Goal: Use online tool/utility: Utilize a website feature to perform a specific function

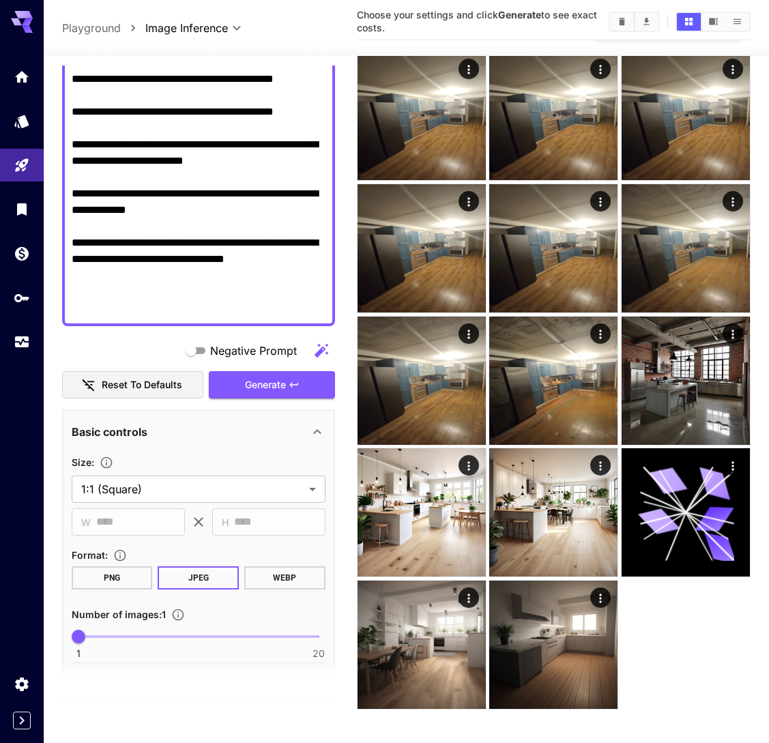
scroll to position [203, 0]
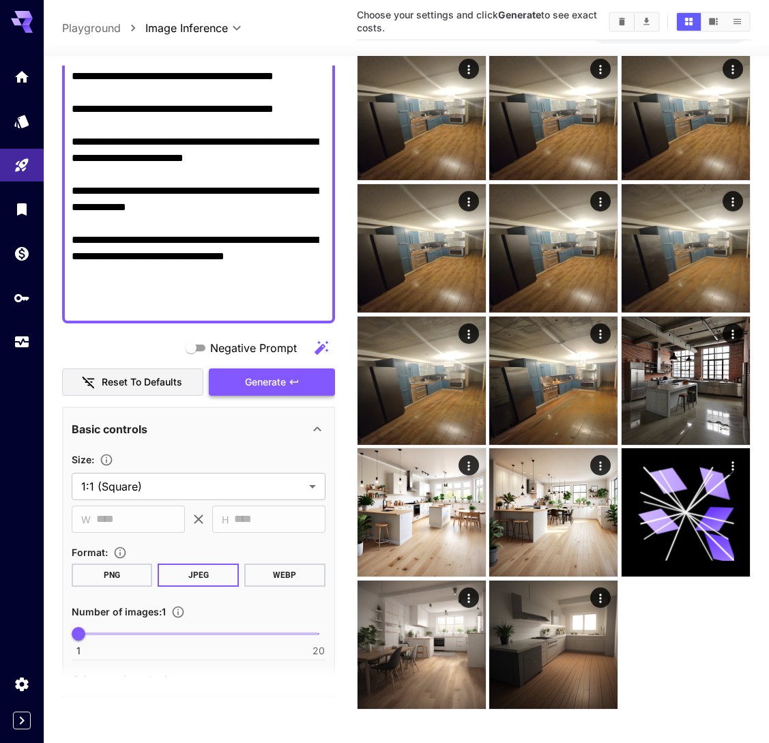
click at [256, 388] on span "Generate" at bounding box center [265, 382] width 41 height 17
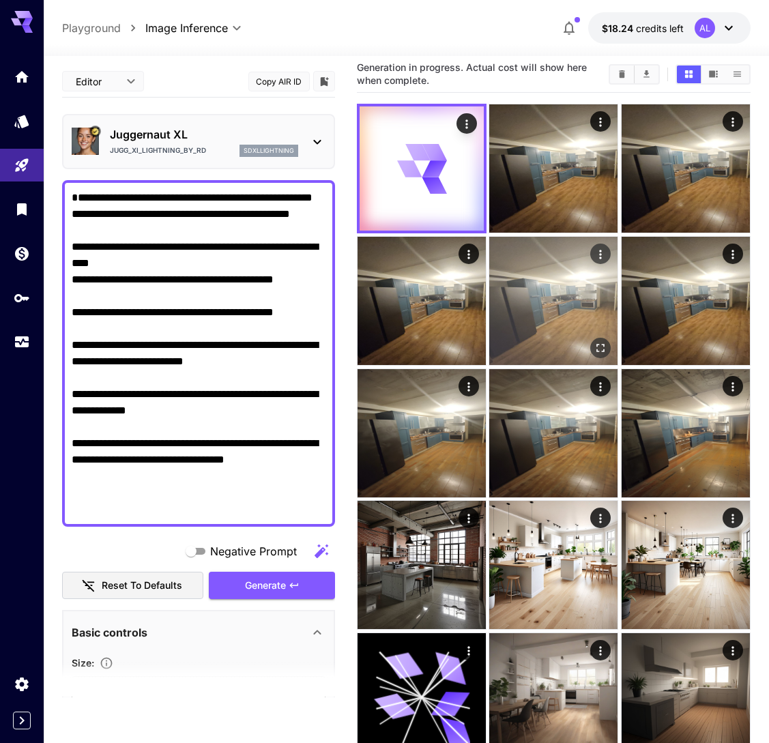
scroll to position [0, 0]
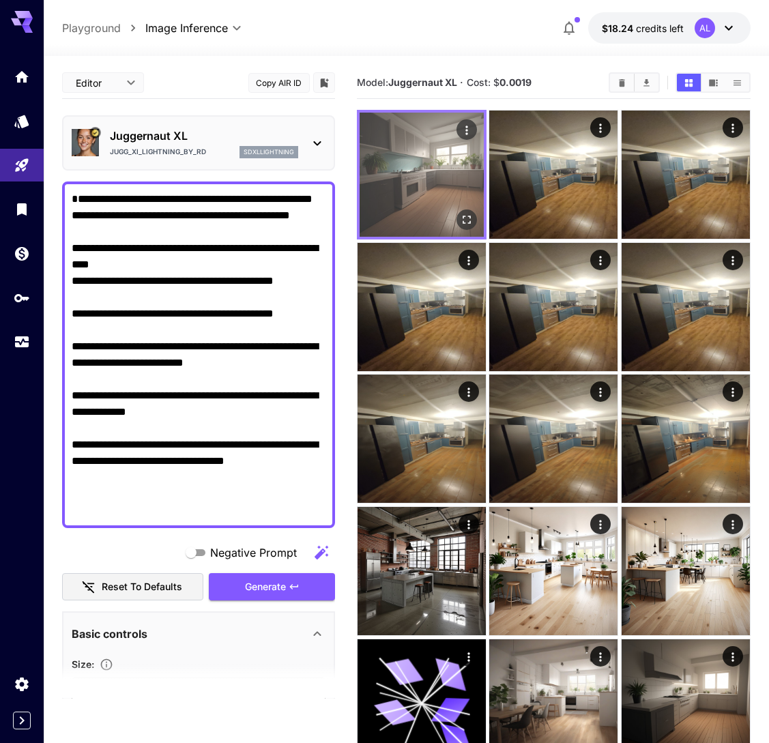
click at [463, 229] on button "Open in fullscreen" at bounding box center [467, 220] width 20 height 20
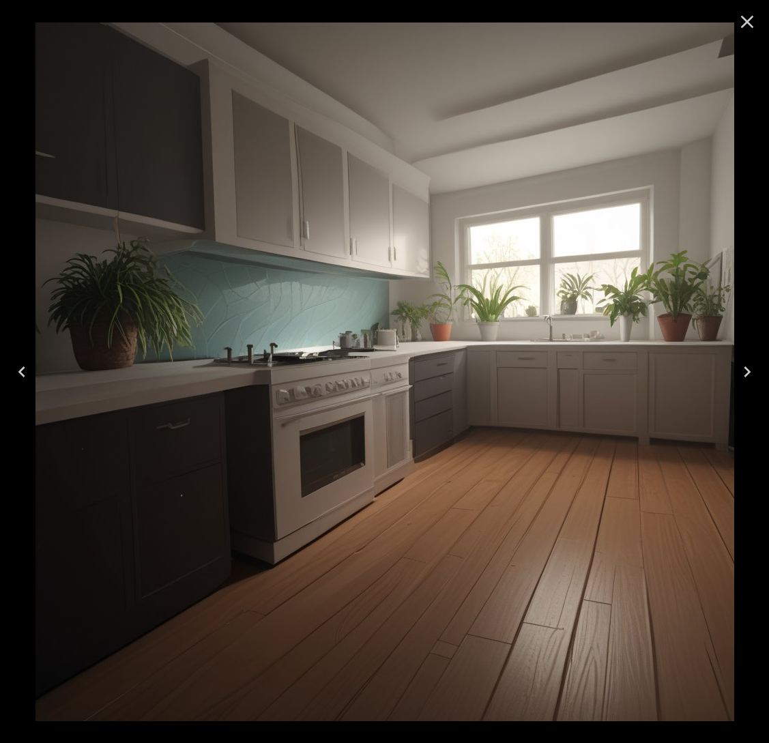
click at [748, 18] on icon "Close" at bounding box center [747, 22] width 22 height 22
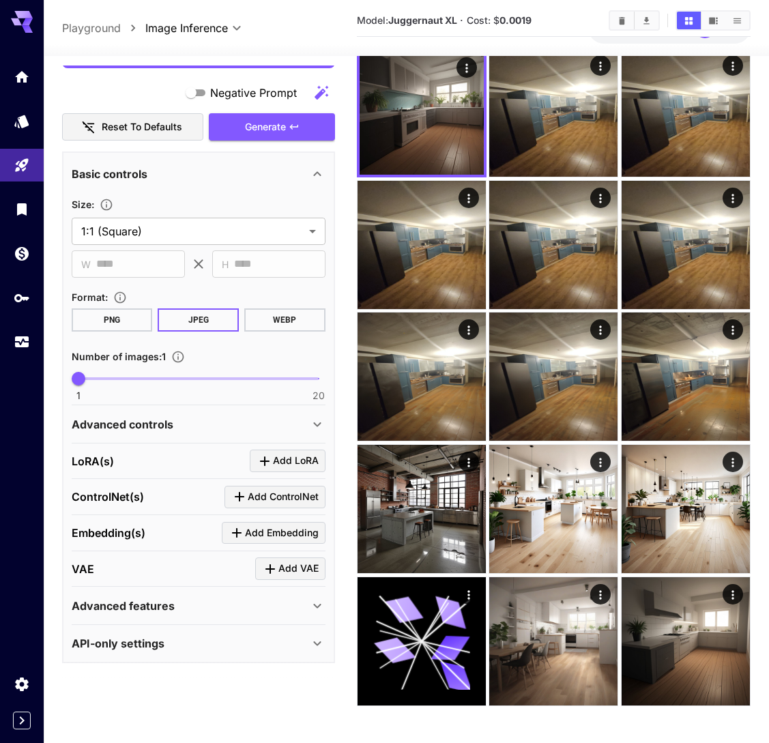
scroll to position [108, 0]
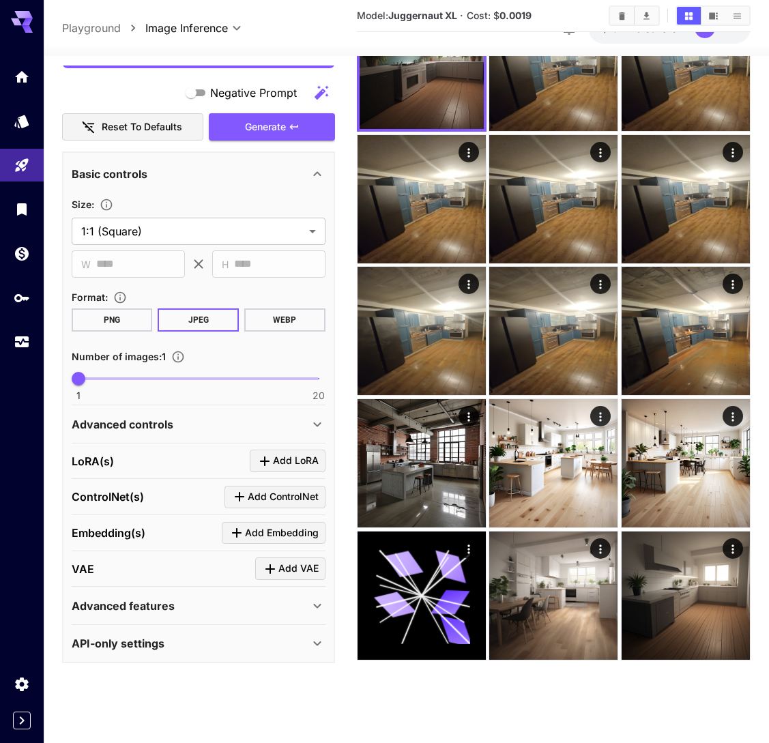
click at [119, 581] on div "VAE Add VAE" at bounding box center [199, 569] width 254 height 36
click at [119, 593] on div "Advanced features" at bounding box center [199, 606] width 254 height 33
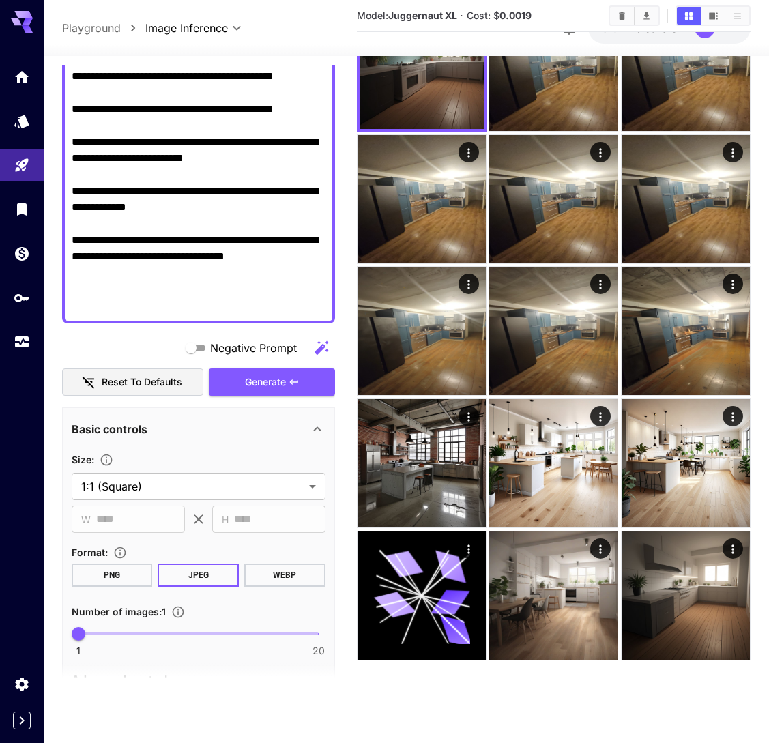
scroll to position [0, 0]
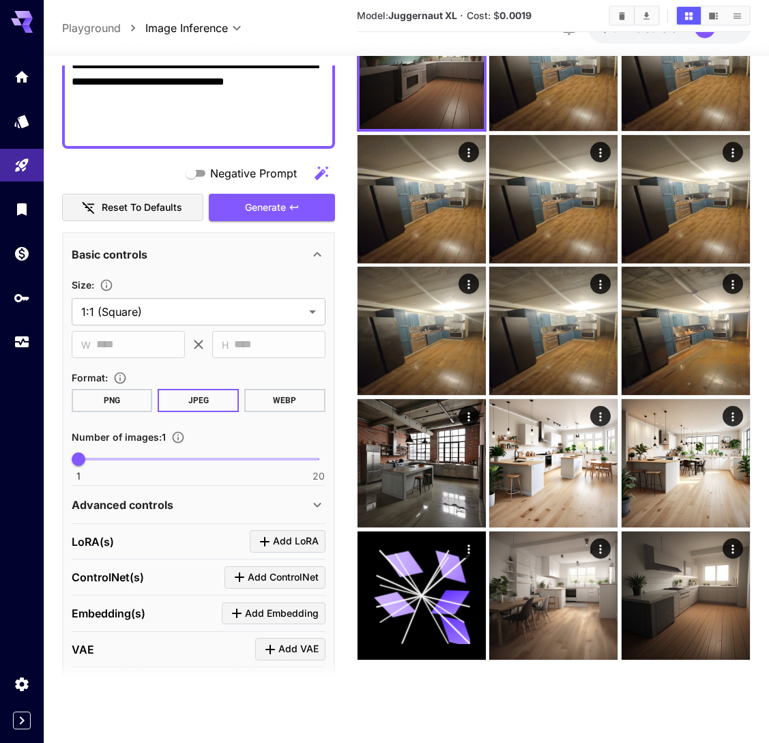
click at [136, 495] on div "Advanced controls" at bounding box center [199, 505] width 254 height 33
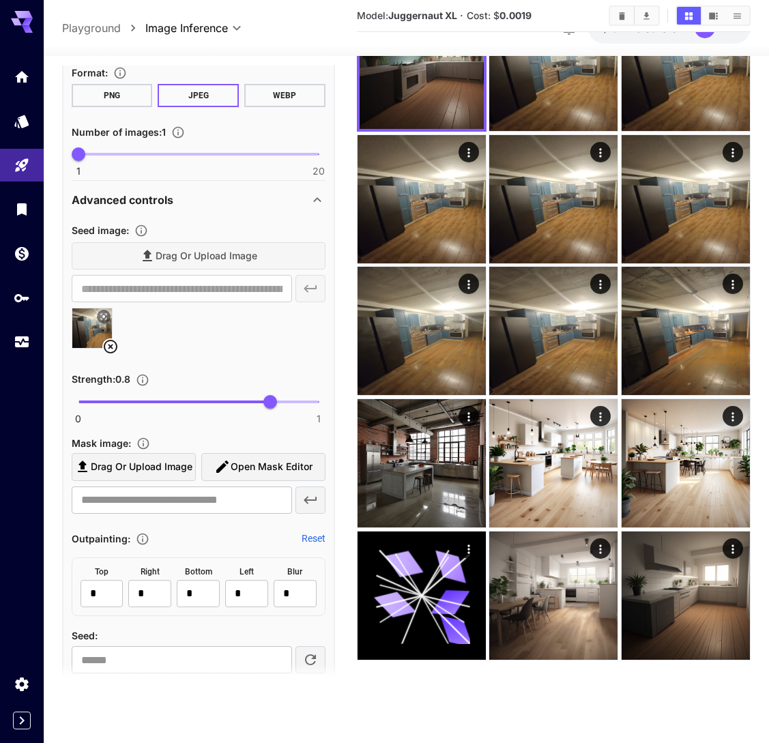
scroll to position [705, 0]
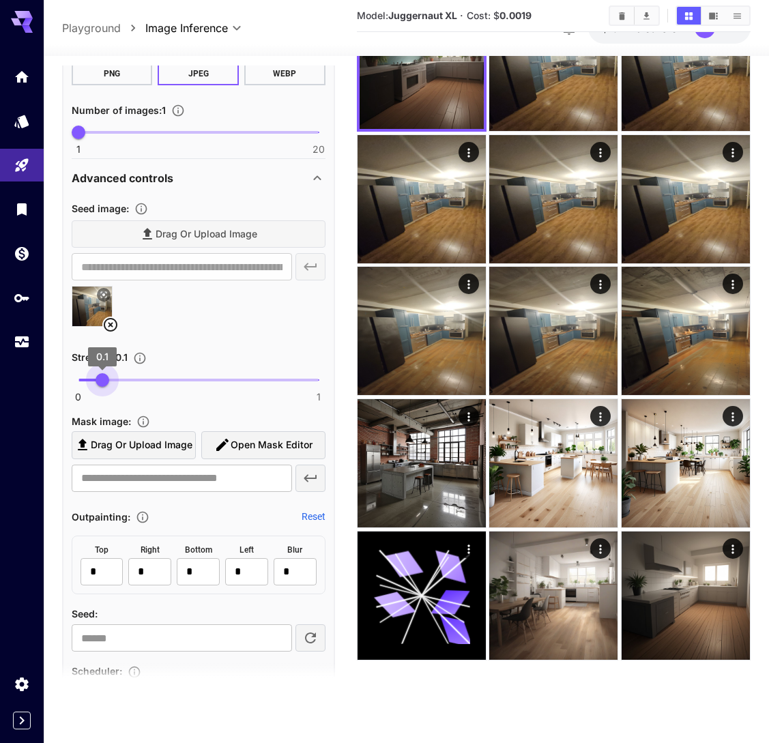
drag, startPoint x: 265, startPoint y: 377, endPoint x: 102, endPoint y: 377, distance: 162.4
click at [102, 377] on span "0.1" at bounding box center [103, 380] width 14 height 14
click at [212, 352] on div "Strength : 0.1" at bounding box center [199, 357] width 254 height 16
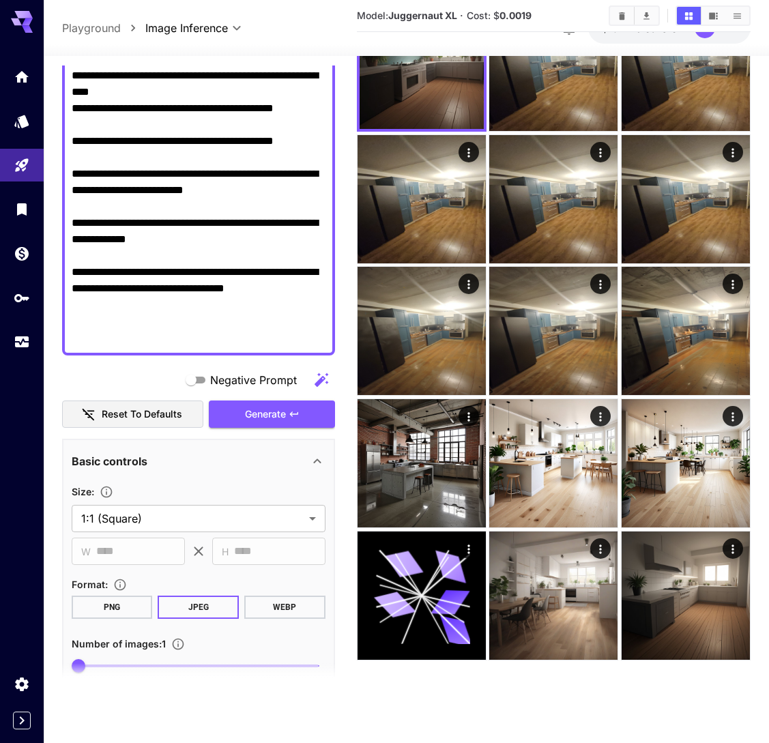
scroll to position [0, 0]
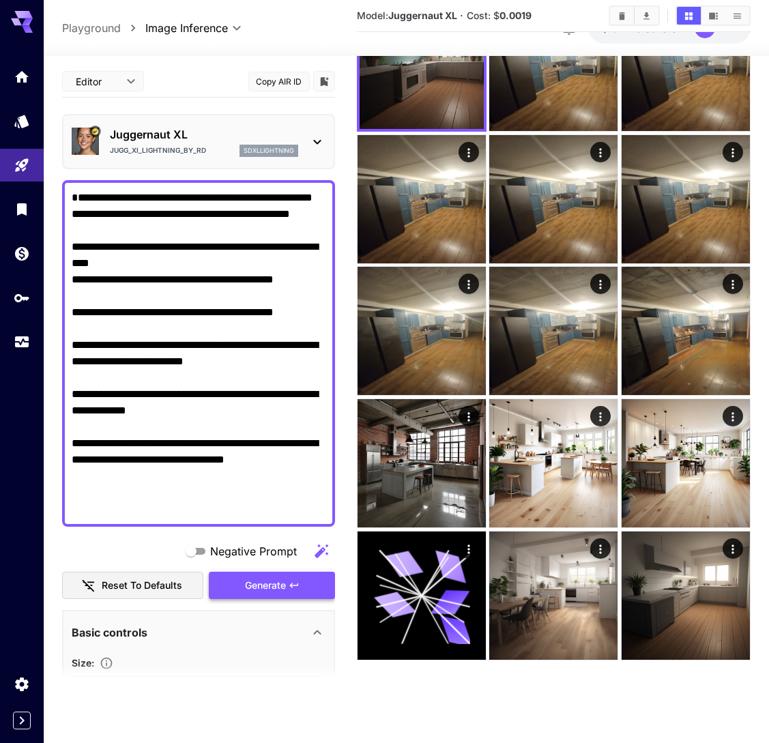
click at [263, 585] on span "Generate" at bounding box center [265, 585] width 41 height 17
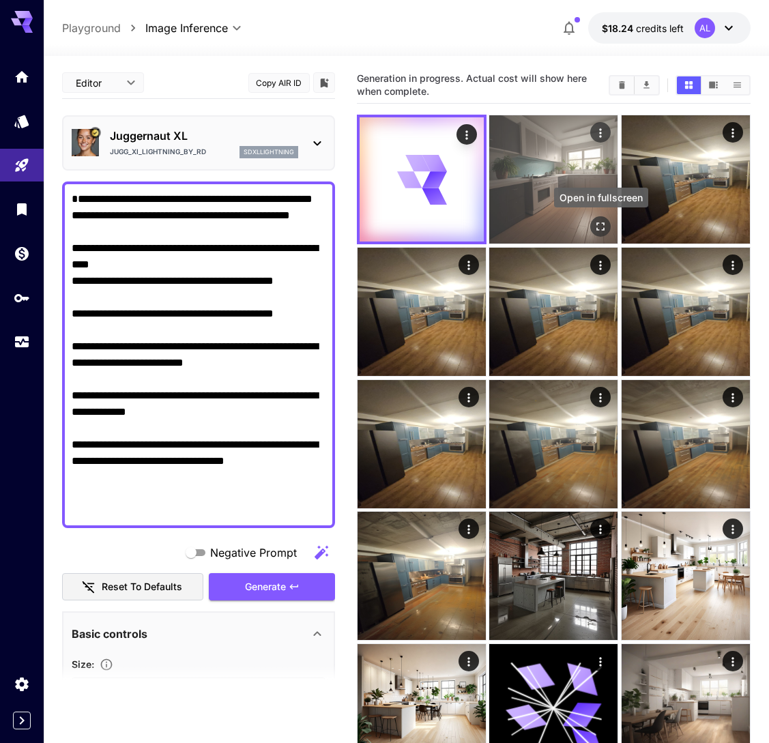
click at [599, 225] on icon "Open in fullscreen" at bounding box center [601, 227] width 14 height 14
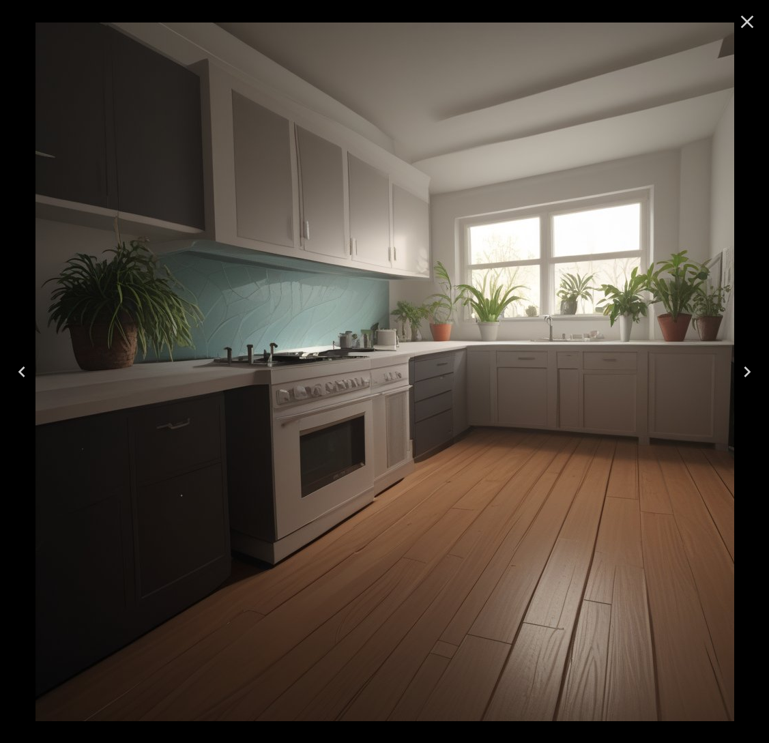
click at [751, 21] on icon "Close" at bounding box center [747, 22] width 22 height 22
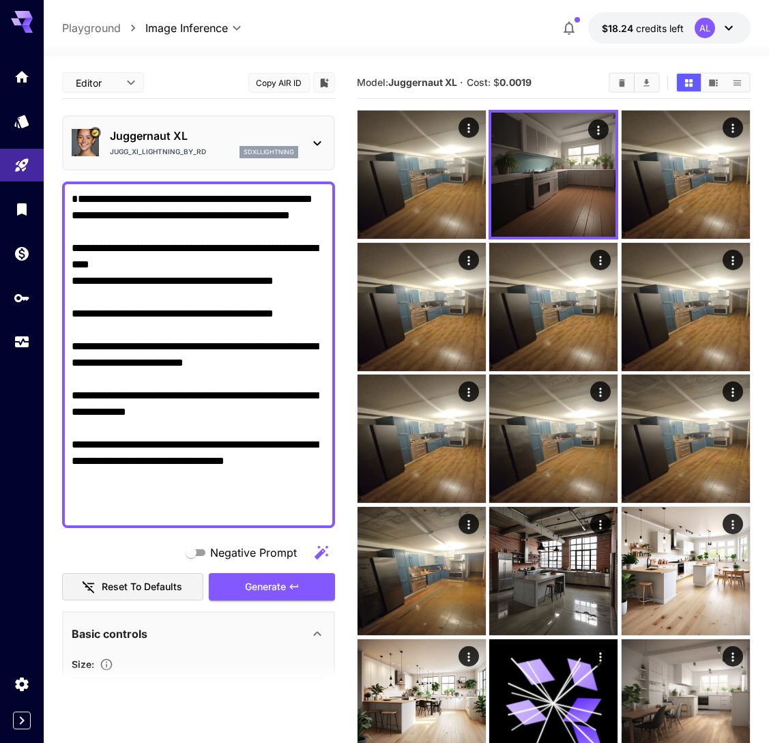
click at [751, 21] on div "**********" at bounding box center [406, 28] width 725 height 56
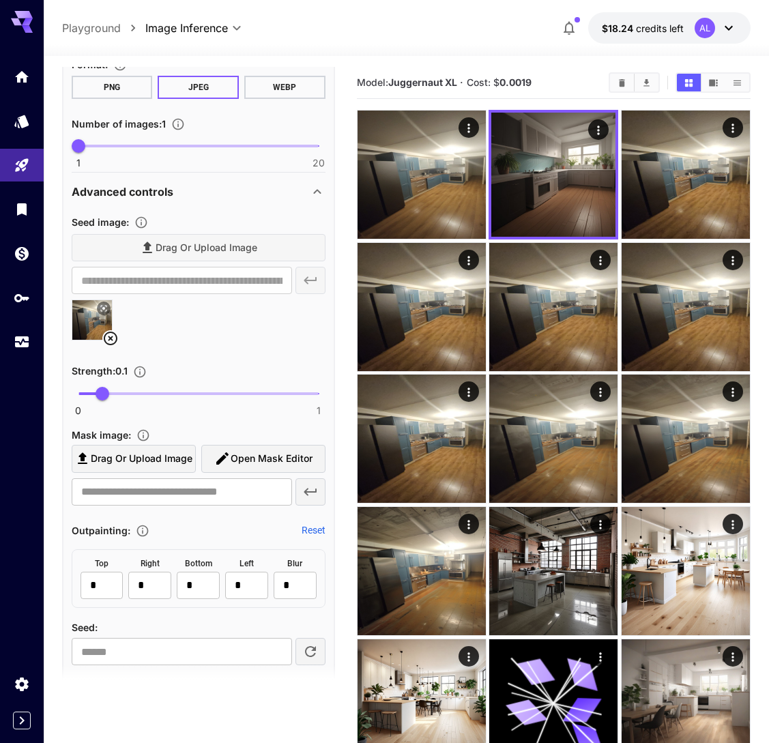
scroll to position [717, 0]
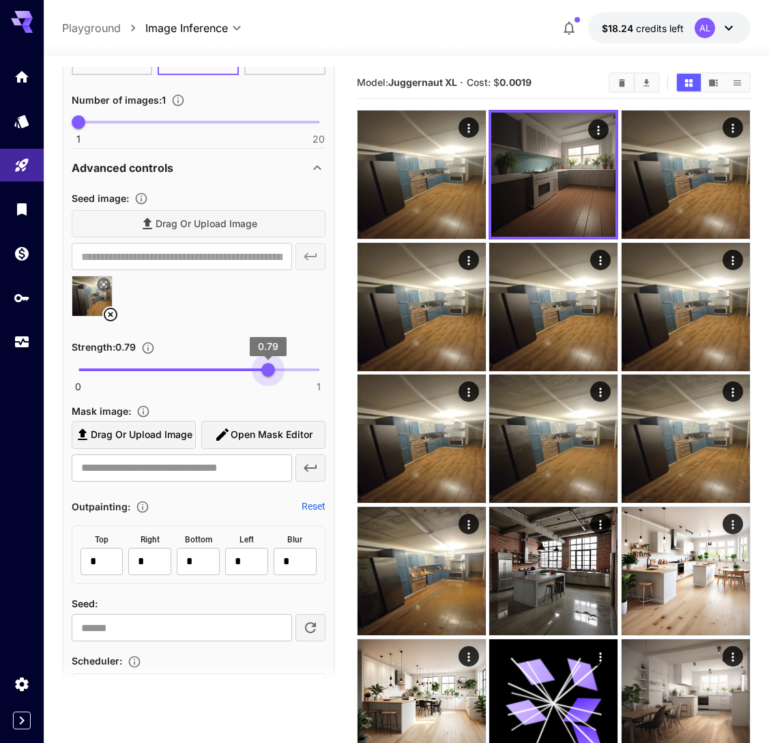
type input "***"
drag, startPoint x: 103, startPoint y: 369, endPoint x: 270, endPoint y: 371, distance: 167.2
click at [270, 371] on span "0.8" at bounding box center [270, 370] width 14 height 14
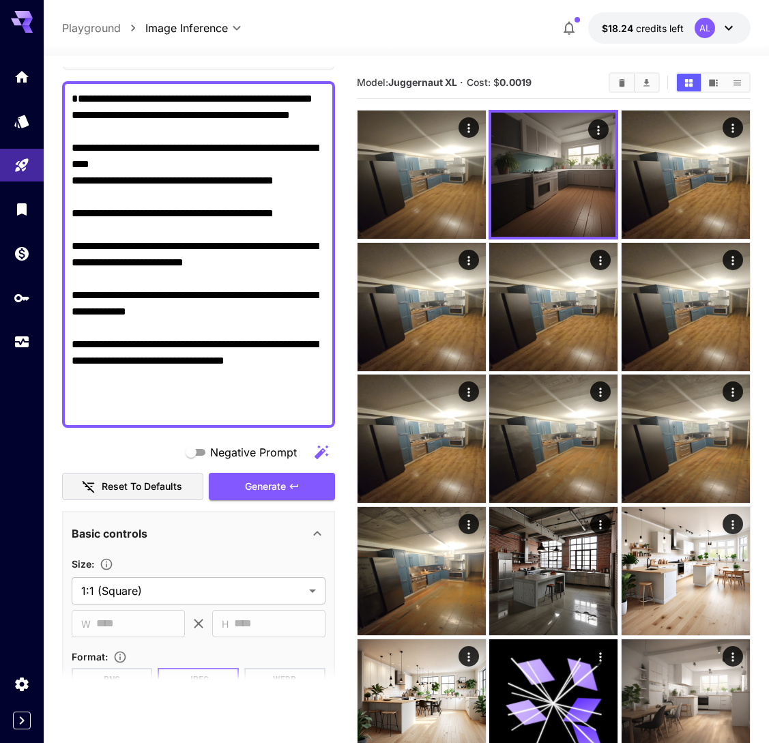
scroll to position [0, 0]
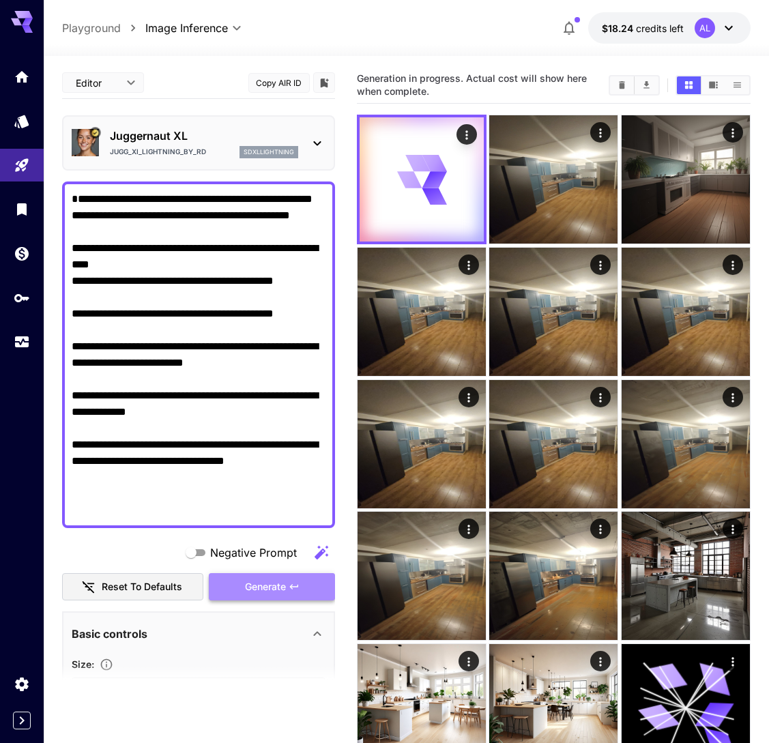
click at [274, 579] on span "Generate" at bounding box center [265, 587] width 41 height 17
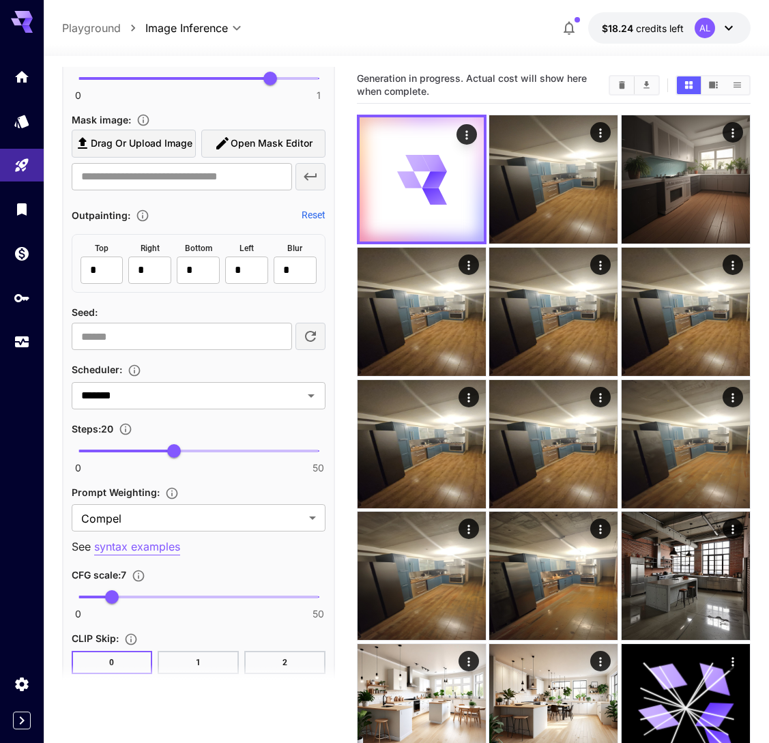
scroll to position [1009, 0]
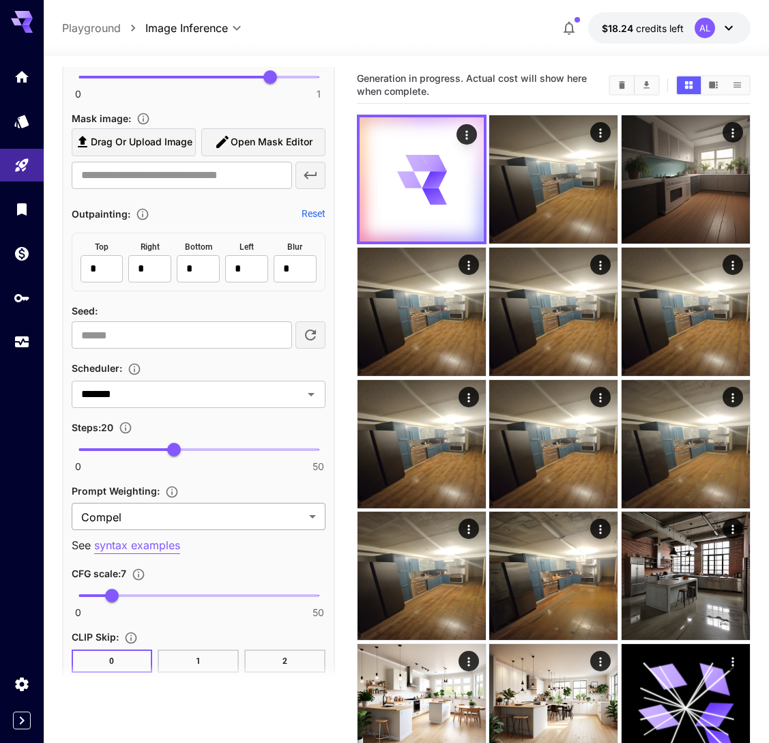
click at [229, 510] on body "**********" at bounding box center [384, 473] width 769 height 947
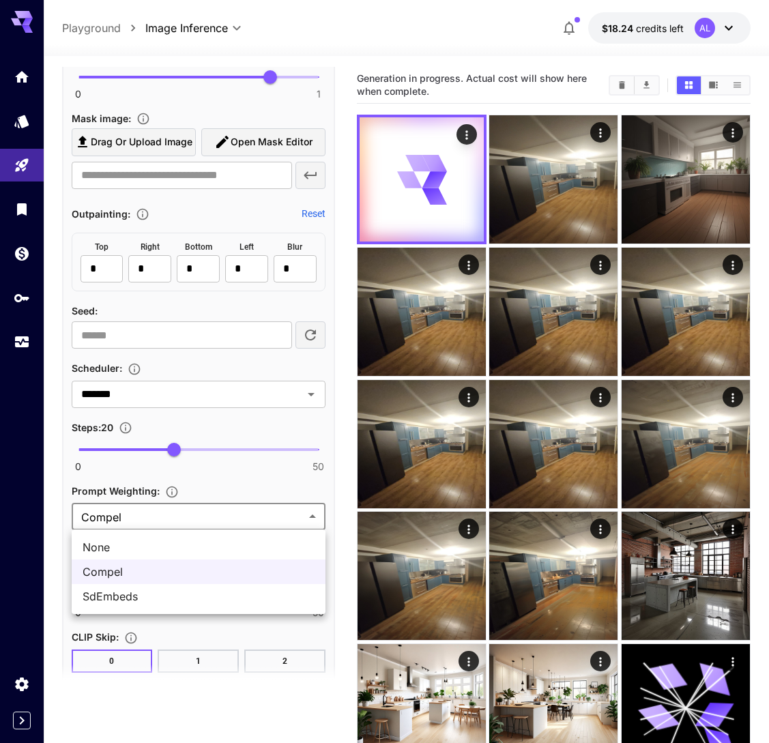
click at [201, 543] on span "None" at bounding box center [199, 547] width 232 height 16
type input "****"
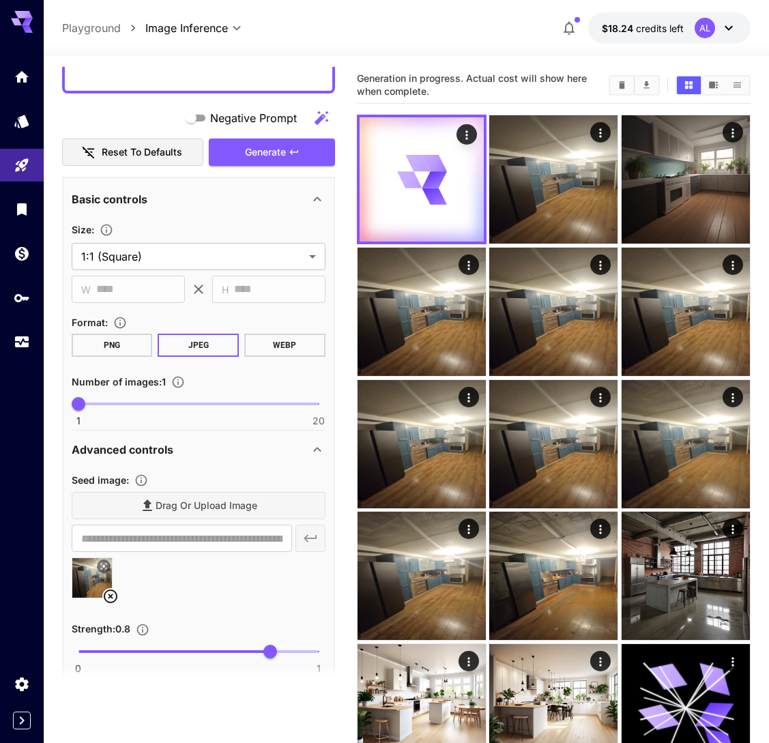
scroll to position [0, 0]
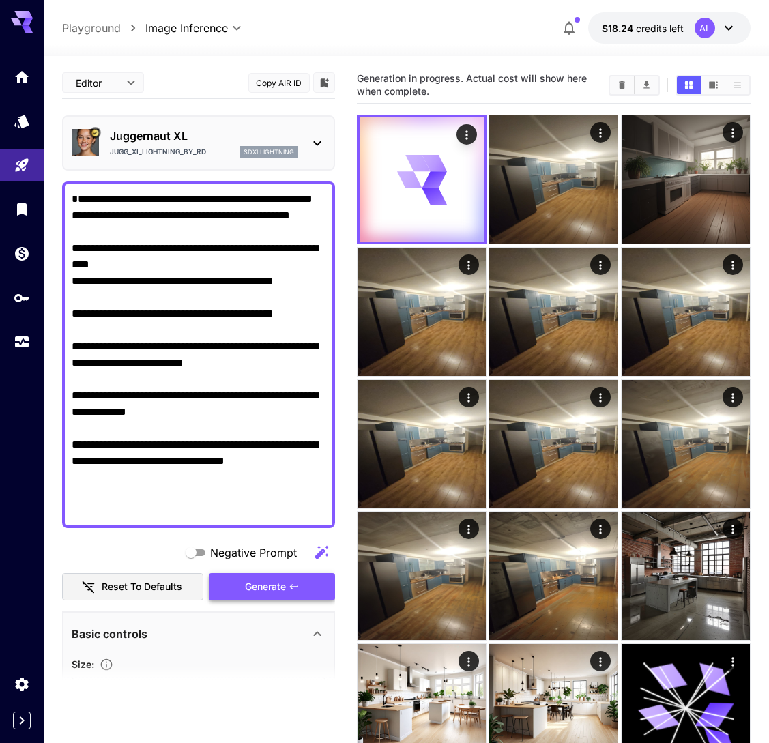
click at [260, 590] on span "Generate" at bounding box center [265, 587] width 41 height 17
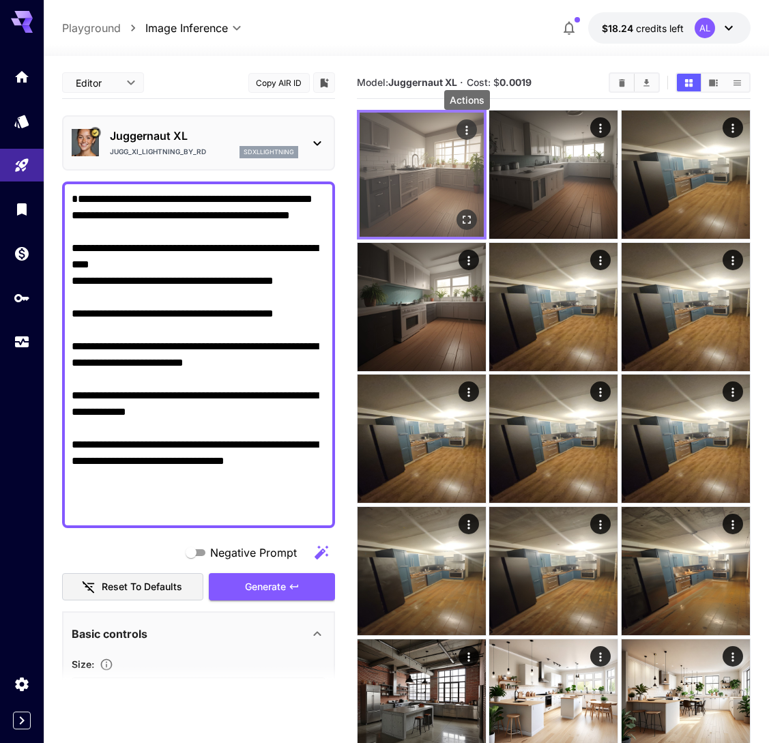
click at [461, 134] on icon "Actions" at bounding box center [467, 131] width 14 height 14
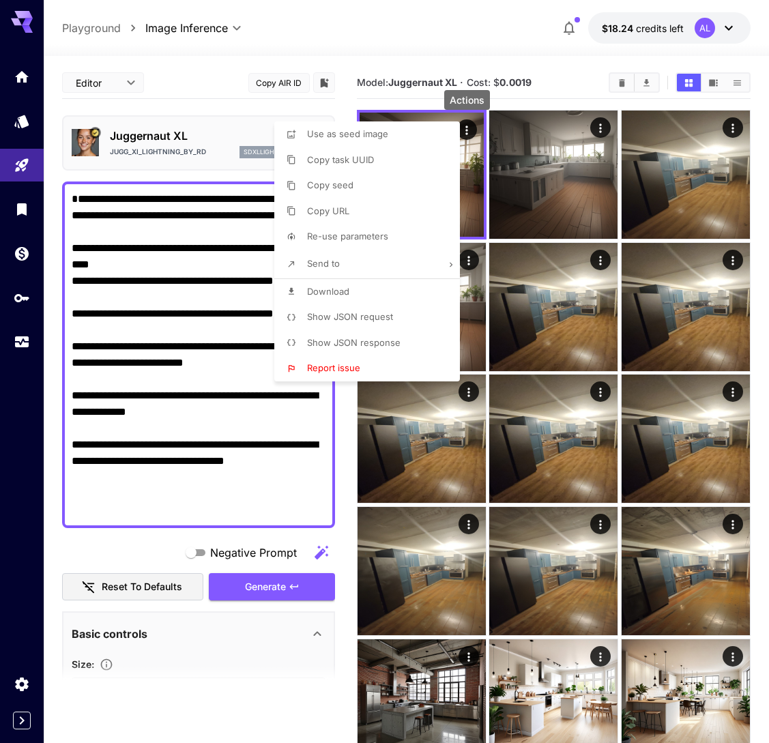
click at [367, 236] on span "Re-use parameters" at bounding box center [347, 236] width 81 height 11
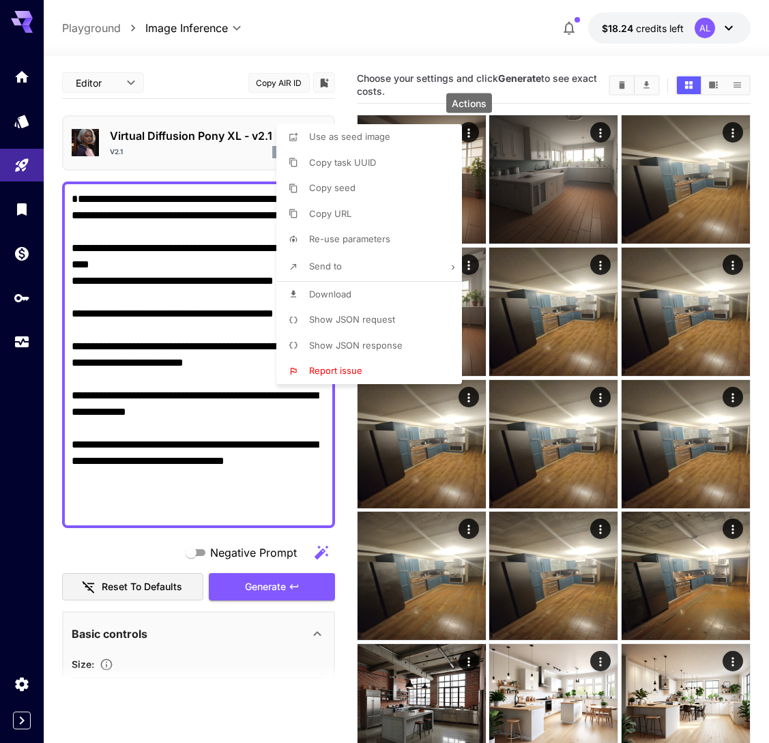
click at [220, 552] on div at bounding box center [384, 371] width 769 height 743
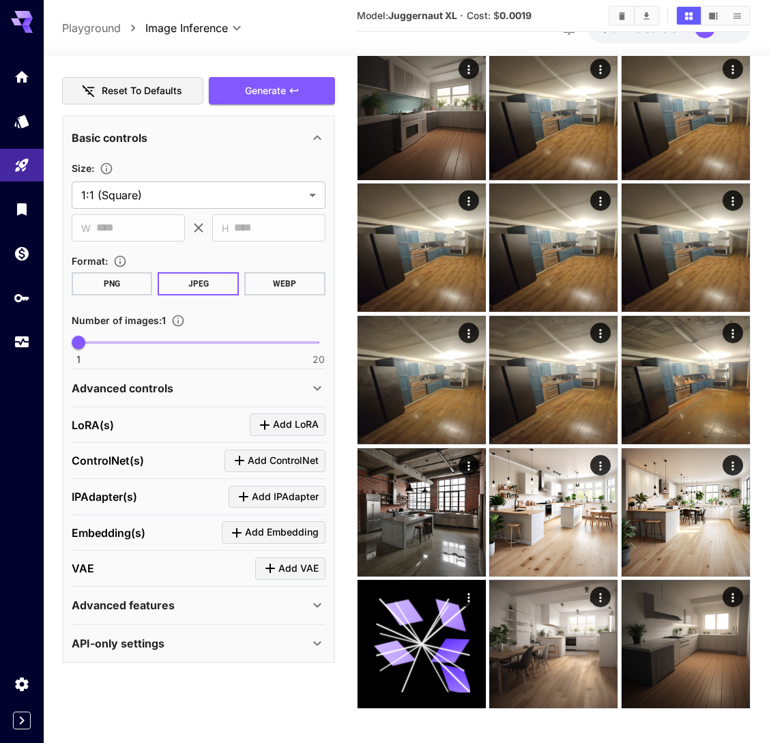
scroll to position [199, 0]
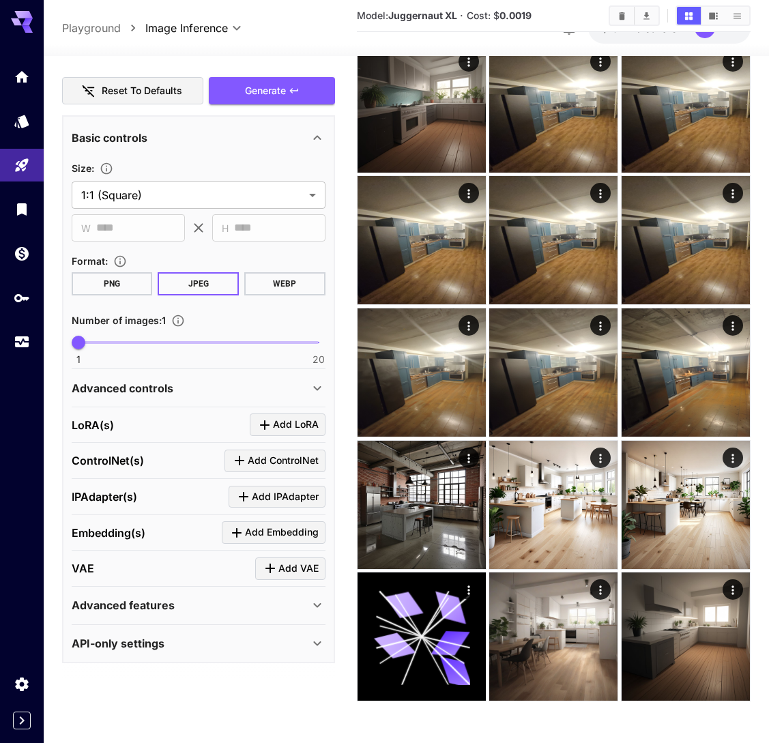
click at [255, 392] on div "Advanced controls" at bounding box center [190, 388] width 237 height 16
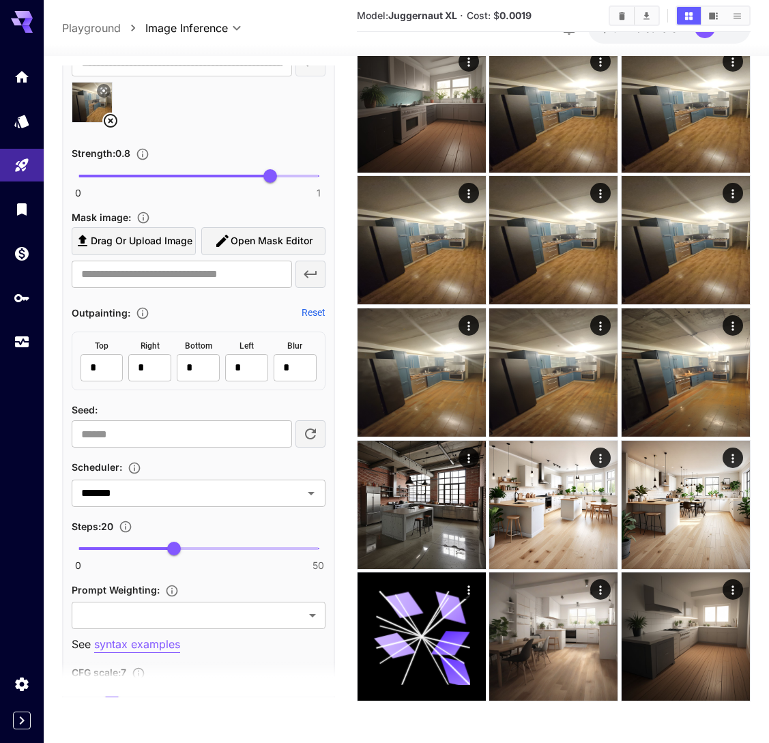
scroll to position [912, 0]
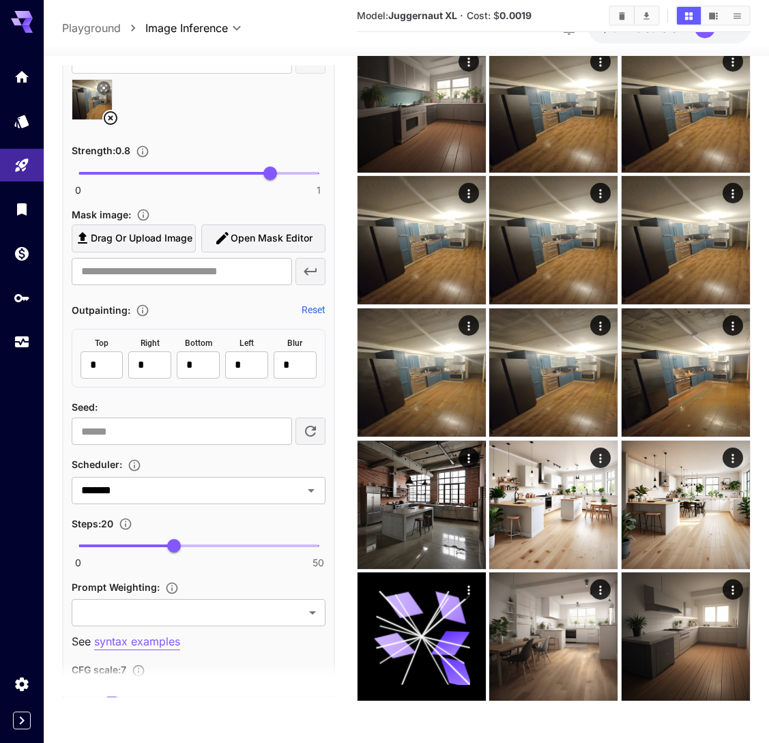
click at [327, 171] on div "**********" at bounding box center [198, 368] width 273 height 1340
click at [316, 172] on span at bounding box center [198, 173] width 240 height 3
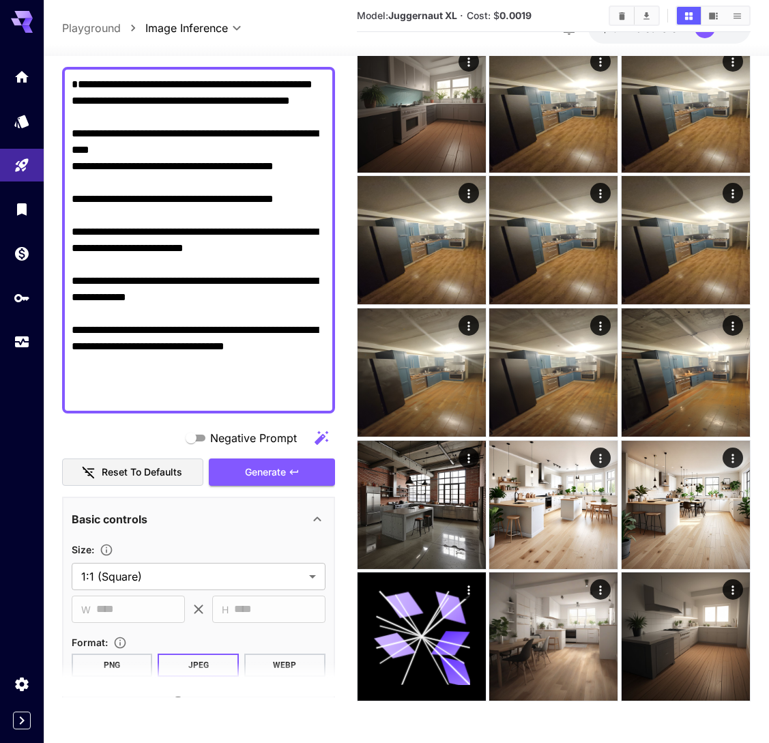
scroll to position [0, 0]
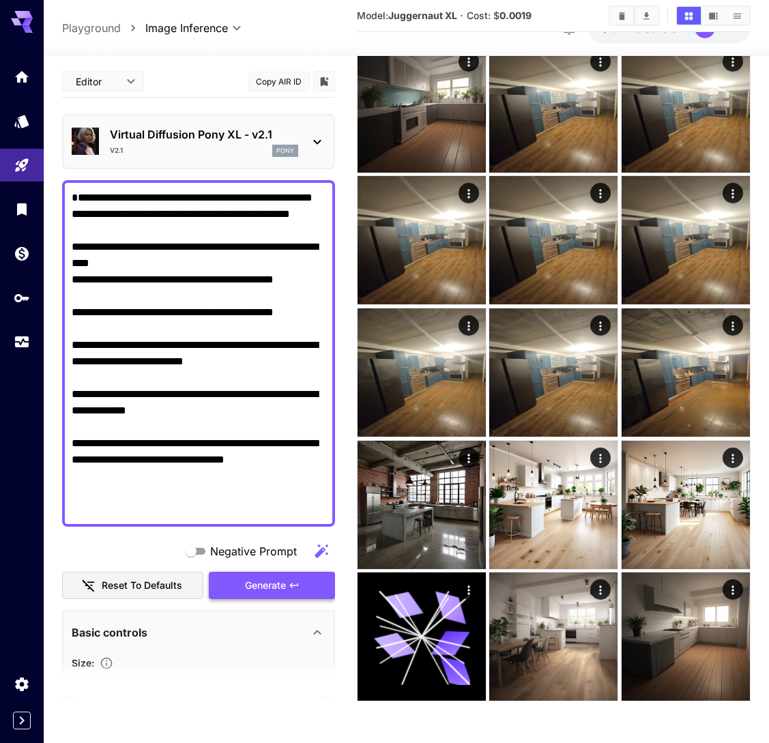
click at [298, 580] on icon "button" at bounding box center [294, 585] width 11 height 11
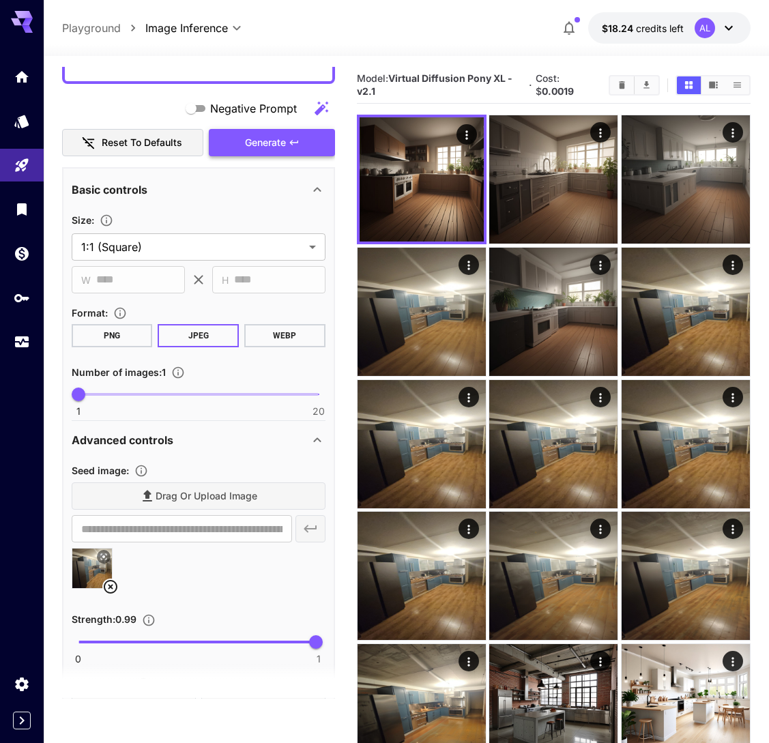
scroll to position [448, 0]
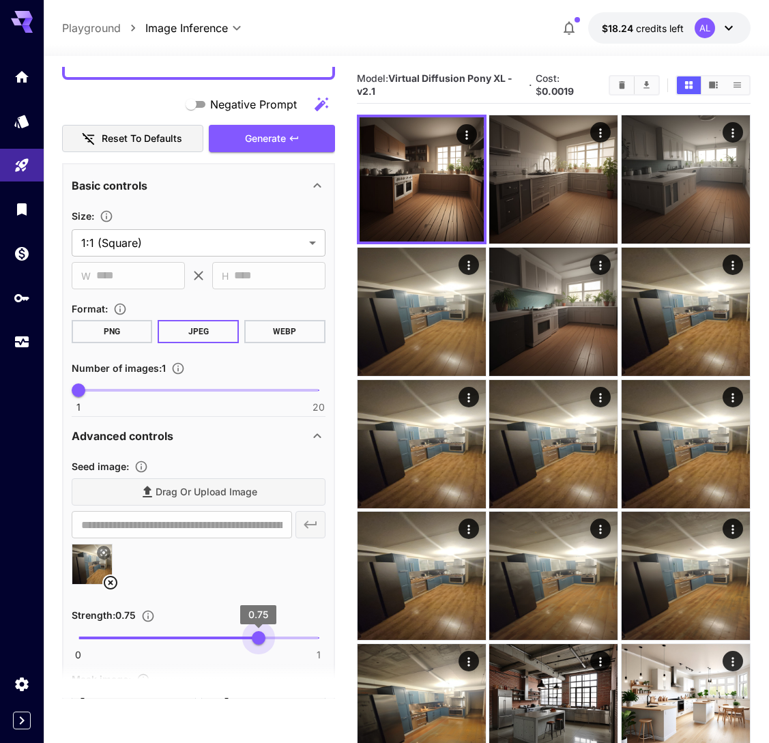
drag, startPoint x: 314, startPoint y: 642, endPoint x: 257, endPoint y: 643, distance: 57.3
click at [257, 643] on span "0.75" at bounding box center [259, 638] width 14 height 14
type input "****"
click at [254, 143] on span "Generate" at bounding box center [265, 138] width 41 height 17
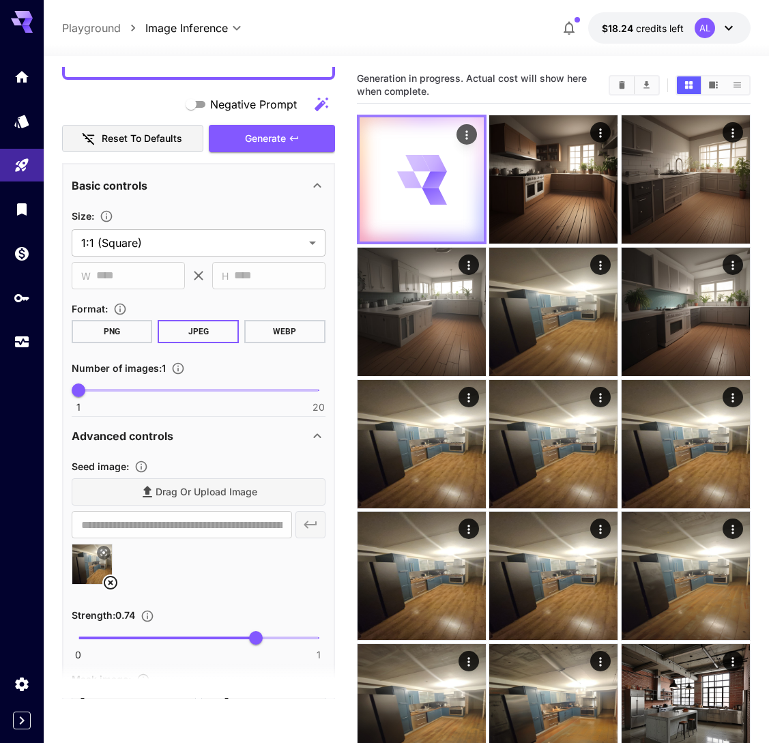
click at [476, 217] on div at bounding box center [422, 179] width 124 height 124
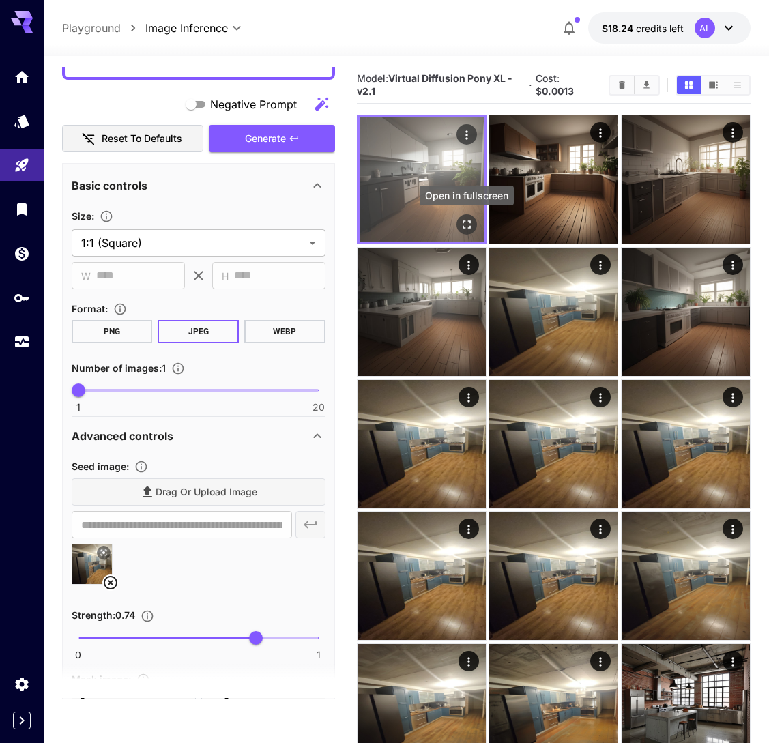
click at [467, 225] on icon "Open in fullscreen" at bounding box center [467, 225] width 14 height 14
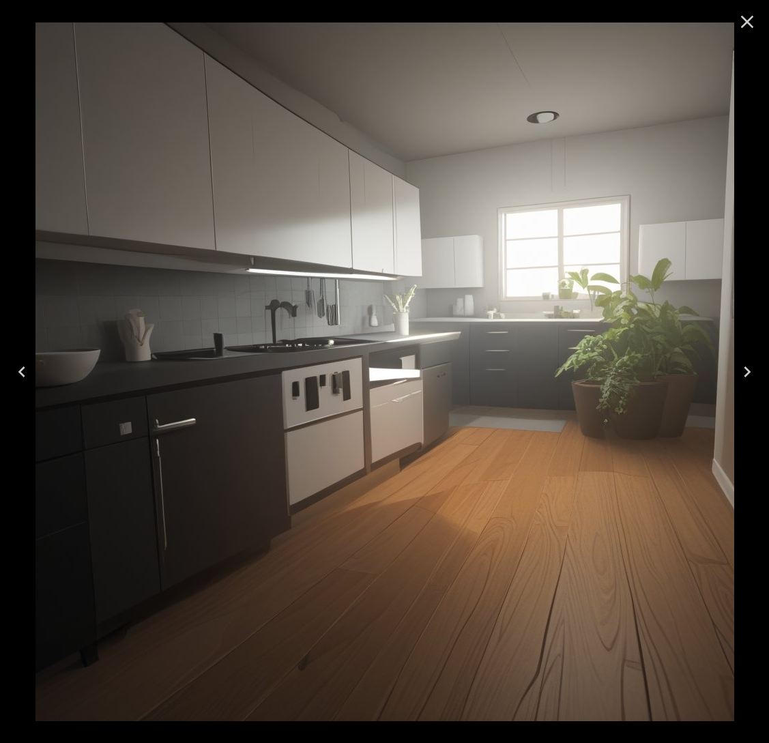
click at [747, 26] on icon "Close" at bounding box center [747, 22] width 22 height 22
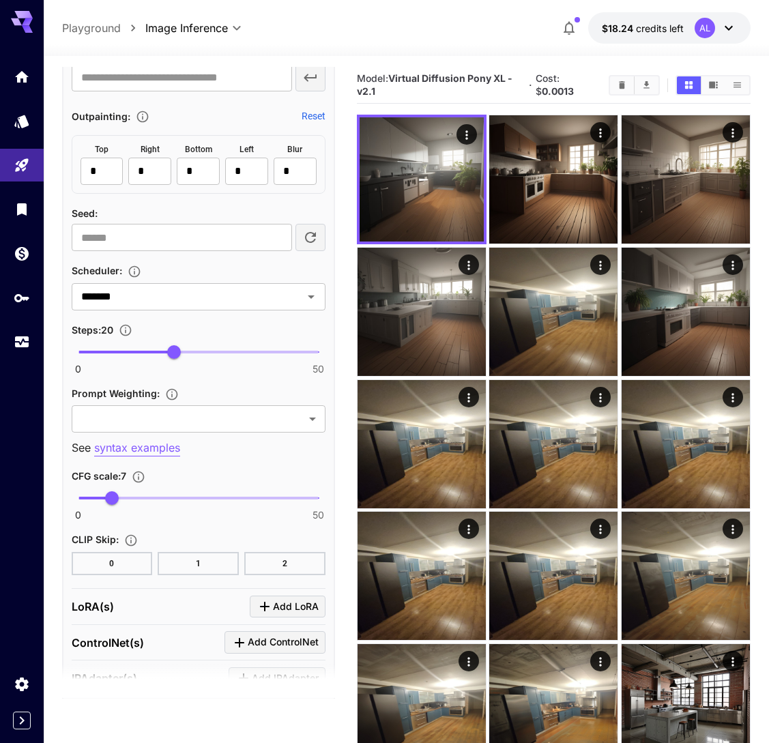
scroll to position [0, 0]
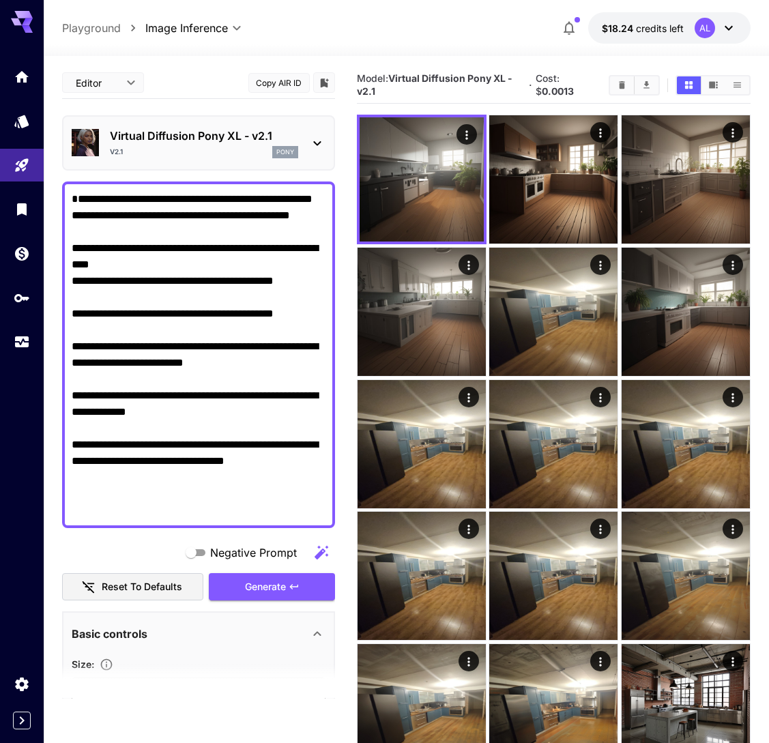
click at [222, 143] on p "Virtual Diffusion Pony XL - v2.1" at bounding box center [204, 136] width 188 height 16
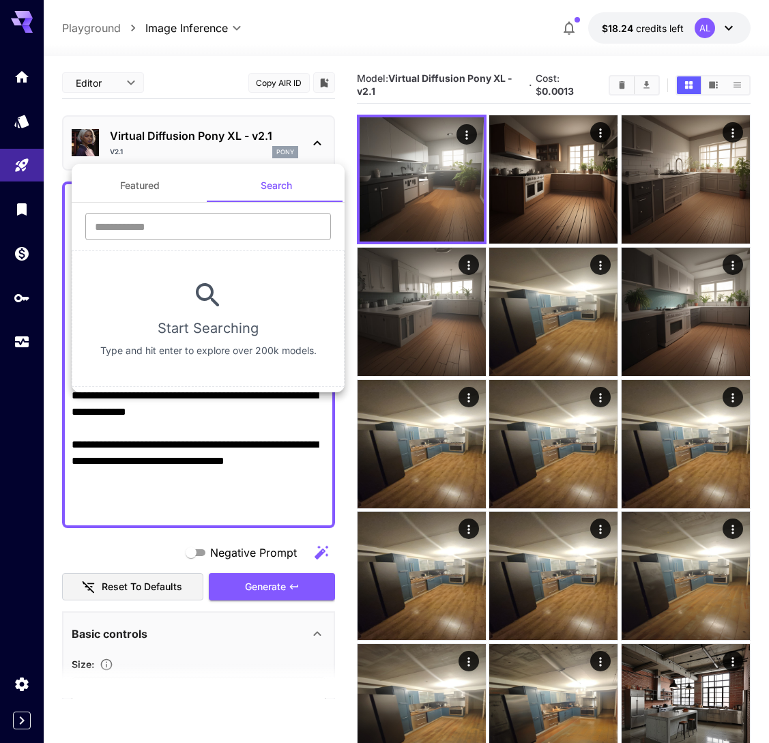
click at [207, 226] on input "text" at bounding box center [208, 226] width 246 height 27
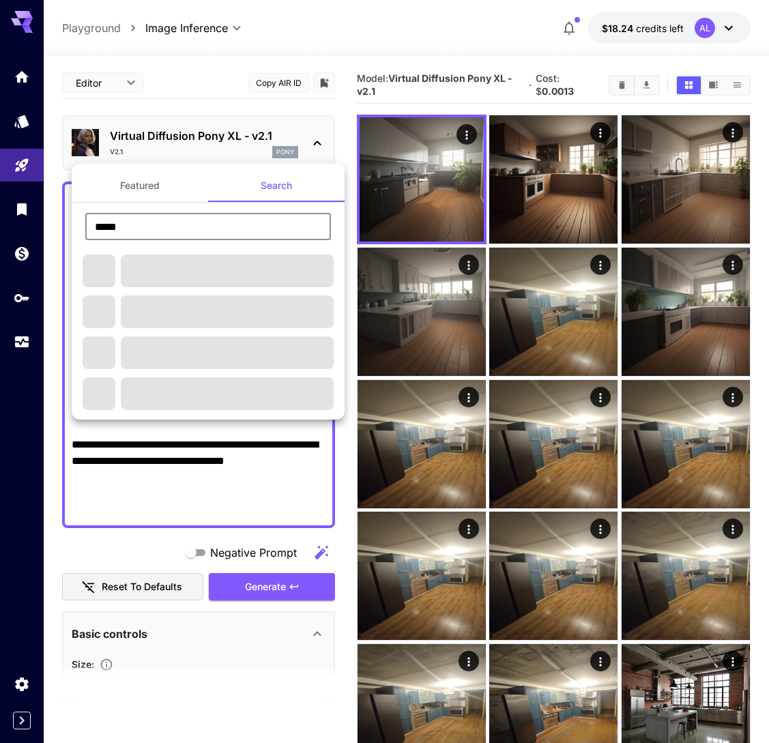
type input "*****"
click at [171, 190] on button "Featured" at bounding box center [140, 185] width 136 height 33
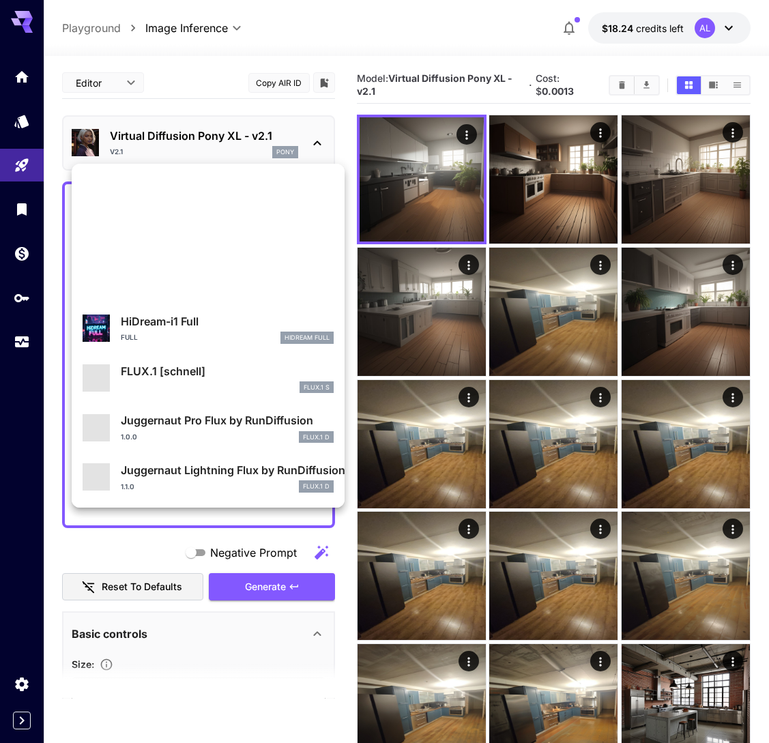
scroll to position [1104, 0]
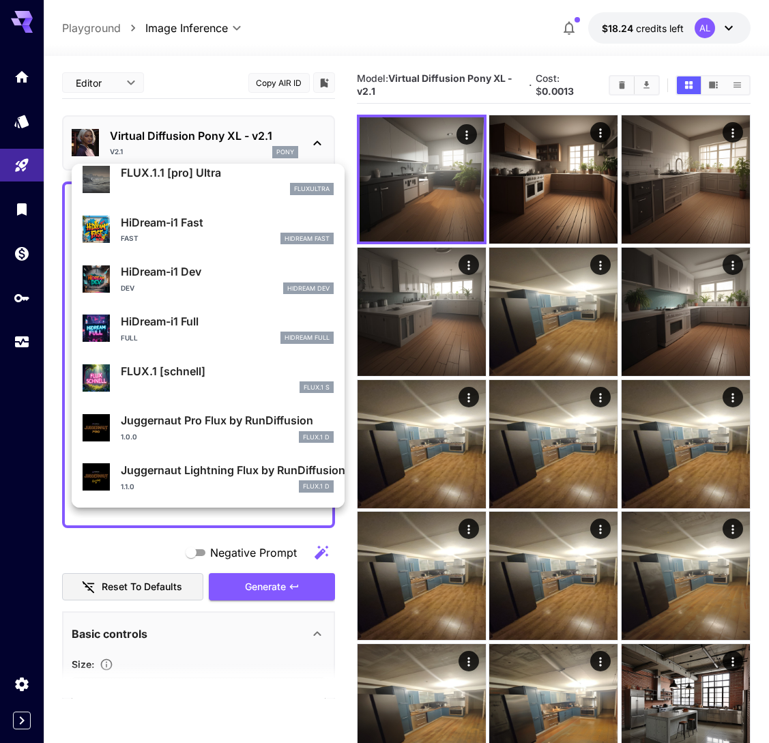
click at [237, 424] on p "Juggernaut Pro Flux by RunDiffusion" at bounding box center [227, 420] width 213 height 16
type input "**"
type input "*"
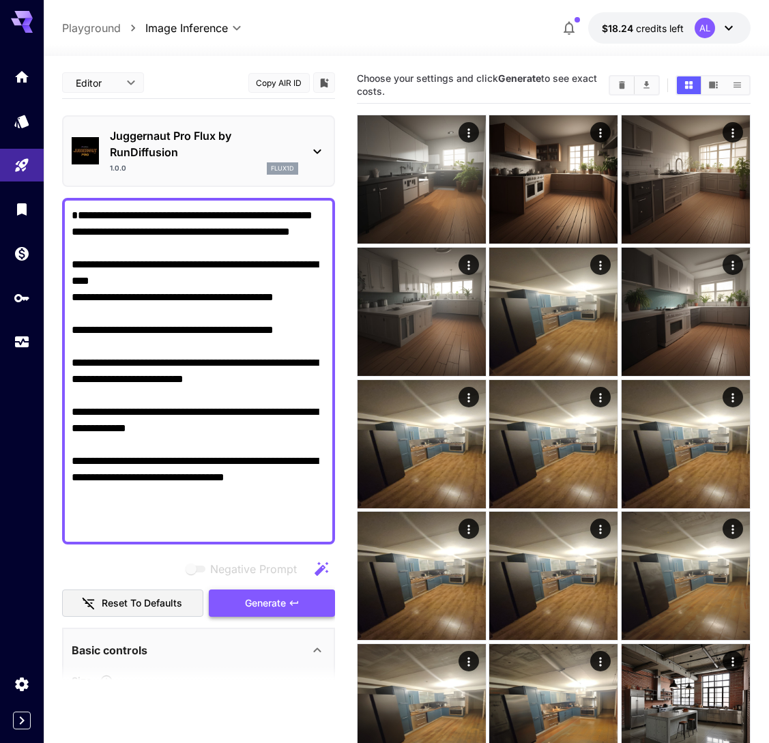
click at [239, 611] on button "Generate" at bounding box center [272, 604] width 126 height 28
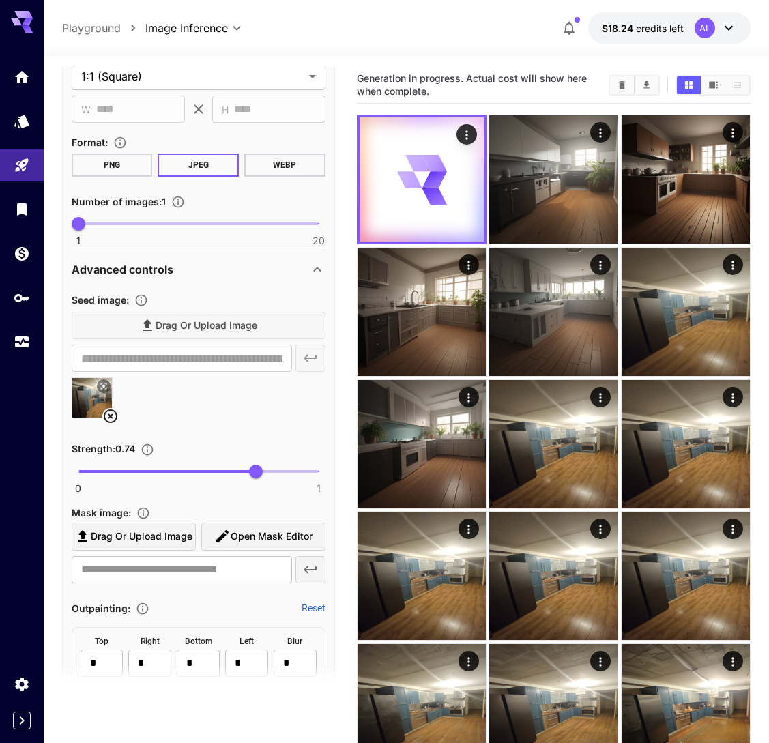
scroll to position [734, 0]
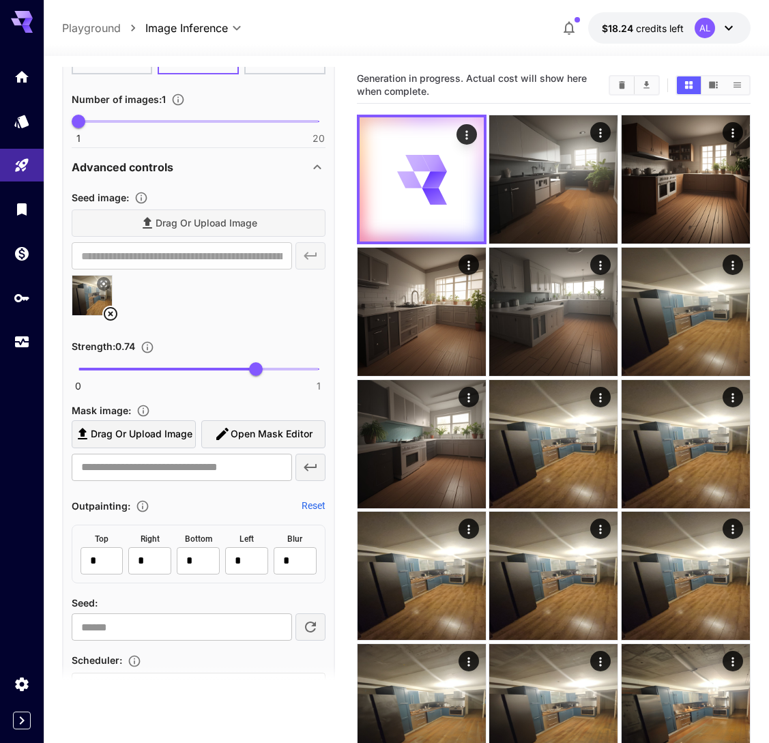
click at [263, 369] on span "0.74" at bounding box center [256, 369] width 14 height 14
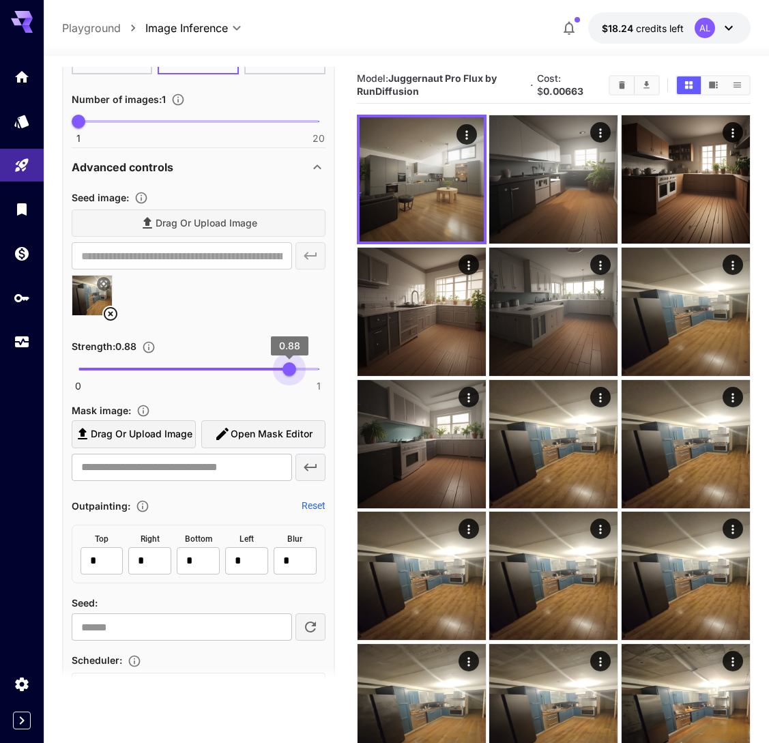
drag, startPoint x: 270, startPoint y: 369, endPoint x: 289, endPoint y: 366, distance: 19.3
click at [289, 366] on span "0.88" at bounding box center [290, 369] width 14 height 14
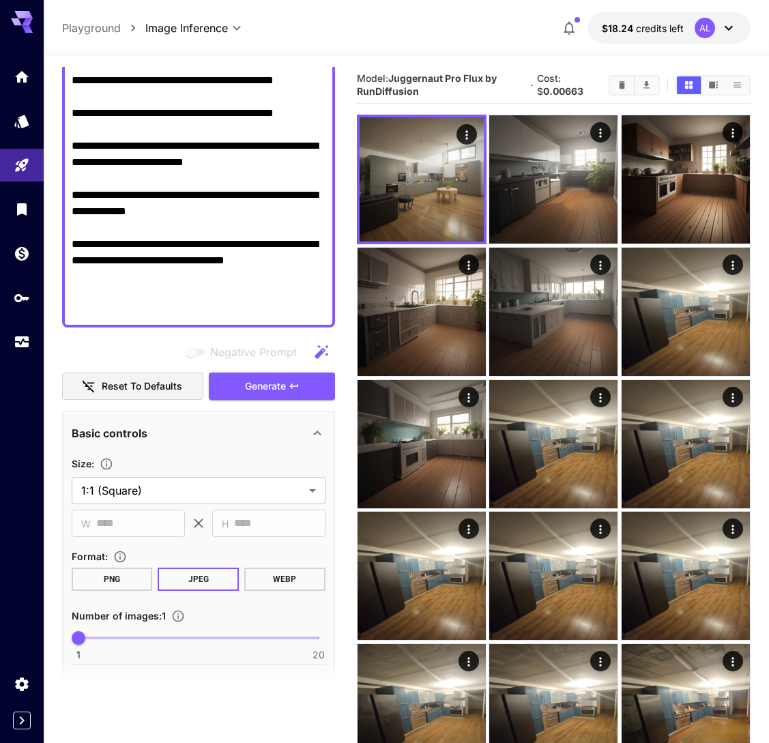
scroll to position [209, 0]
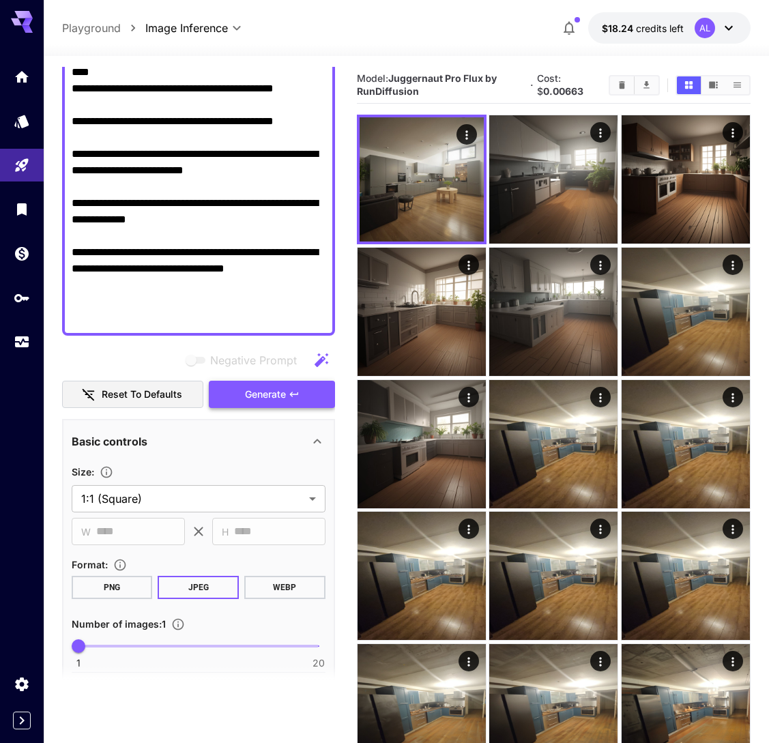
click at [267, 395] on span "Generate" at bounding box center [265, 394] width 41 height 17
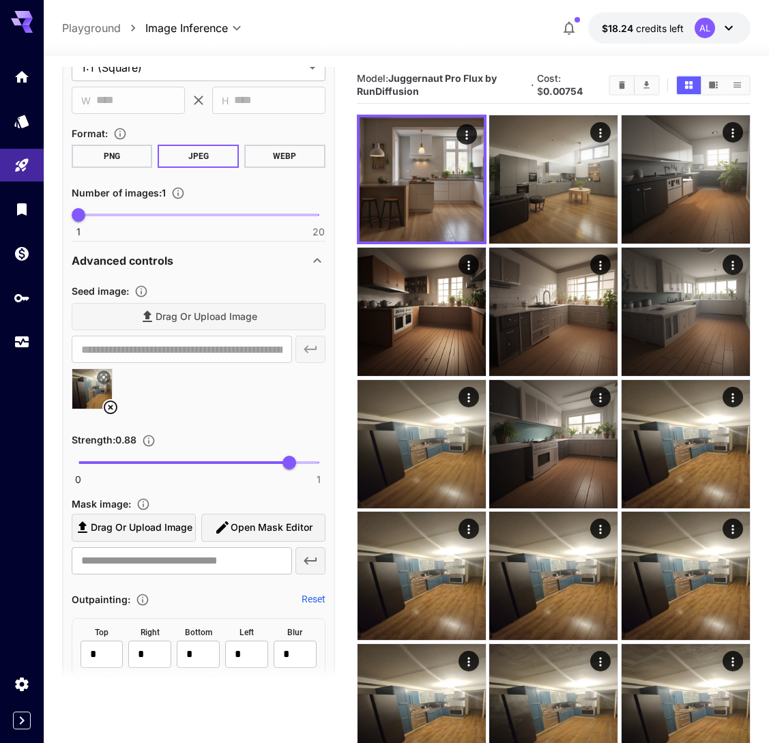
scroll to position [653, 0]
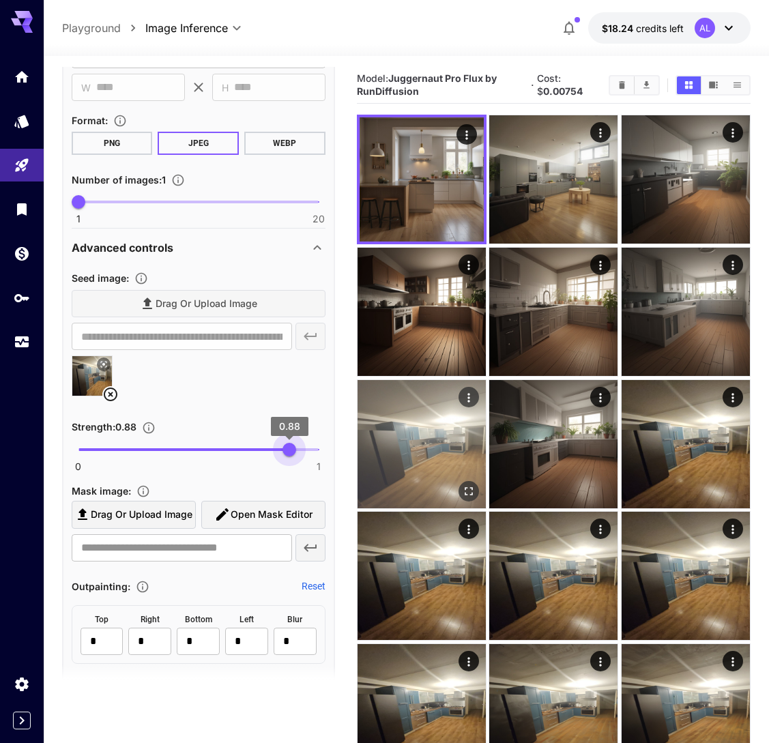
drag, startPoint x: 289, startPoint y: 450, endPoint x: 368, endPoint y: 450, distance: 79.2
click at [358, 450] on main "**********" at bounding box center [406, 624] width 689 height 1114
type input "*"
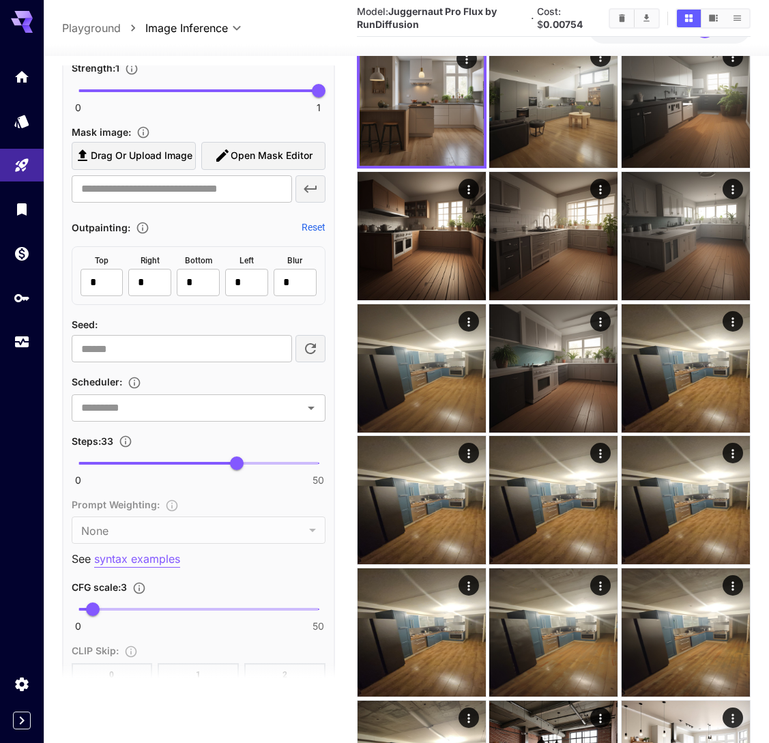
scroll to position [77, 0]
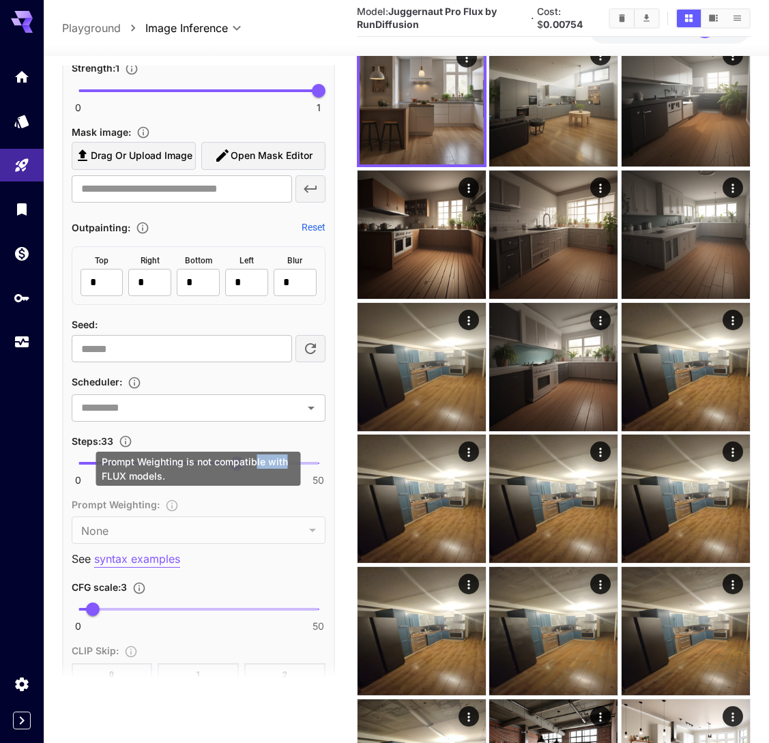
drag, startPoint x: 257, startPoint y: 459, endPoint x: 293, endPoint y: 458, distance: 36.2
click at [293, 459] on div "Prompt Weighting is not compatible with FLUX models." at bounding box center [198, 469] width 205 height 34
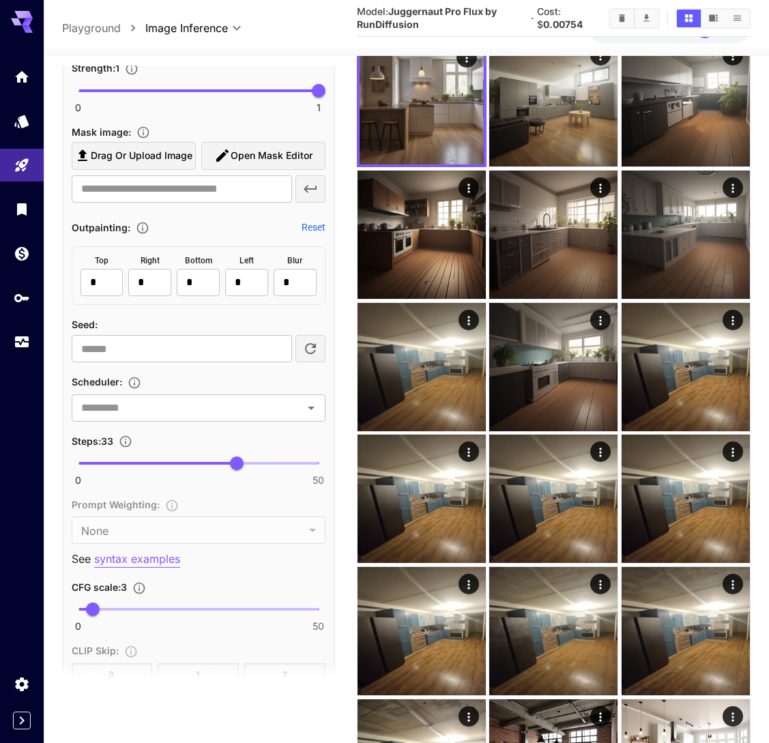
click at [319, 463] on div "0 50 33" at bounding box center [199, 469] width 254 height 32
type input "**"
click at [317, 463] on span at bounding box center [198, 463] width 240 height 3
type input "***"
drag, startPoint x: 89, startPoint y: 605, endPoint x: 115, endPoint y: 605, distance: 25.3
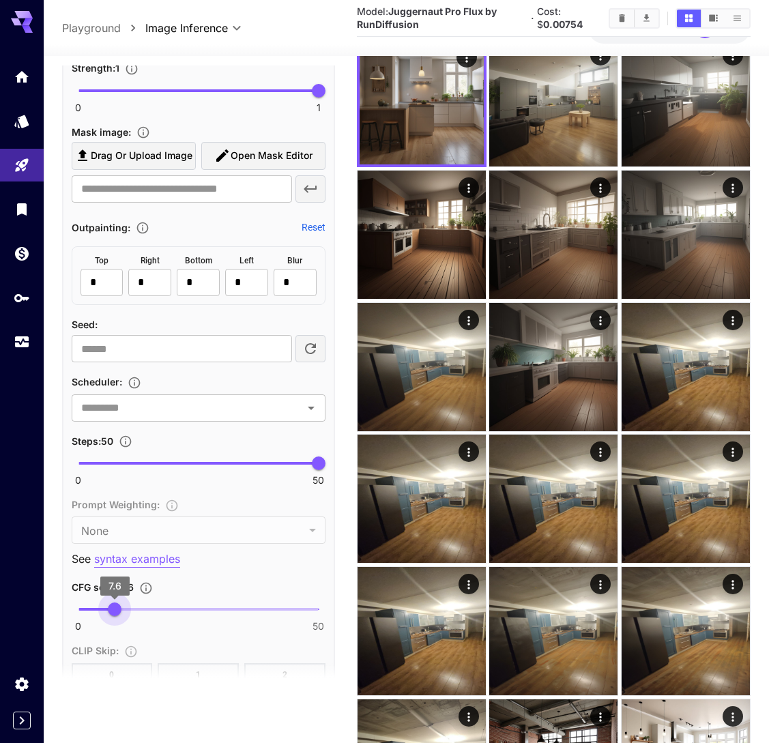
click at [115, 605] on span "7.6" at bounding box center [115, 610] width 14 height 14
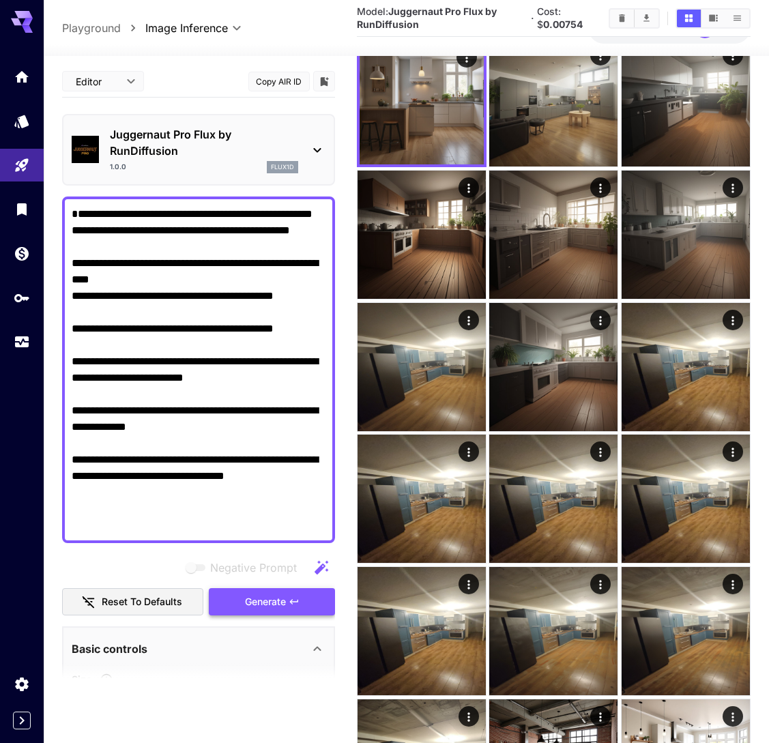
click at [276, 601] on span "Generate" at bounding box center [265, 602] width 41 height 17
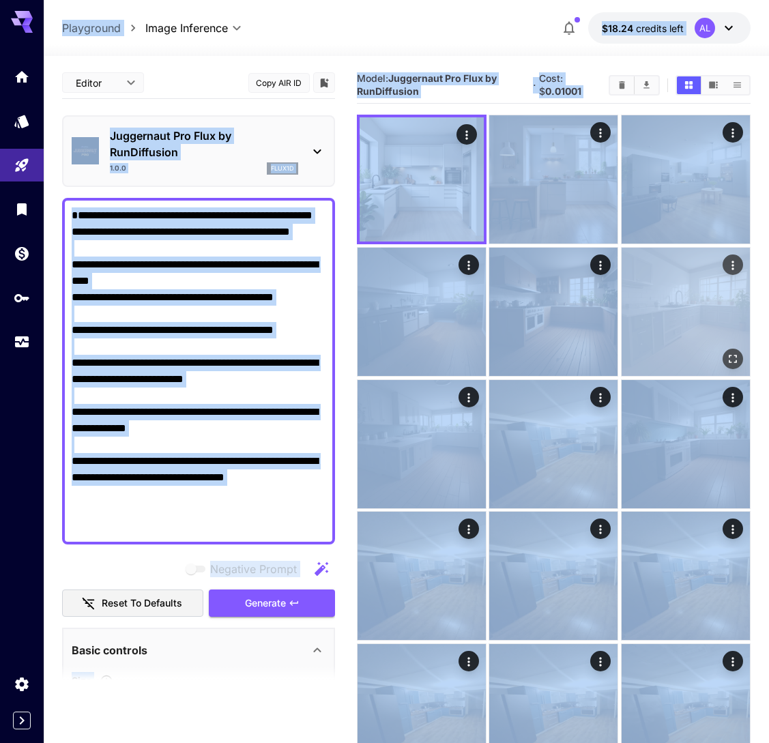
copy body "**********"
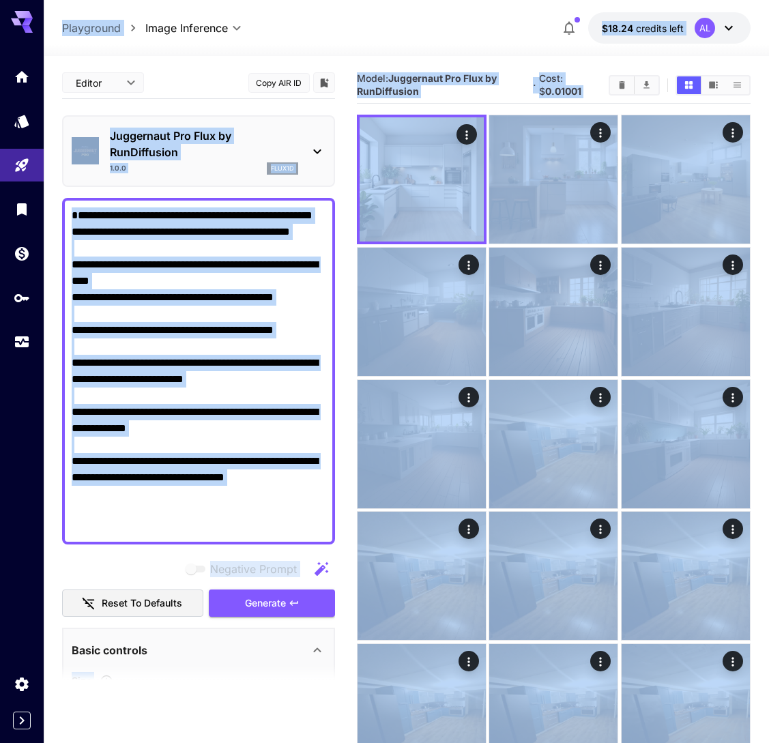
click at [254, 358] on textarea "**********" at bounding box center [199, 371] width 254 height 328
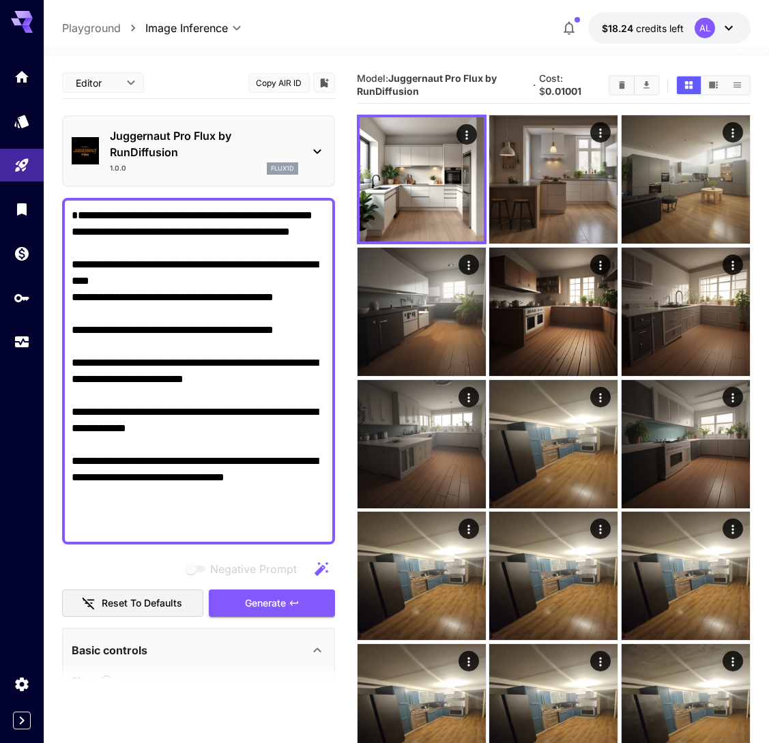
paste textarea "**********"
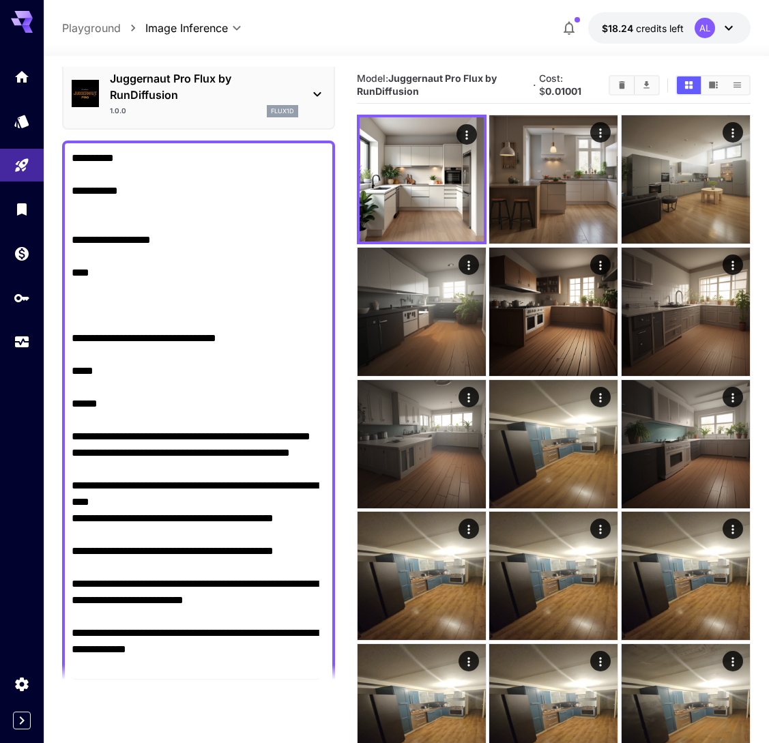
scroll to position [59, 0]
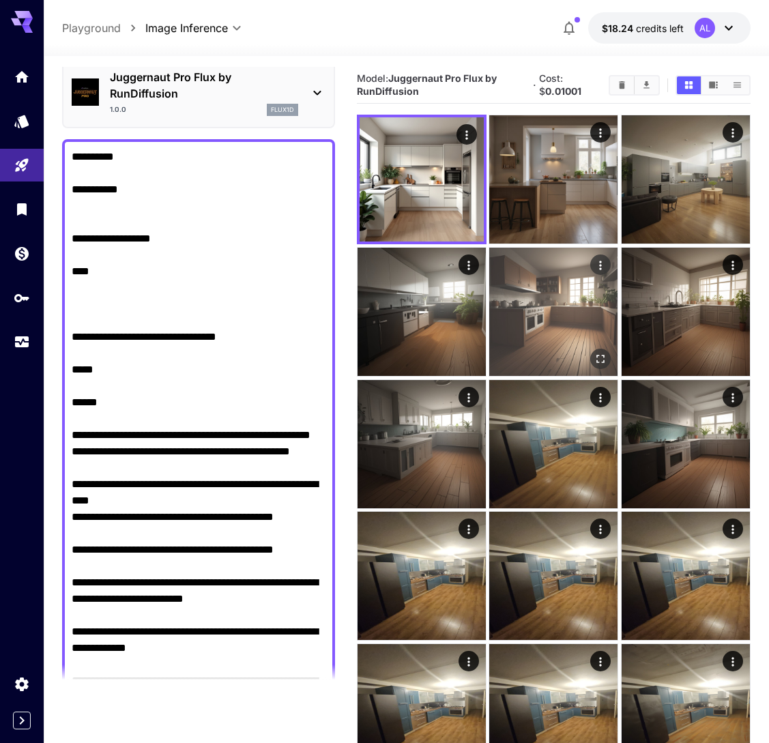
paste textarea "**********"
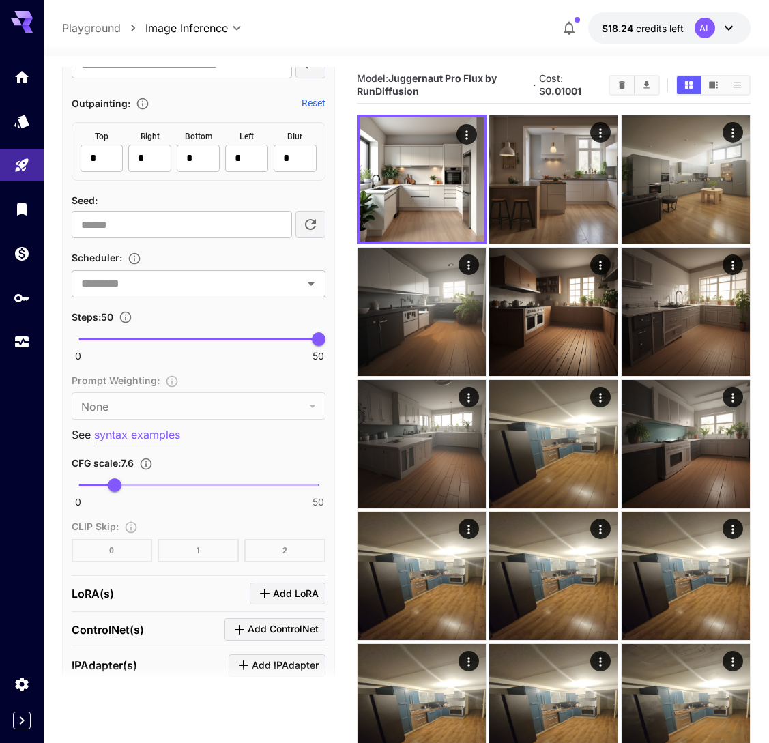
scroll to position [1399, 0]
type textarea "**********"
click at [203, 463] on div "CFG scale : 7.6" at bounding box center [199, 462] width 254 height 16
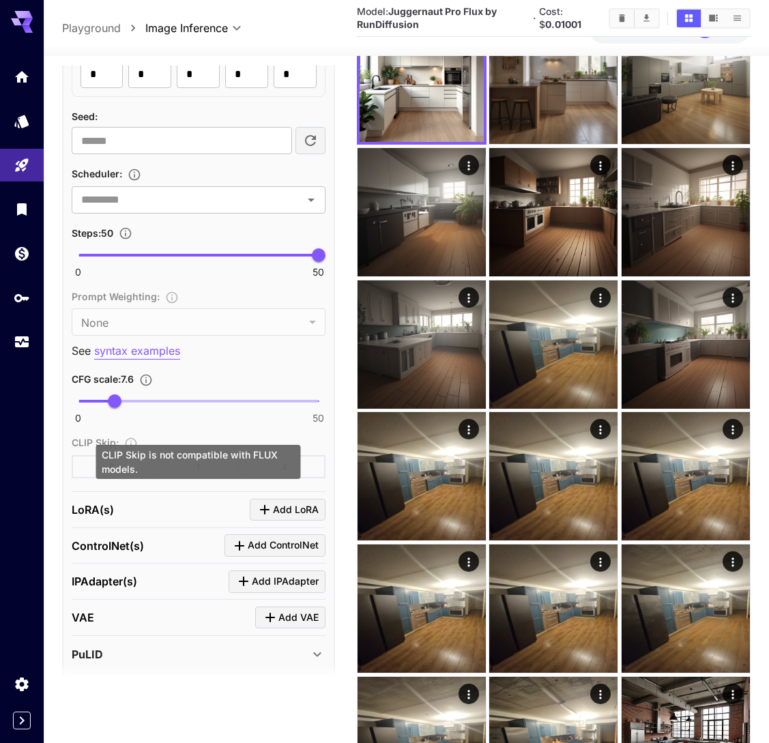
scroll to position [1566, 0]
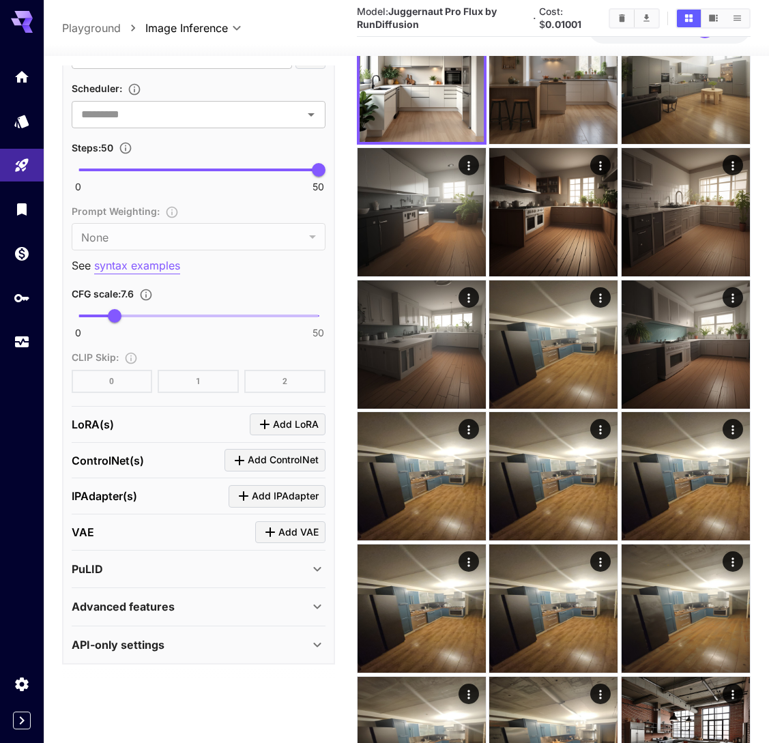
click at [207, 602] on div "Advanced features" at bounding box center [190, 607] width 237 height 16
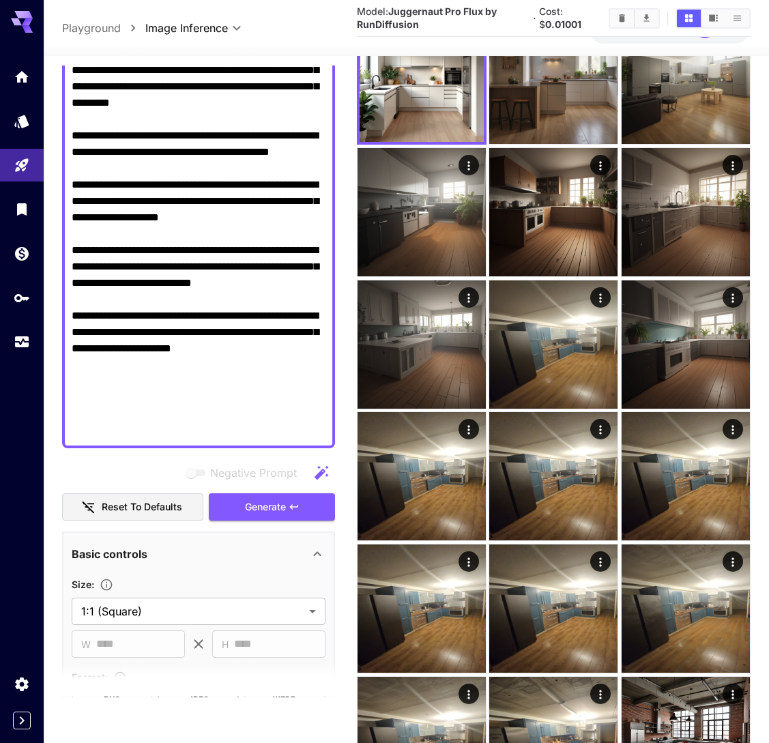
scroll to position [373, 0]
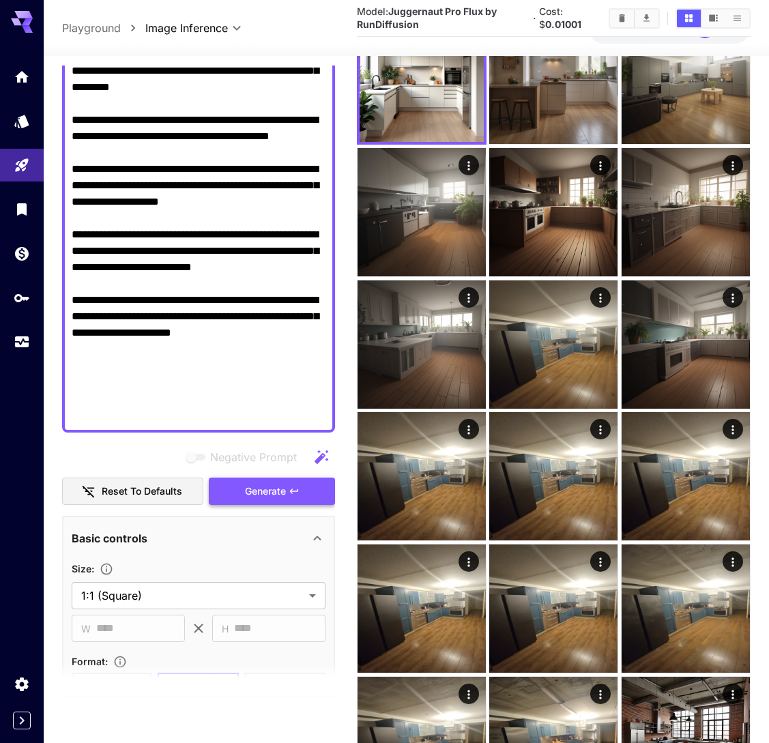
click at [255, 486] on span "Generate" at bounding box center [265, 491] width 41 height 17
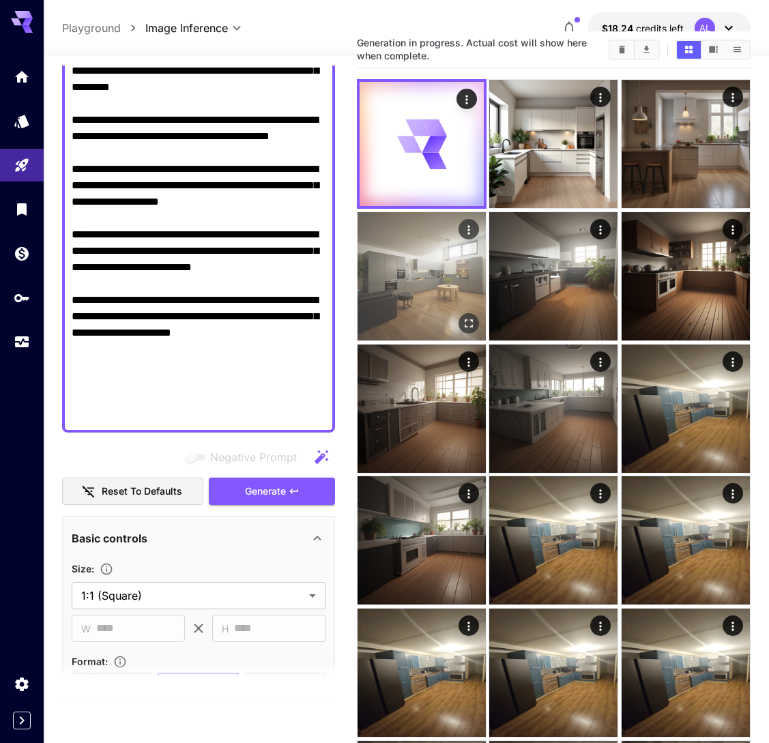
scroll to position [0, 0]
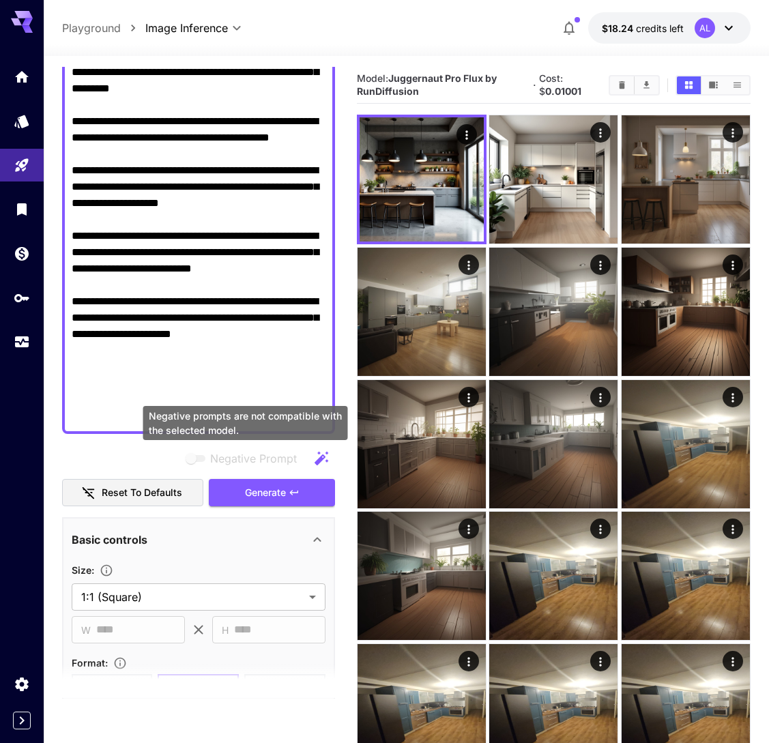
click at [199, 455] on span "Negative prompts are not compatible with the selected model." at bounding box center [196, 458] width 27 height 16
click at [199, 462] on span "Negative prompts are not compatible with the selected model." at bounding box center [196, 458] width 27 height 16
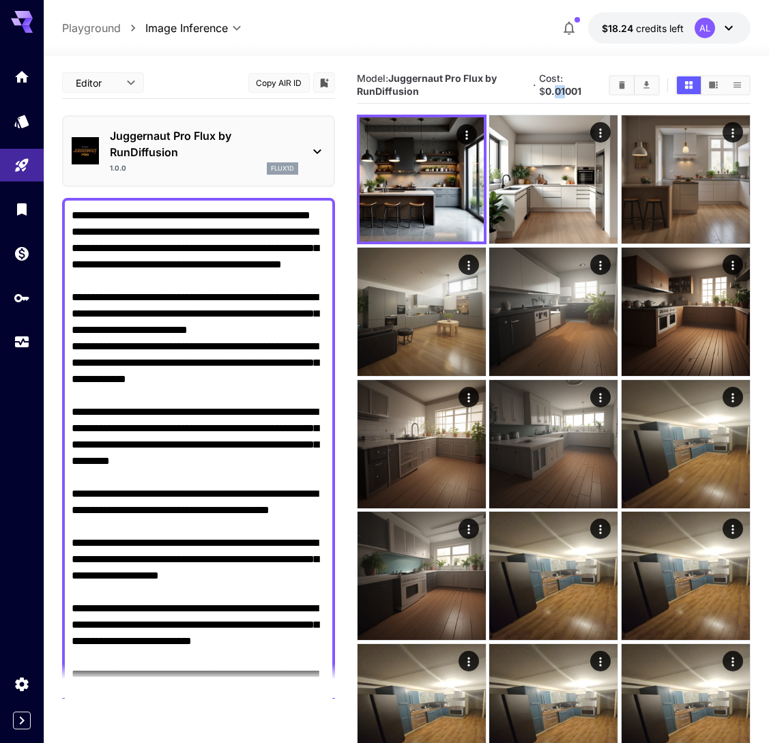
drag, startPoint x: 564, startPoint y: 90, endPoint x: 556, endPoint y: 90, distance: 8.2
click at [556, 90] on b "0.01001" at bounding box center [563, 91] width 36 height 12
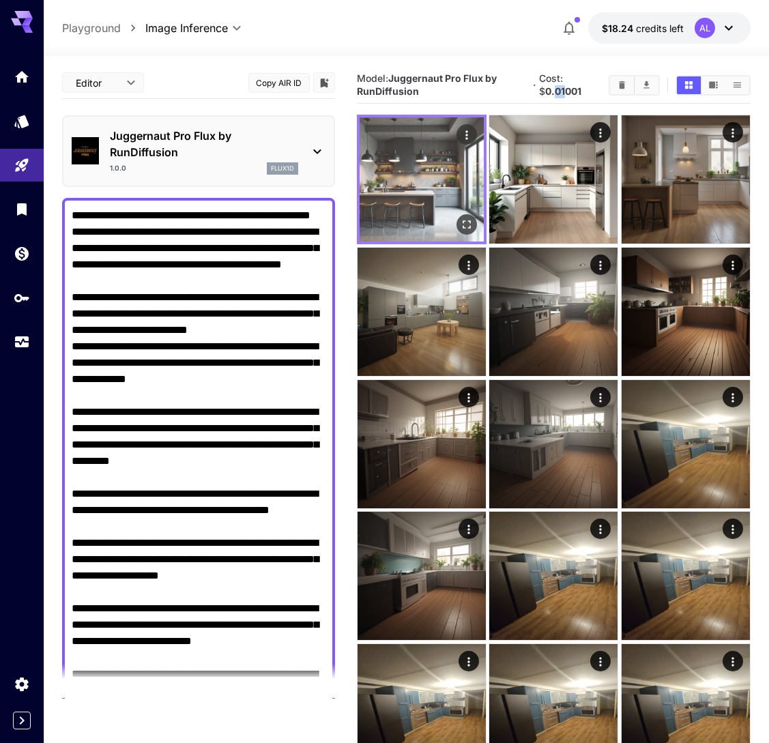
click at [420, 183] on img at bounding box center [422, 179] width 124 height 124
click at [468, 219] on icon "Open in fullscreen" at bounding box center [467, 225] width 14 height 14
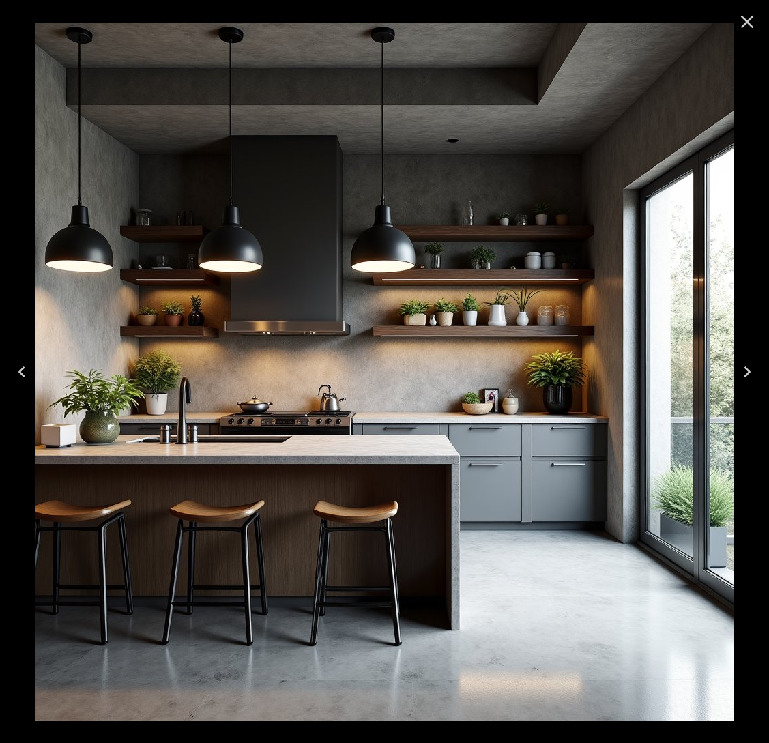
click at [746, 22] on icon "Close" at bounding box center [747, 22] width 13 height 13
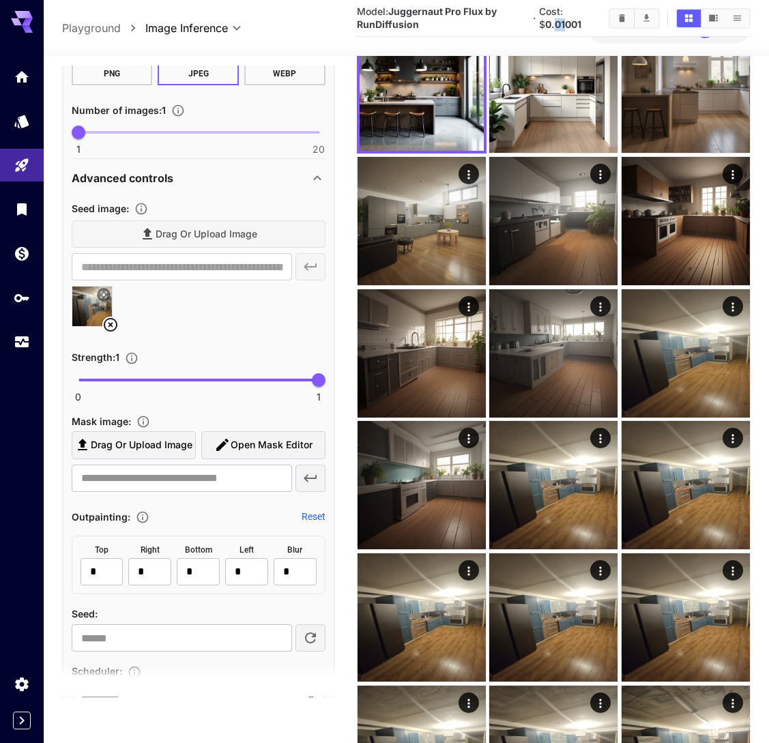
scroll to position [986, 0]
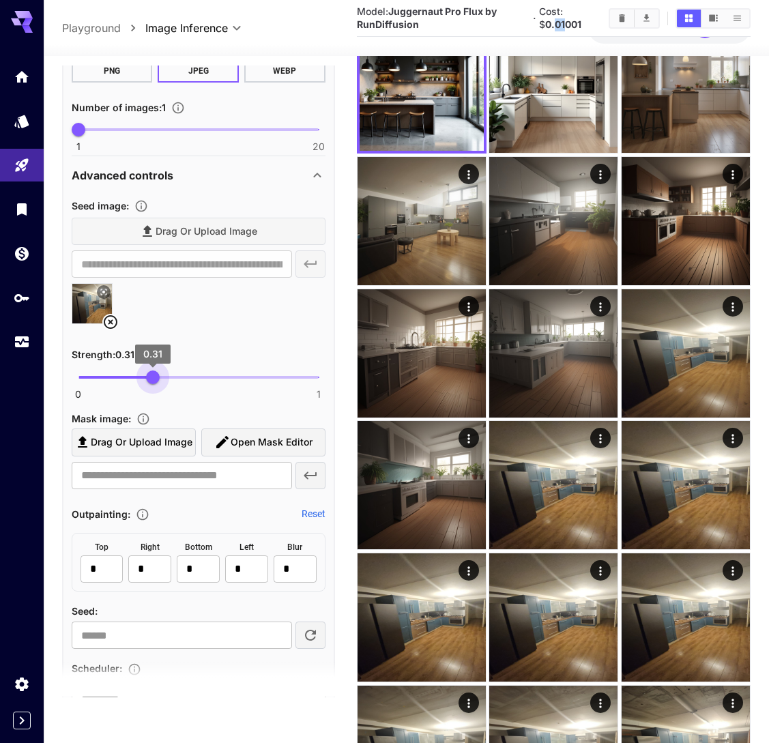
type input "***"
drag, startPoint x: 317, startPoint y: 375, endPoint x: 150, endPoint y: 376, distance: 167.2
click at [150, 376] on span "0.3" at bounding box center [150, 378] width 14 height 14
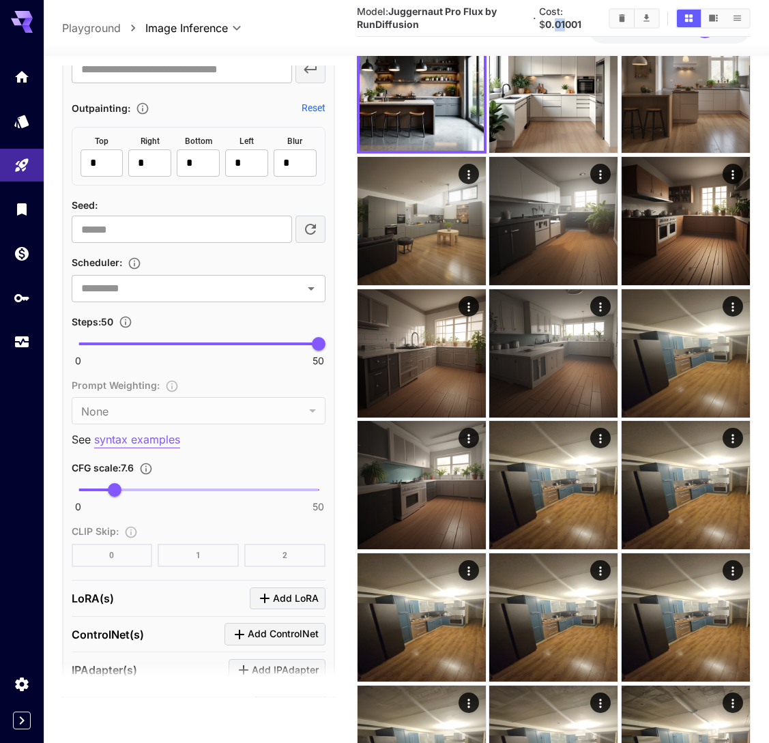
scroll to position [1202, 0]
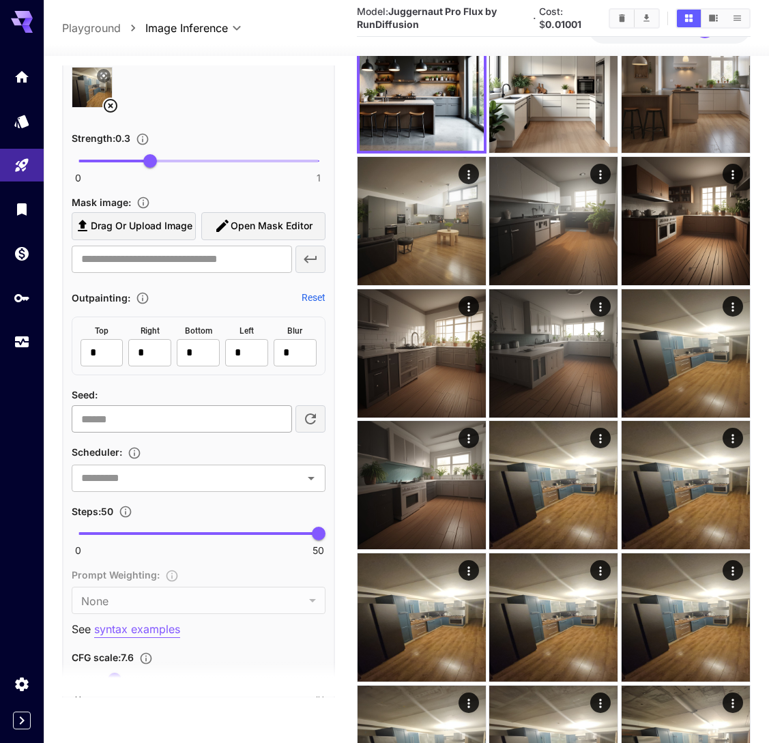
click at [135, 419] on input "number" at bounding box center [182, 418] width 220 height 27
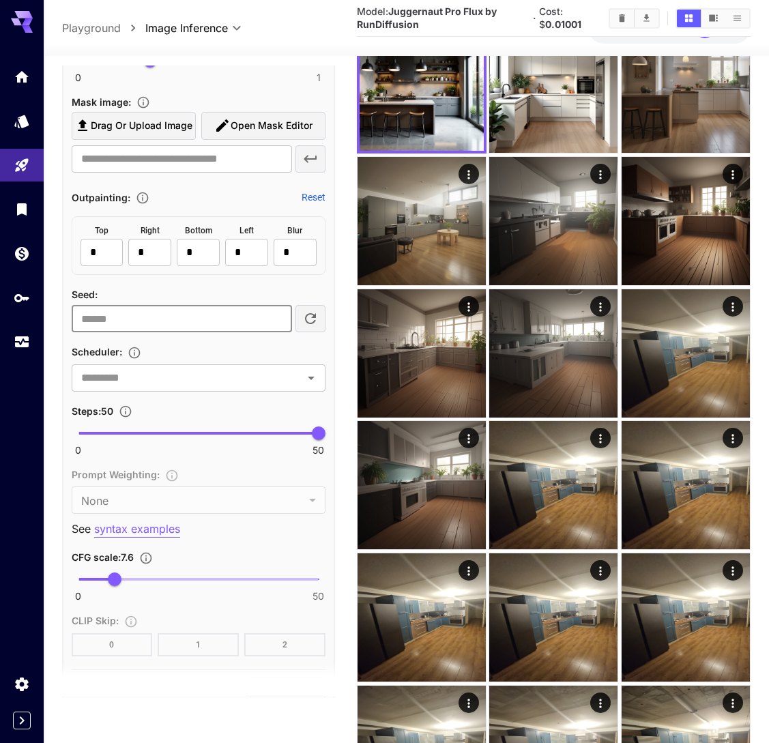
click at [188, 504] on div "Prompt Weighting : None **** ​" at bounding box center [199, 490] width 254 height 48
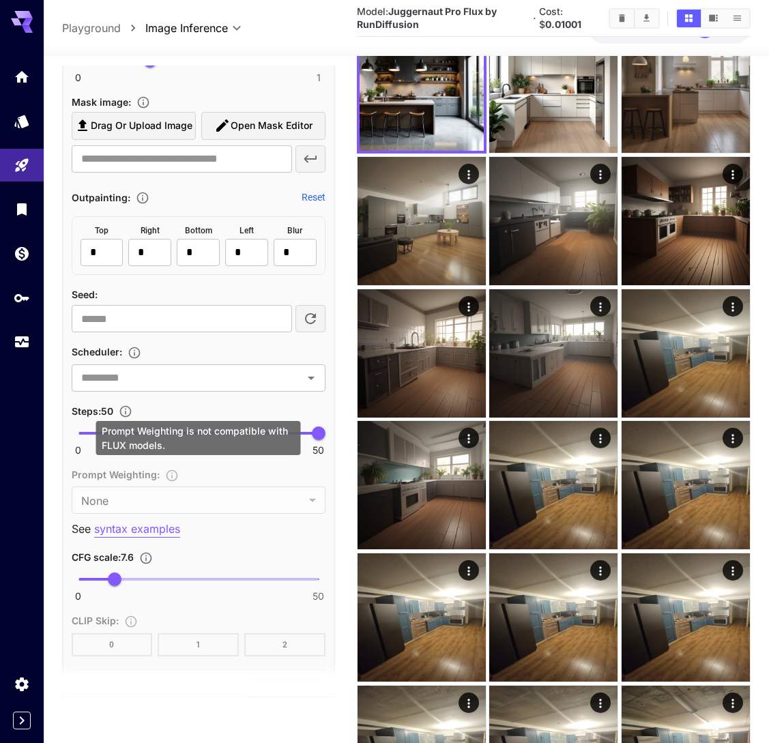
click at [188, 504] on div "Prompt Weighting : None **** ​" at bounding box center [199, 490] width 254 height 48
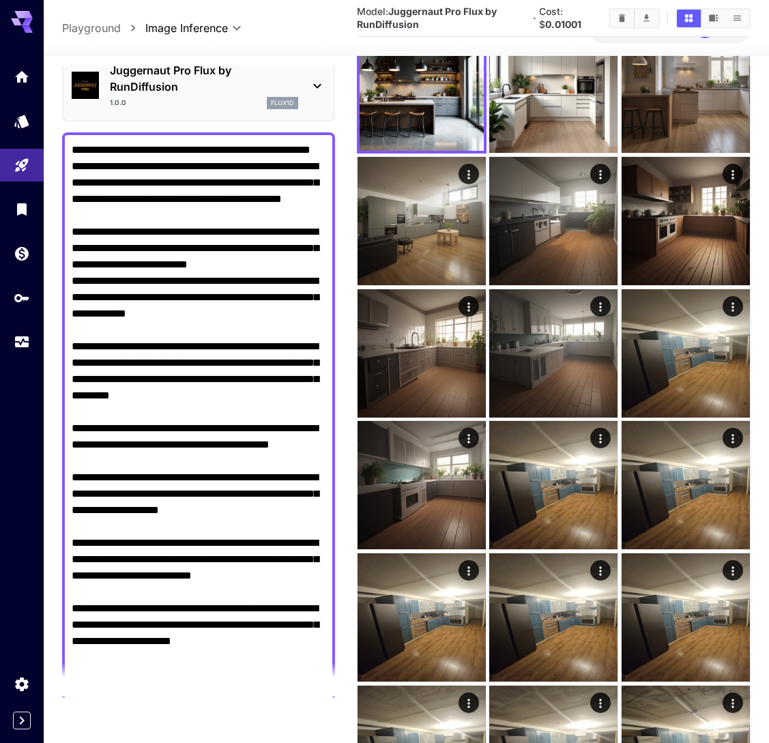
scroll to position [0, 0]
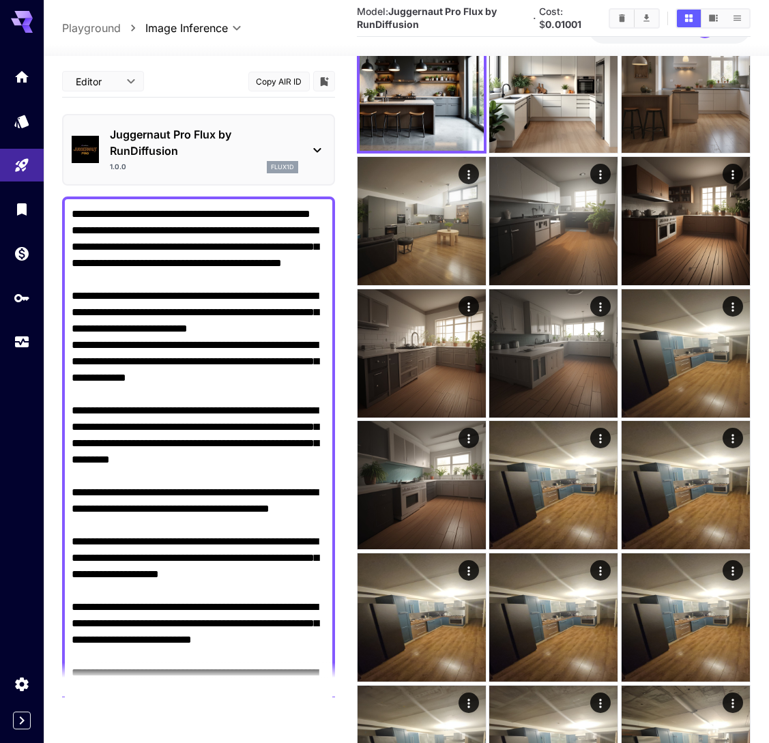
click at [186, 374] on textarea "Negative Prompt" at bounding box center [199, 501] width 254 height 590
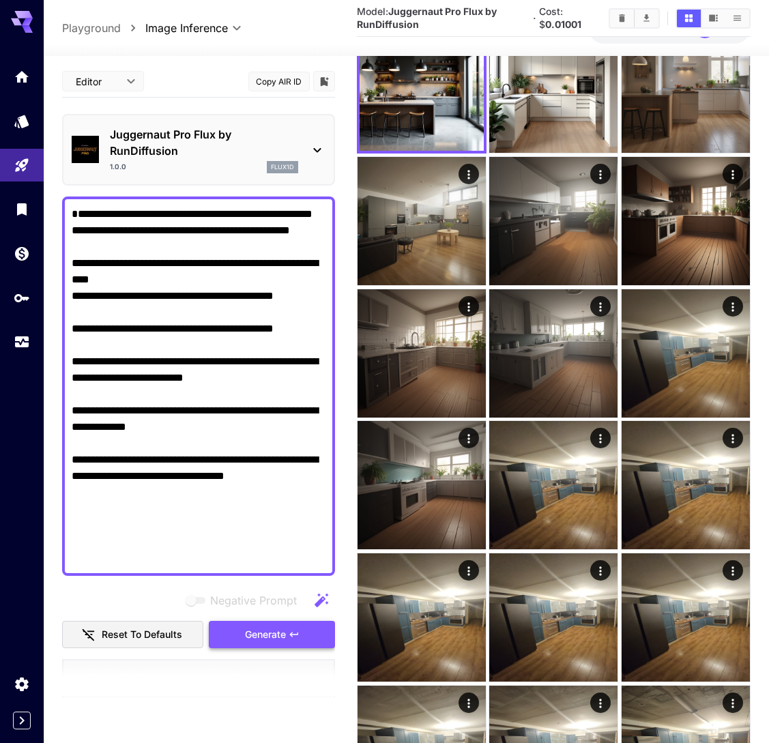
type textarea "**********"
click at [256, 632] on span "Generate" at bounding box center [265, 634] width 41 height 17
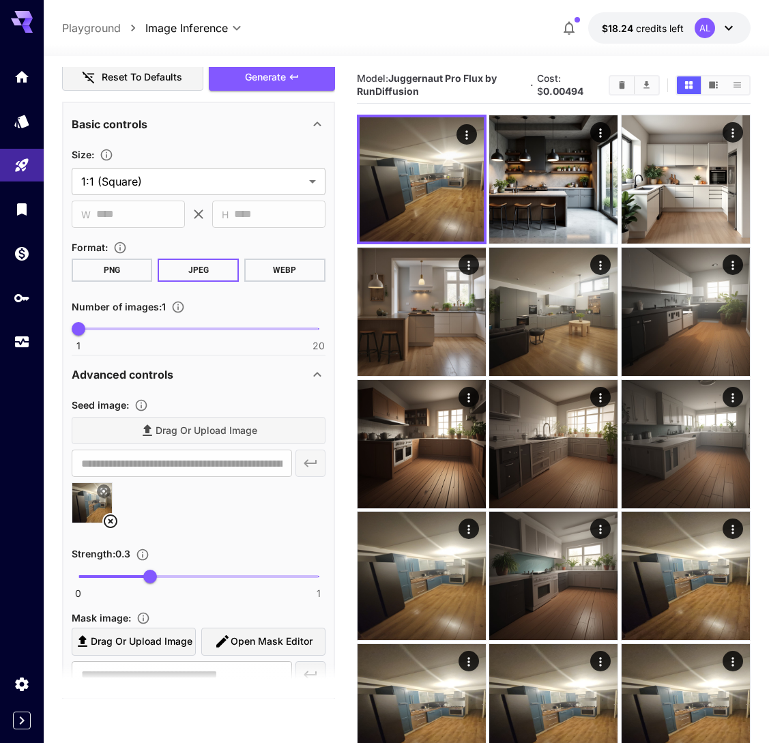
scroll to position [593, 0]
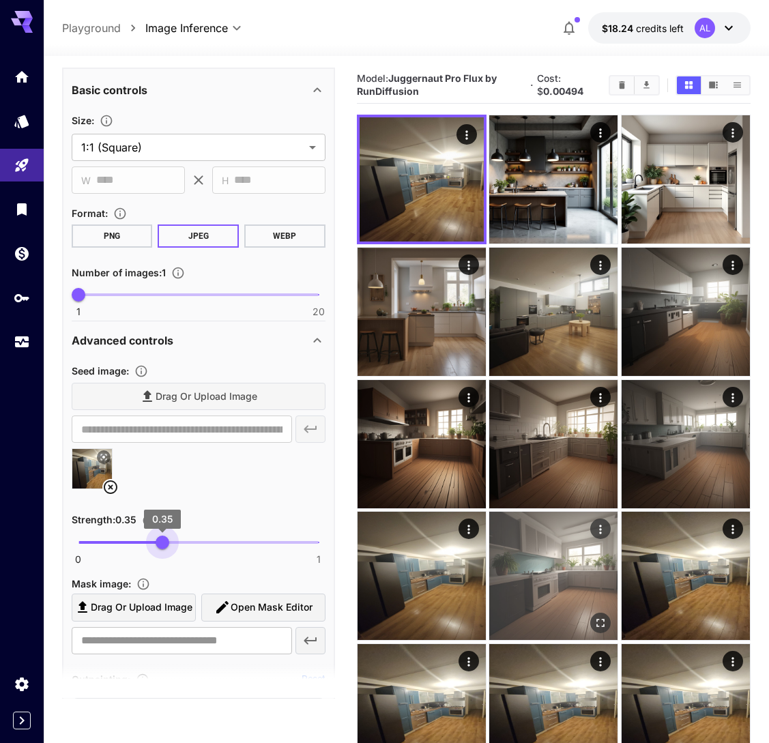
drag, startPoint x: 144, startPoint y: 540, endPoint x: 491, endPoint y: 549, distance: 347.5
click at [488, 549] on main "**********" at bounding box center [406, 690] width 689 height 1246
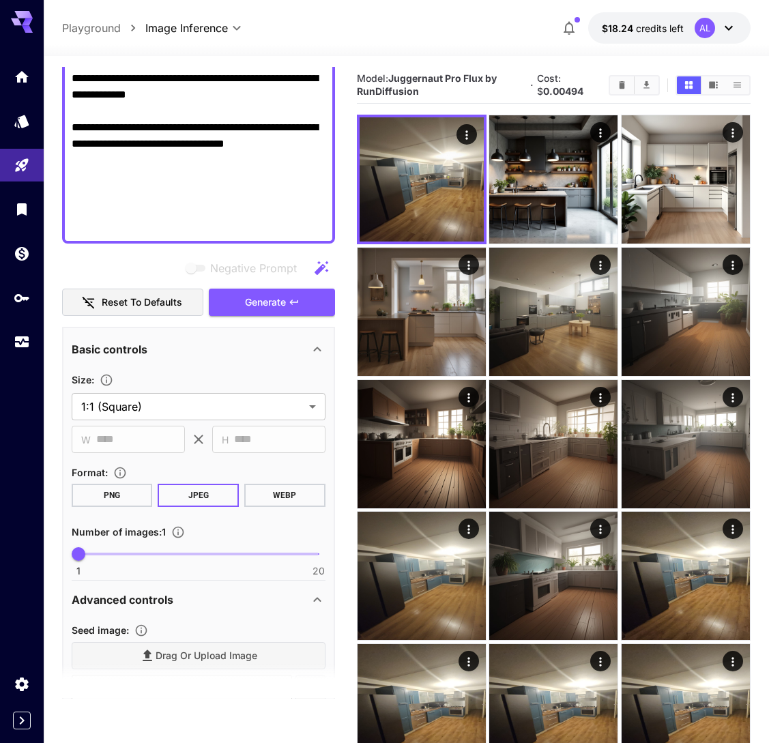
scroll to position [133, 0]
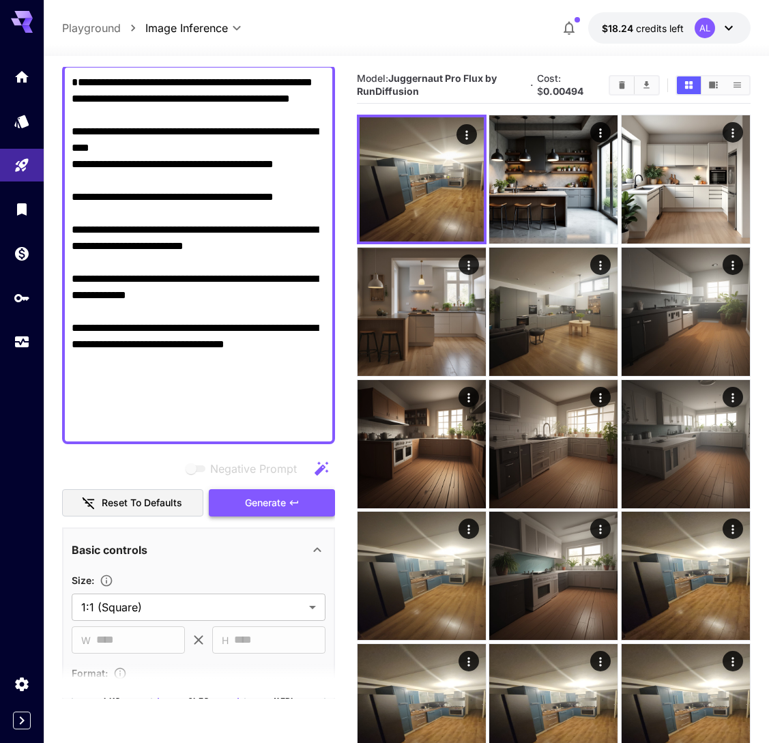
click at [255, 505] on span "Generate" at bounding box center [265, 503] width 41 height 17
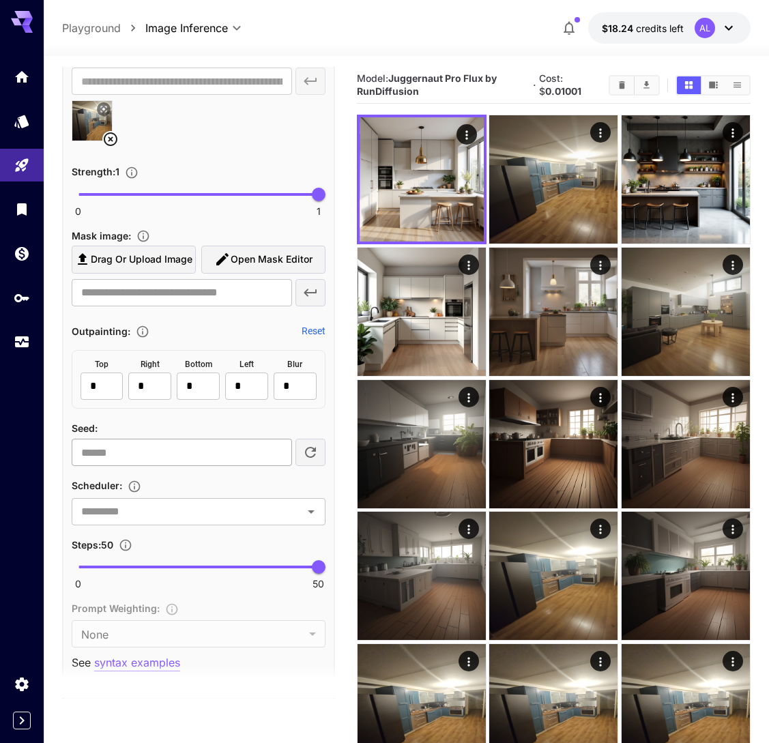
scroll to position [932, 0]
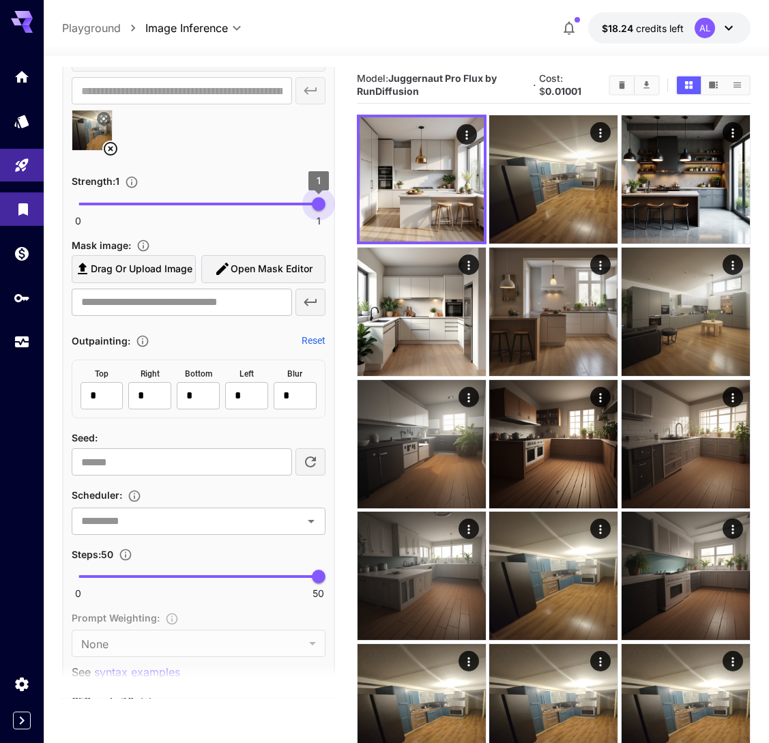
type input "*"
drag, startPoint x: 319, startPoint y: 200, endPoint x: 0, endPoint y: 203, distance: 318.7
click at [0, 203] on div "**********" at bounding box center [384, 671] width 769 height 1343
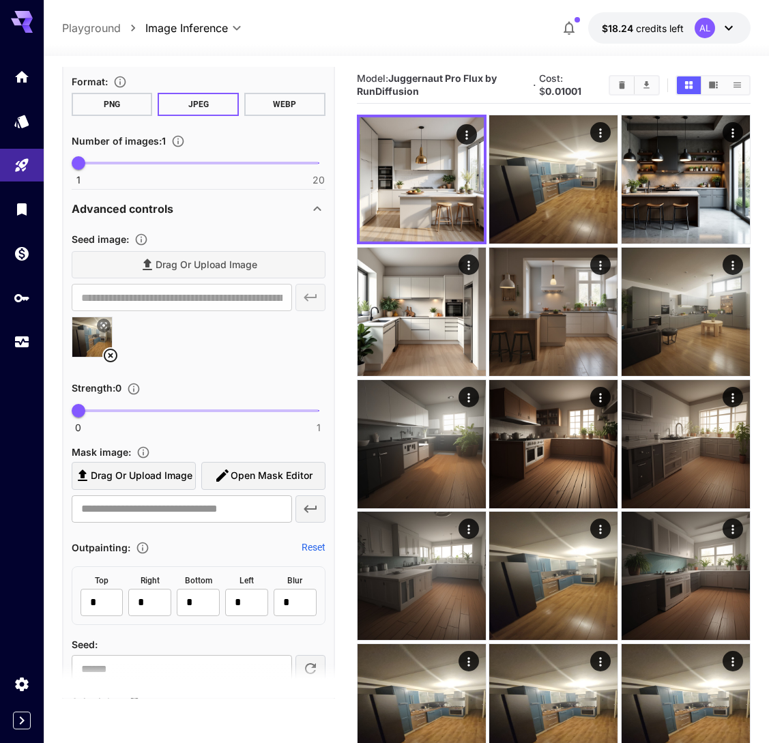
scroll to position [571, 0]
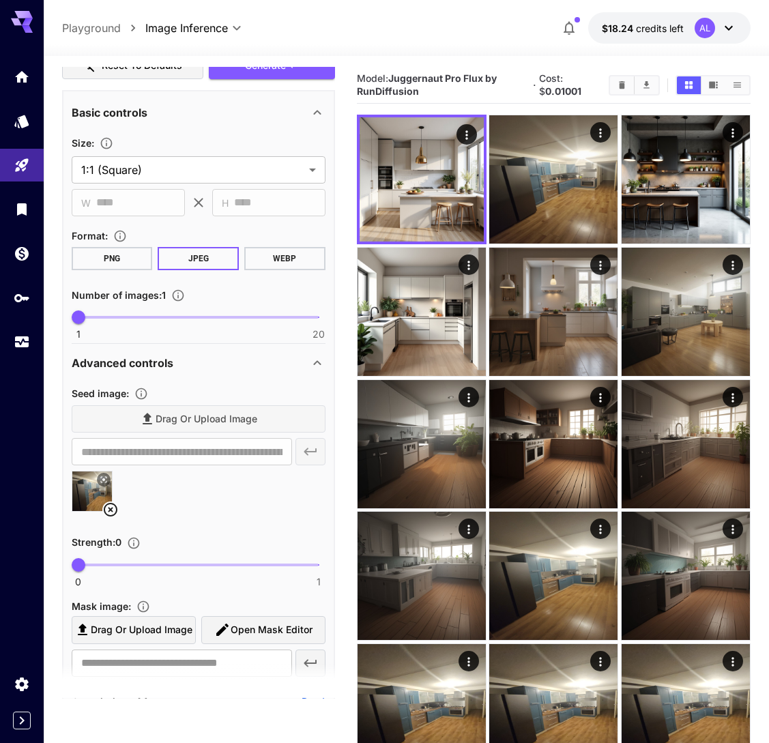
click at [261, 137] on div "Size :" at bounding box center [199, 142] width 254 height 16
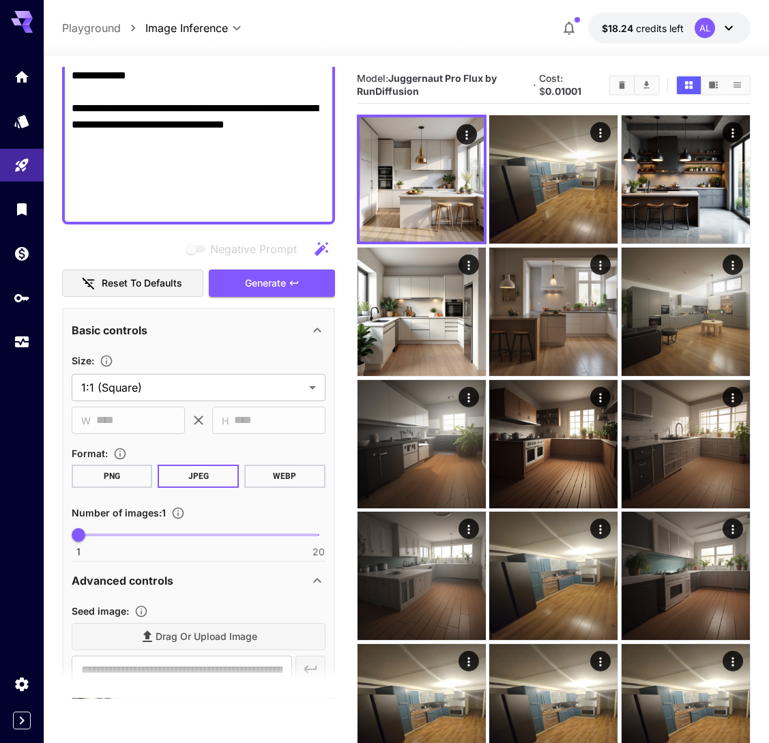
scroll to position [314, 0]
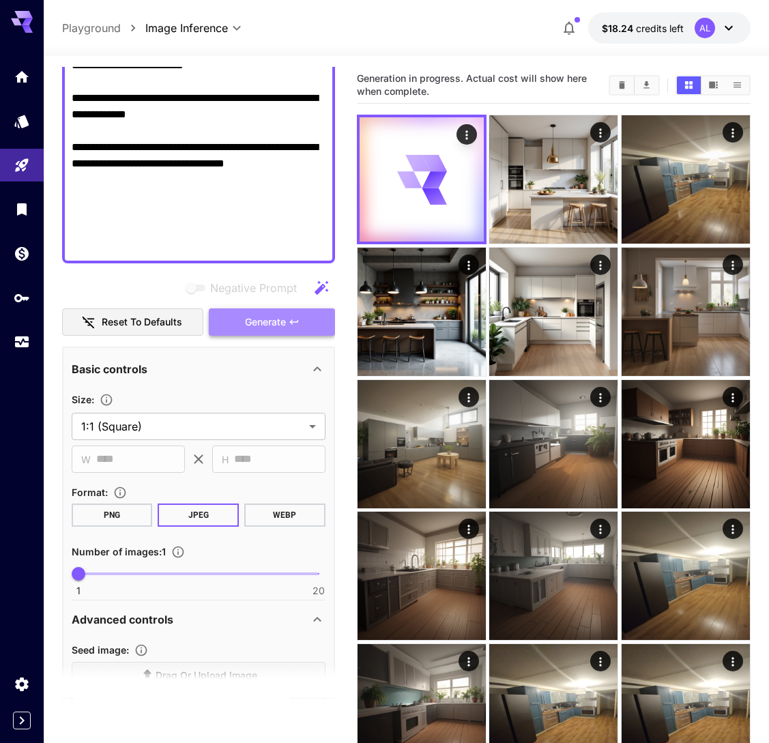
click at [276, 316] on span "Generate" at bounding box center [265, 322] width 41 height 17
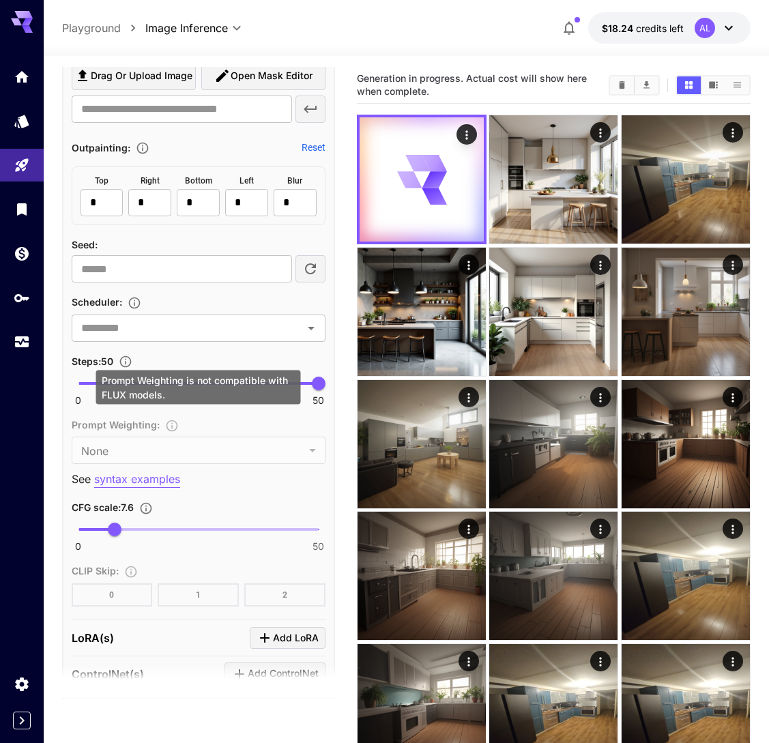
scroll to position [1126, 0]
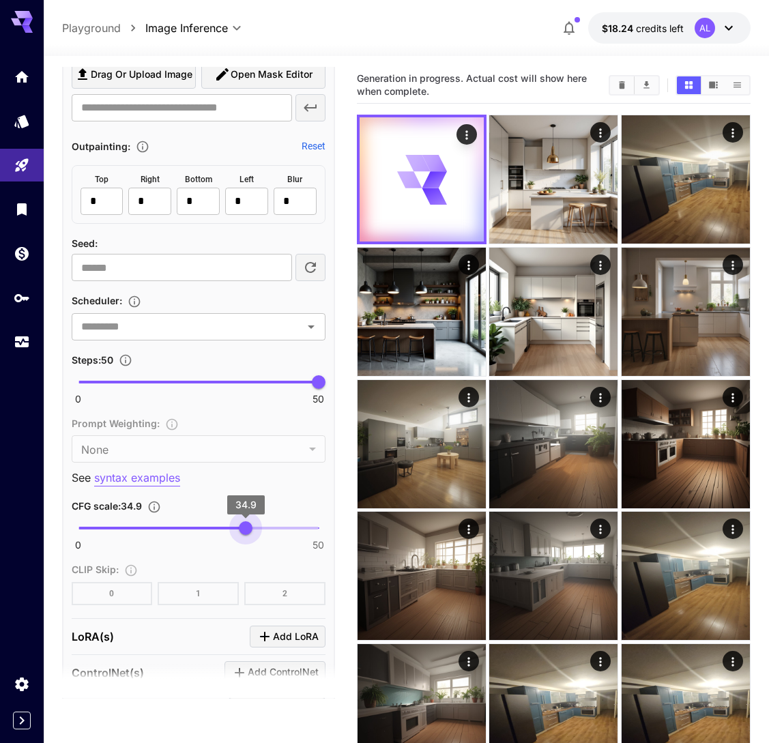
type input "**"
drag, startPoint x: 113, startPoint y: 527, endPoint x: 246, endPoint y: 528, distance: 133.8
click at [246, 528] on span "35" at bounding box center [247, 528] width 14 height 14
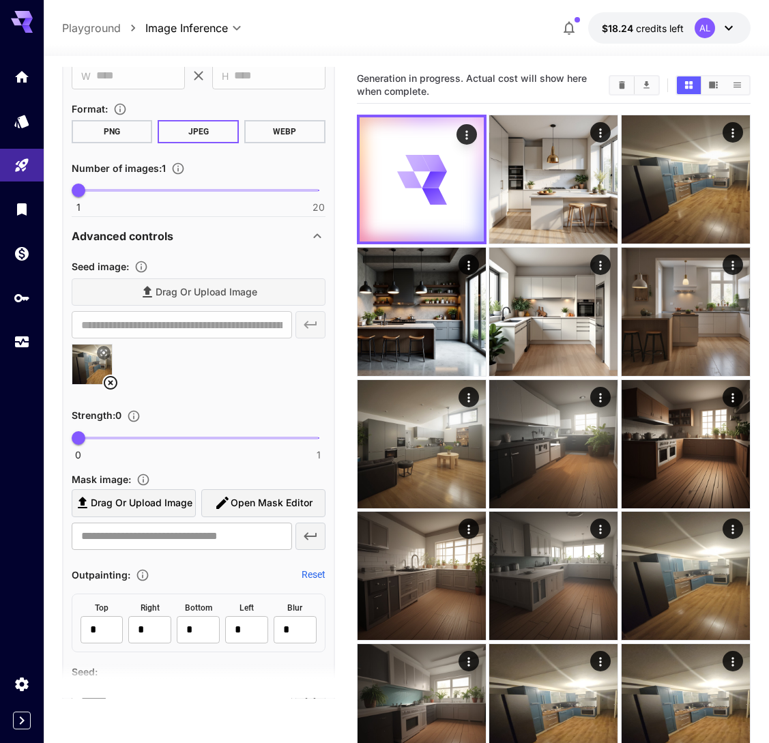
scroll to position [345, 0]
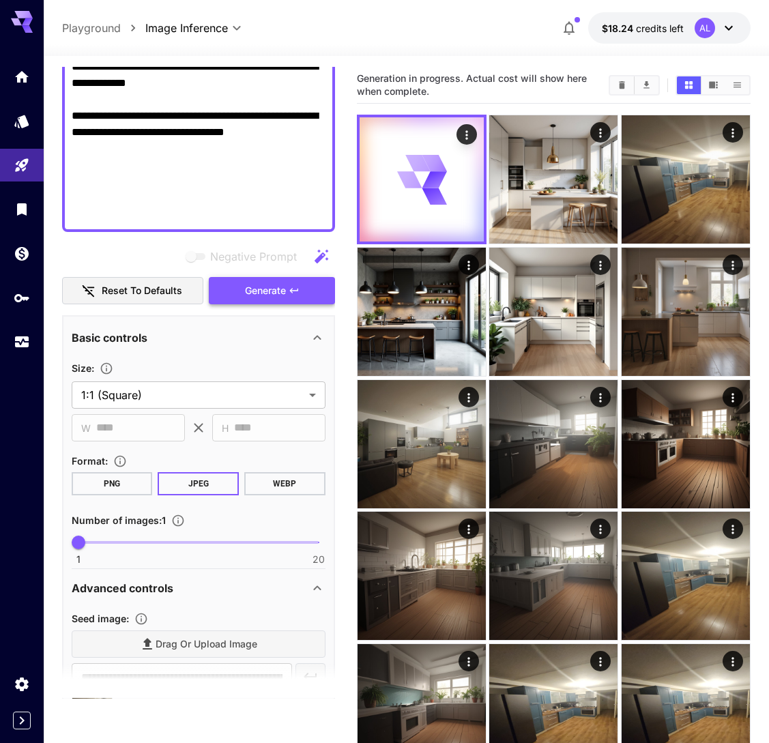
click at [253, 294] on span "Generate" at bounding box center [265, 291] width 41 height 17
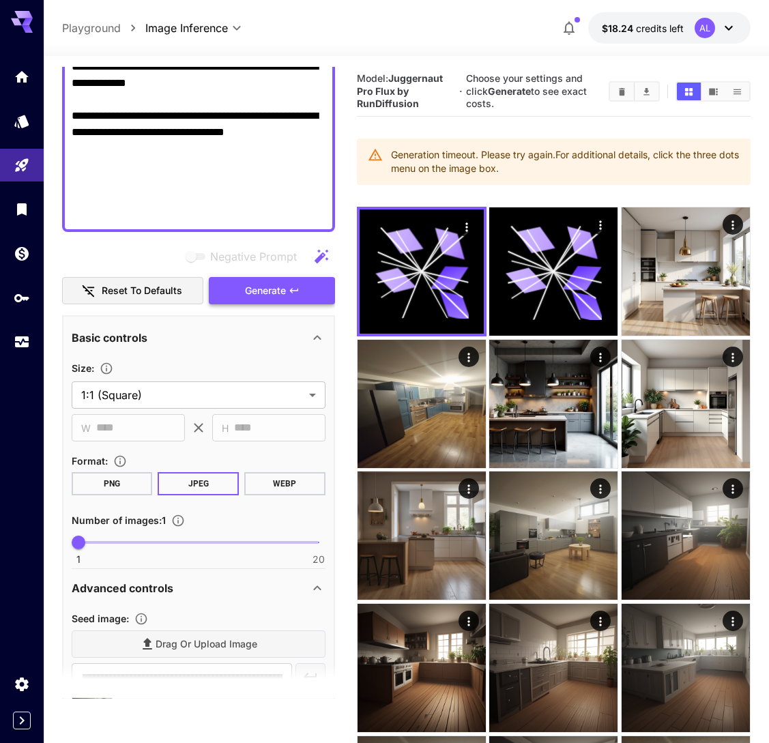
click at [280, 291] on span "Generate" at bounding box center [265, 291] width 41 height 17
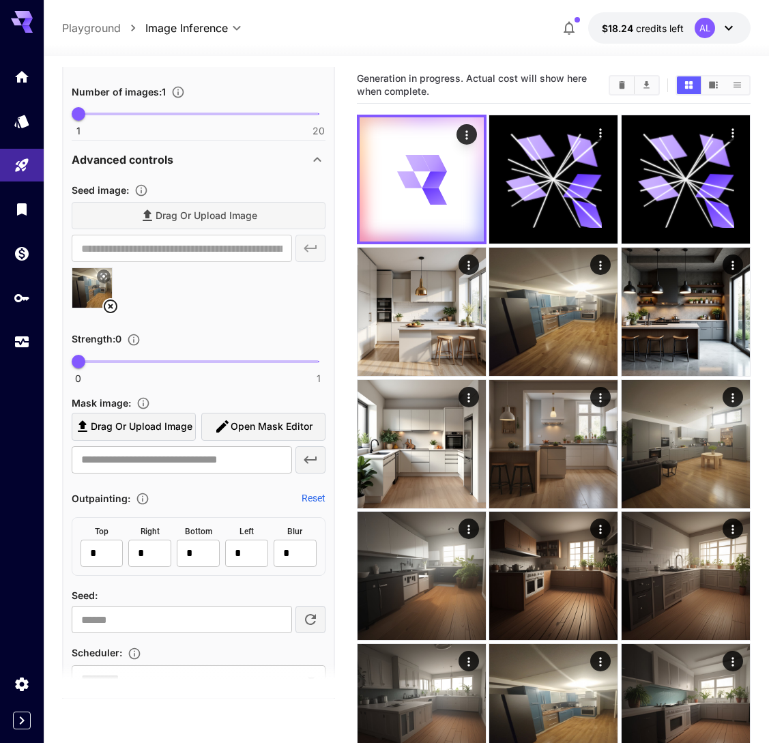
scroll to position [790, 0]
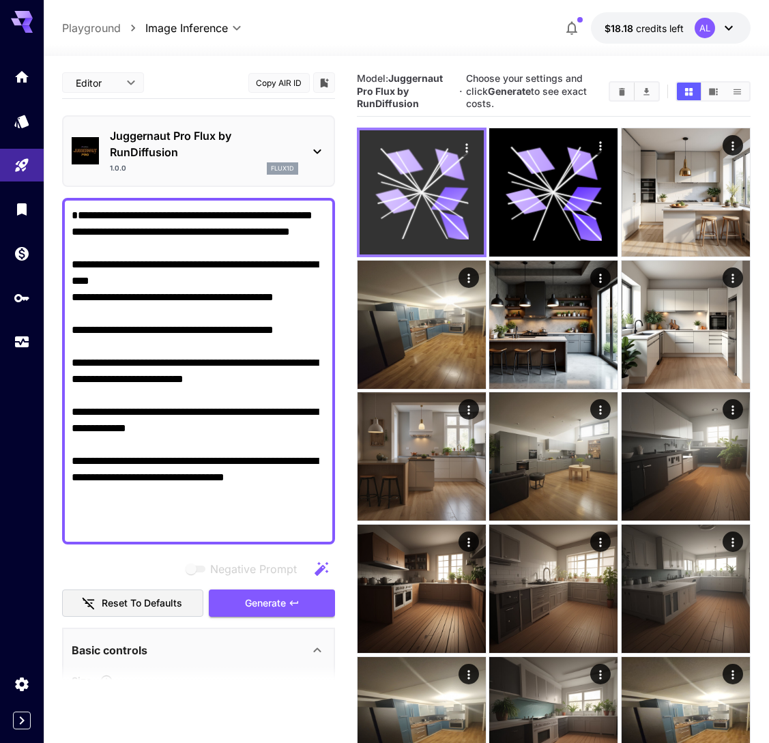
click at [433, 187] on icon at bounding box center [421, 192] width 93 height 93
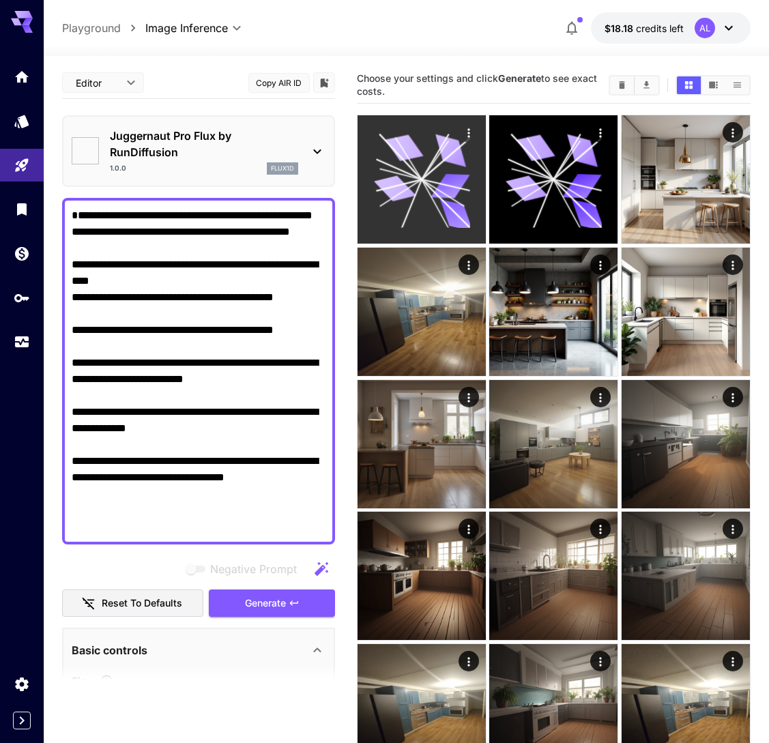
type input "**********"
type input "*******"
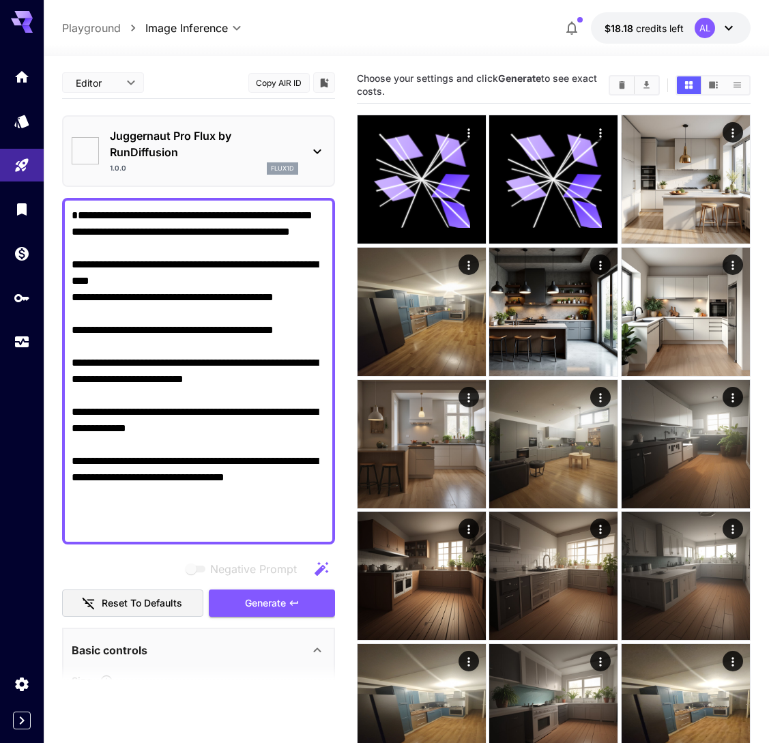
type input "**********"
type input "*******"
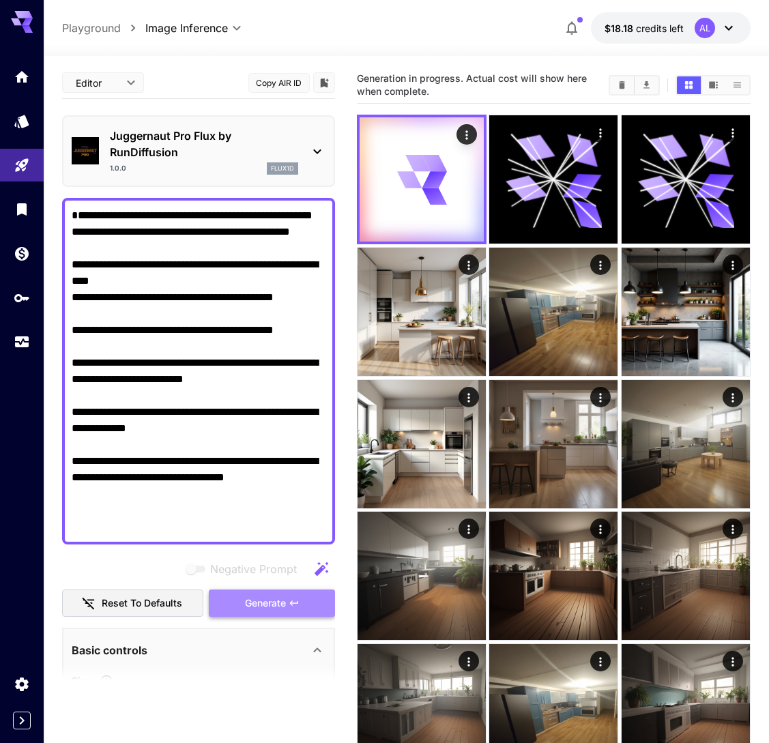
click at [272, 599] on span "Generate" at bounding box center [265, 603] width 41 height 17
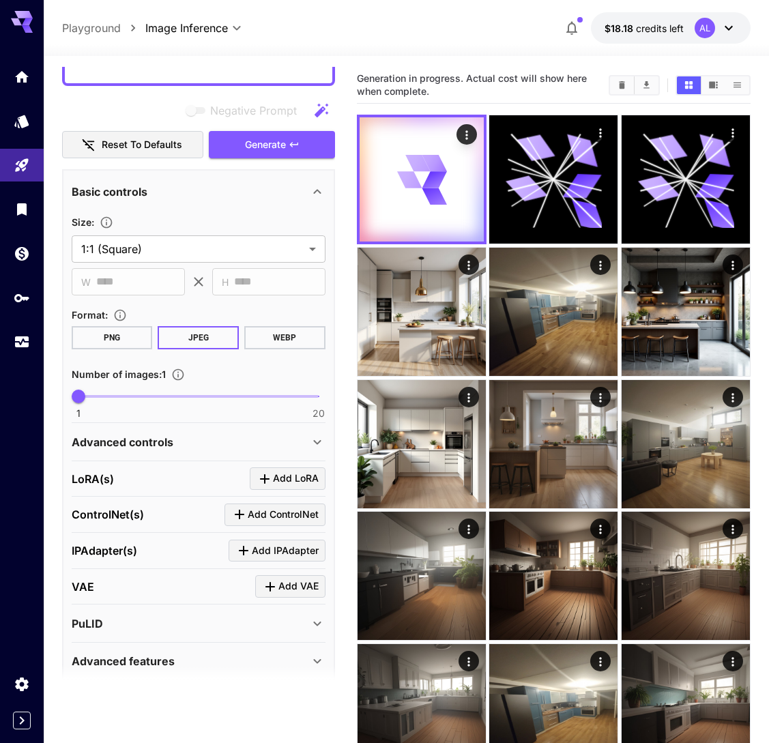
scroll to position [513, 0]
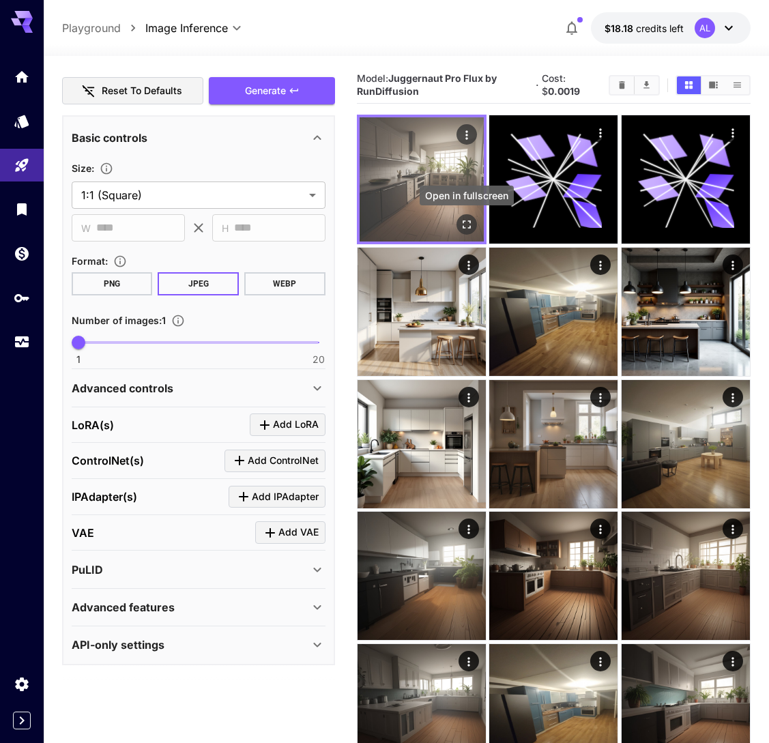
click at [467, 222] on icon "Open in fullscreen" at bounding box center [467, 225] width 14 height 14
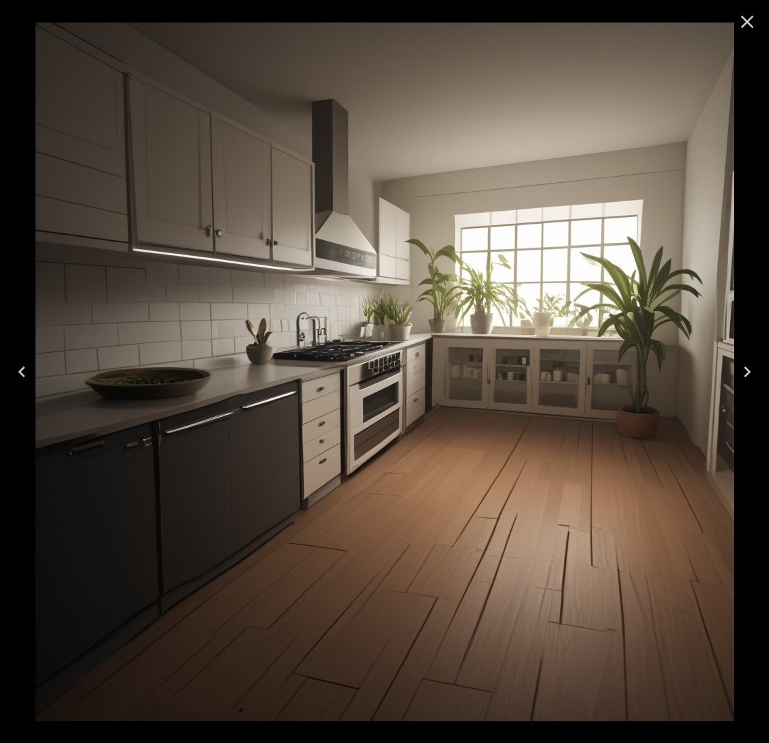
click at [745, 25] on icon "Close" at bounding box center [747, 22] width 13 height 13
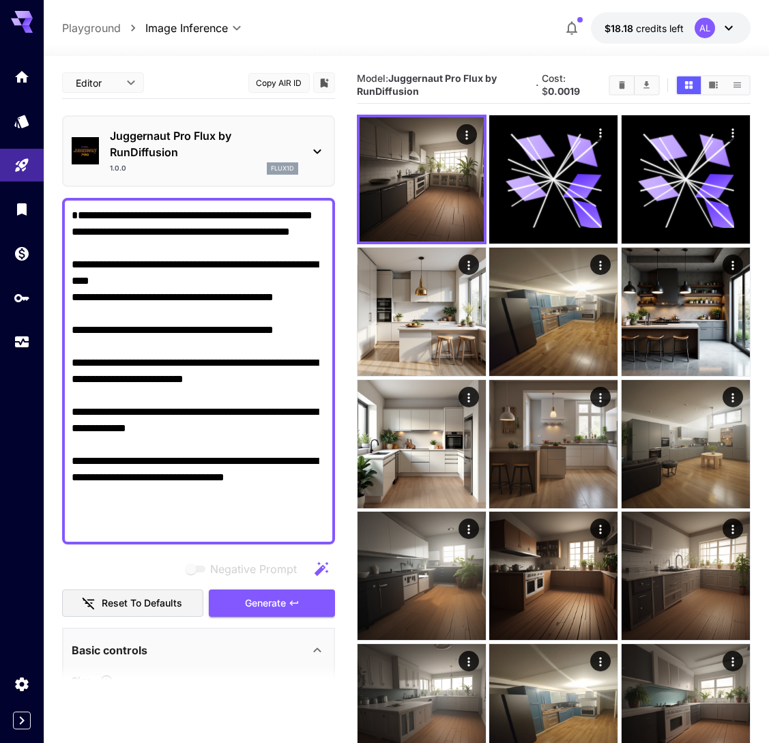
scroll to position [9, 0]
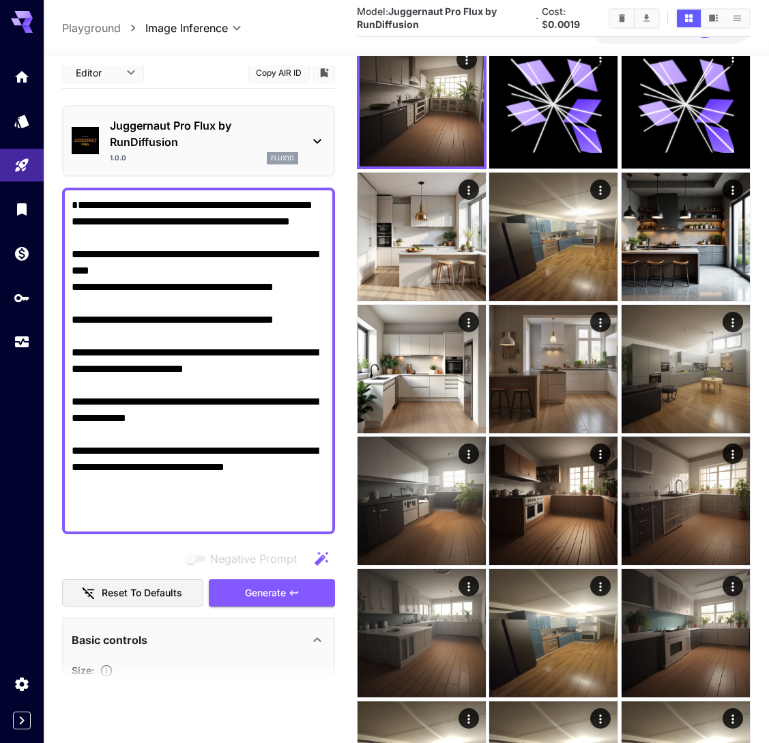
click at [135, 277] on textarea "**********" at bounding box center [199, 361] width 254 height 328
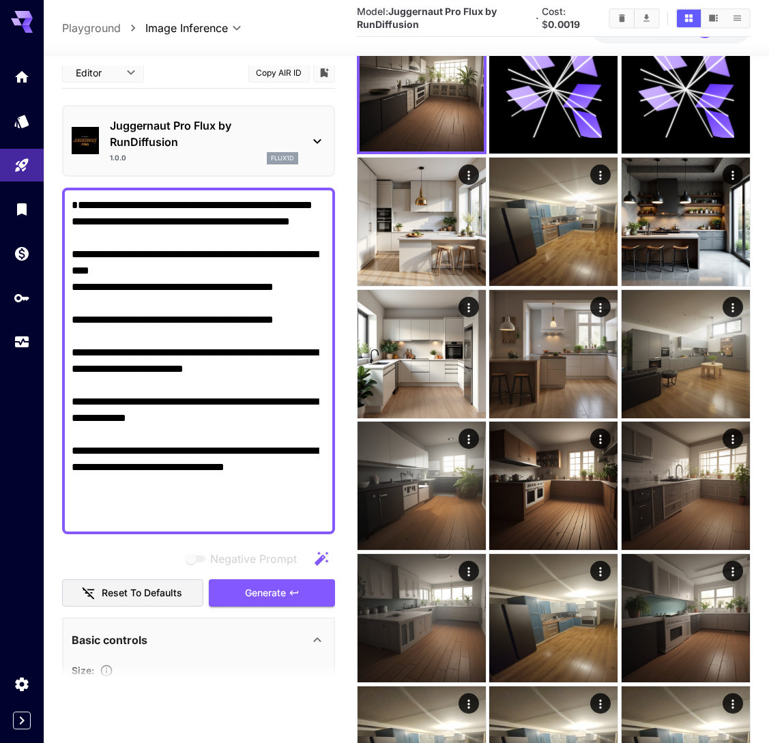
scroll to position [91, 0]
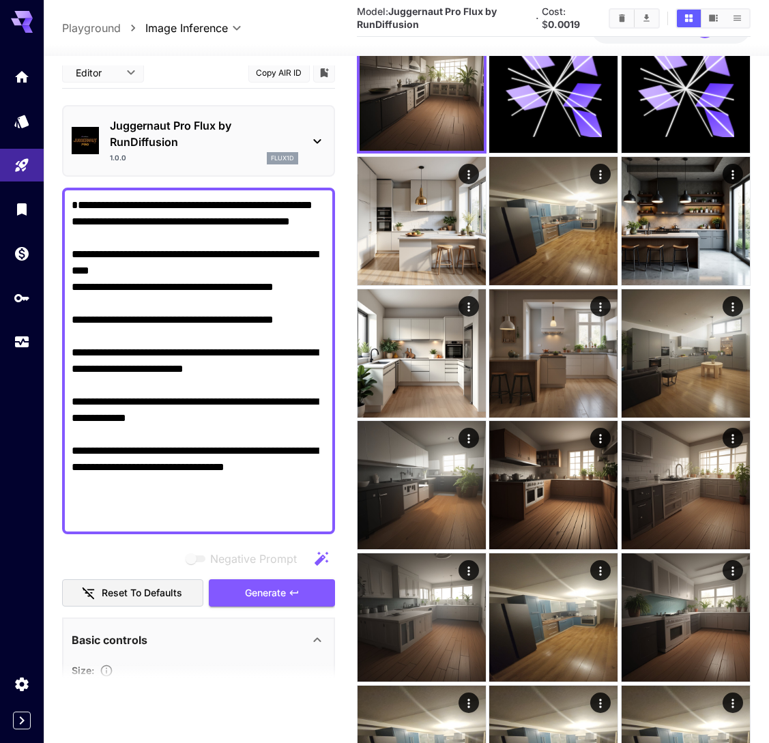
click at [125, 227] on textarea "**********" at bounding box center [199, 361] width 254 height 328
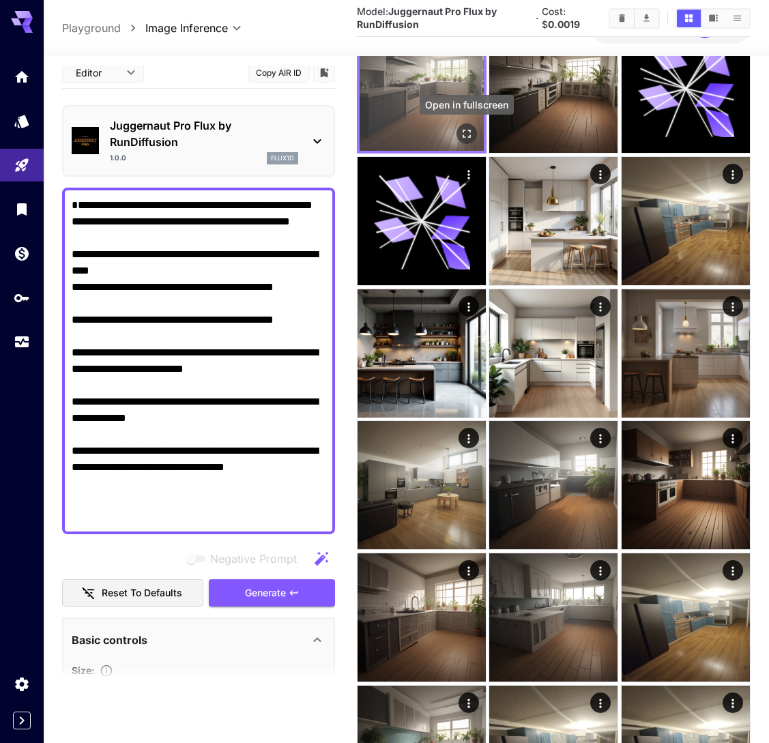
click at [466, 135] on icon "Open in fullscreen" at bounding box center [467, 135] width 14 height 14
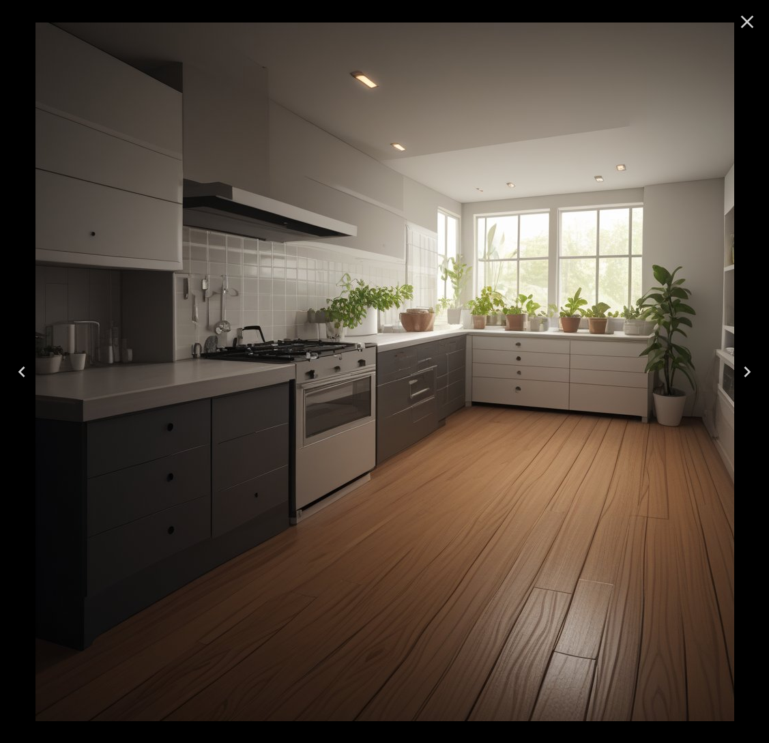
click at [755, 23] on icon "Close" at bounding box center [747, 22] width 22 height 22
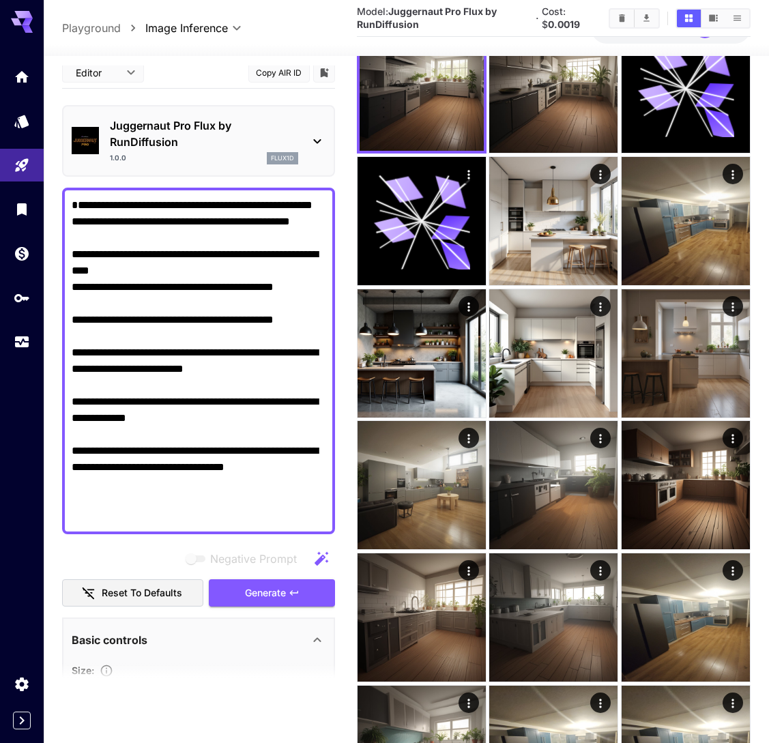
click at [166, 256] on textarea "**********" at bounding box center [199, 361] width 254 height 328
click at [98, 254] on textarea "**********" at bounding box center [199, 361] width 254 height 328
type textarea "**********"
click at [289, 590] on icon "button" at bounding box center [294, 593] width 11 height 11
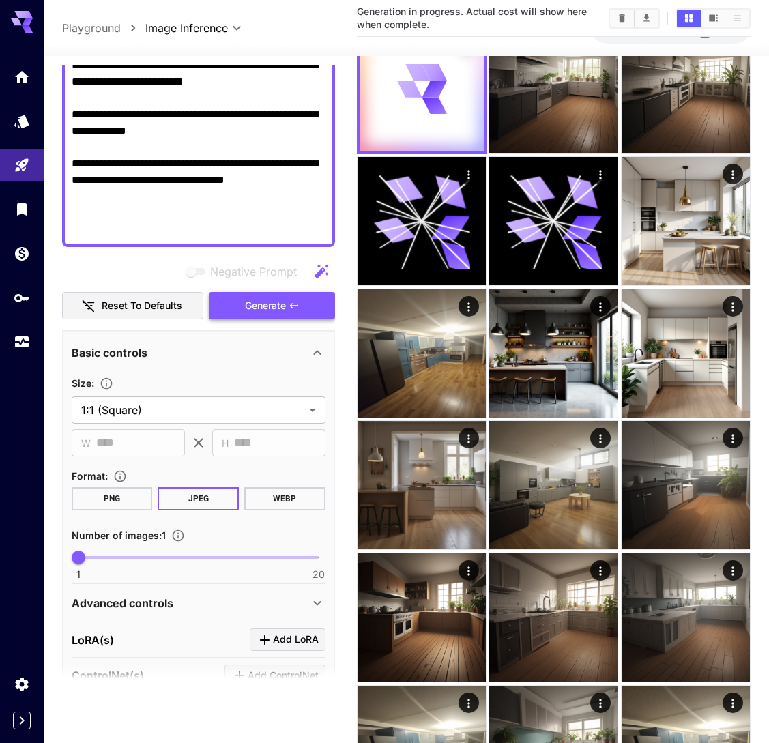
scroll to position [299, 0]
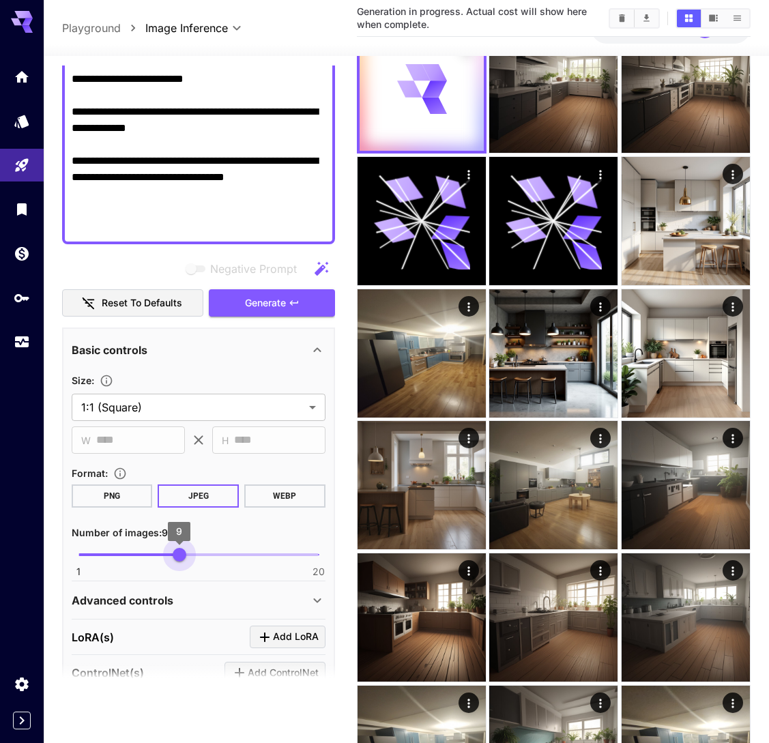
type input "*"
drag, startPoint x: 308, startPoint y: 557, endPoint x: 0, endPoint y: 556, distance: 308.5
click at [0, 556] on div "**********" at bounding box center [384, 713] width 769 height 1608
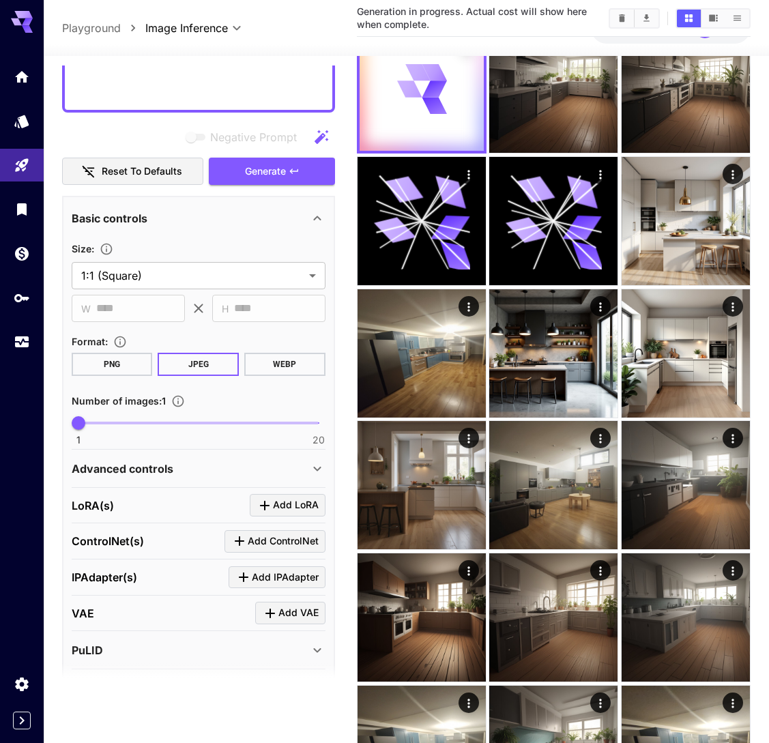
scroll to position [513, 0]
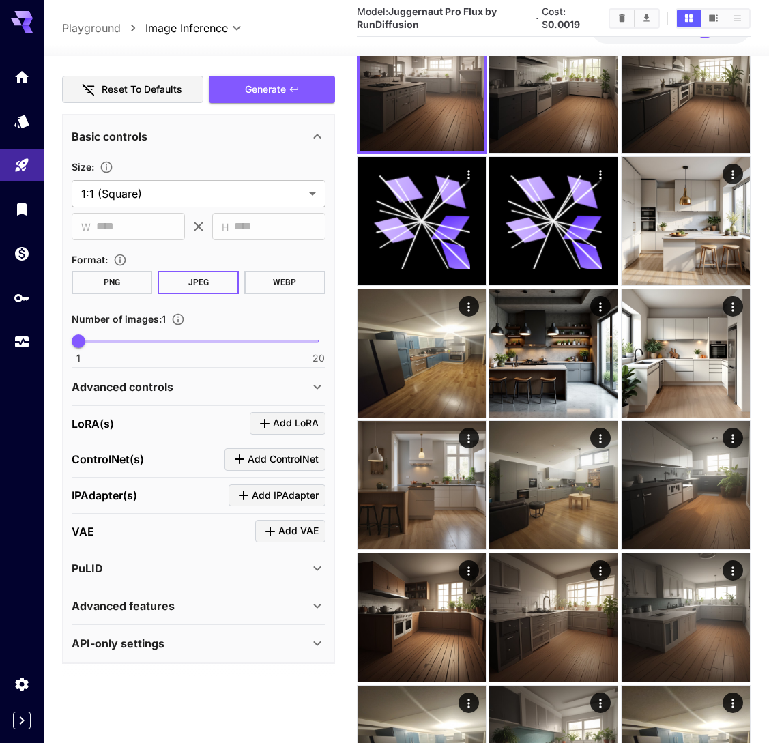
click at [178, 607] on div "Advanced features" at bounding box center [190, 606] width 237 height 16
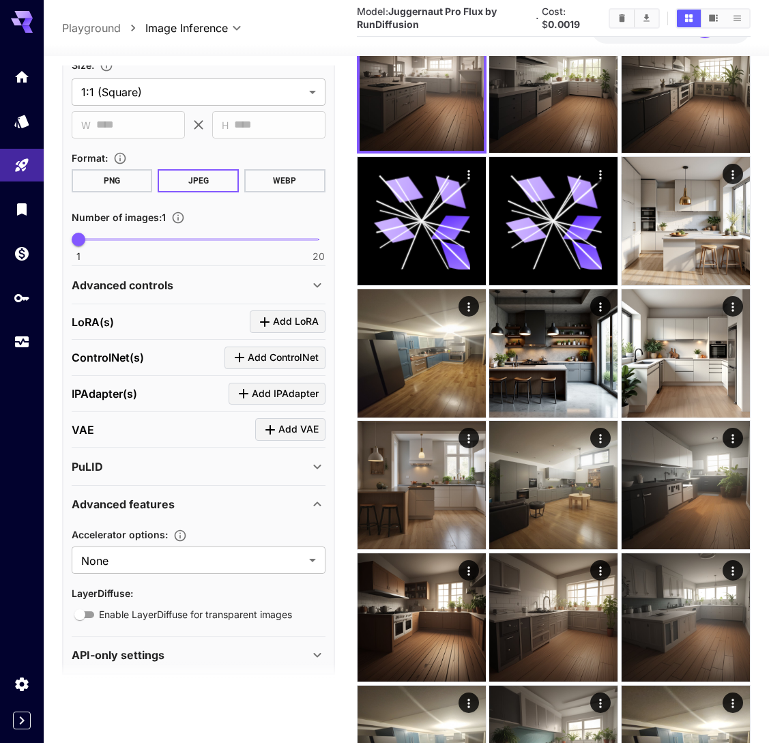
scroll to position [626, 0]
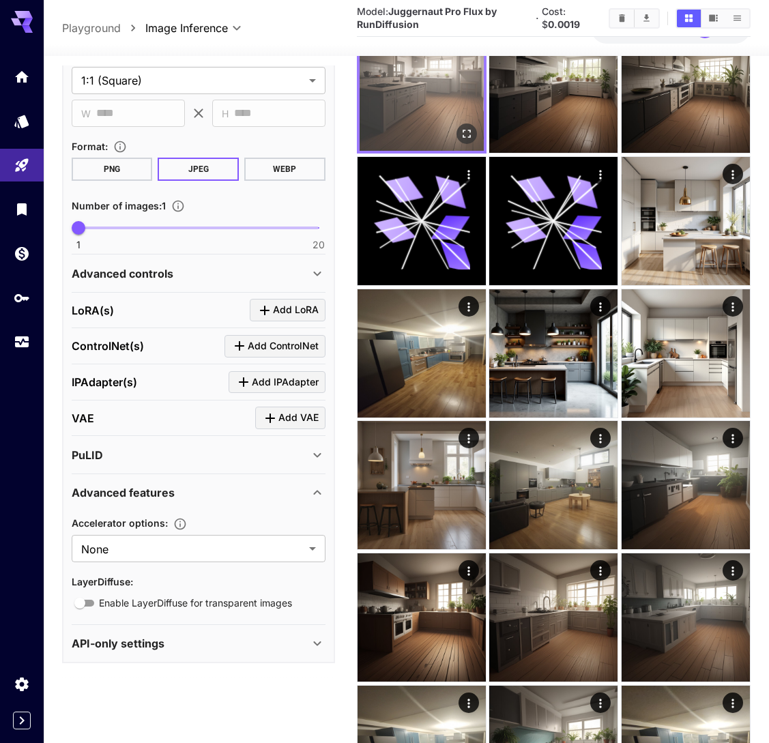
click at [470, 72] on img at bounding box center [422, 89] width 124 height 124
click at [467, 73] on img at bounding box center [422, 89] width 124 height 124
click at [465, 128] on icon "Open in fullscreen" at bounding box center [467, 135] width 14 height 14
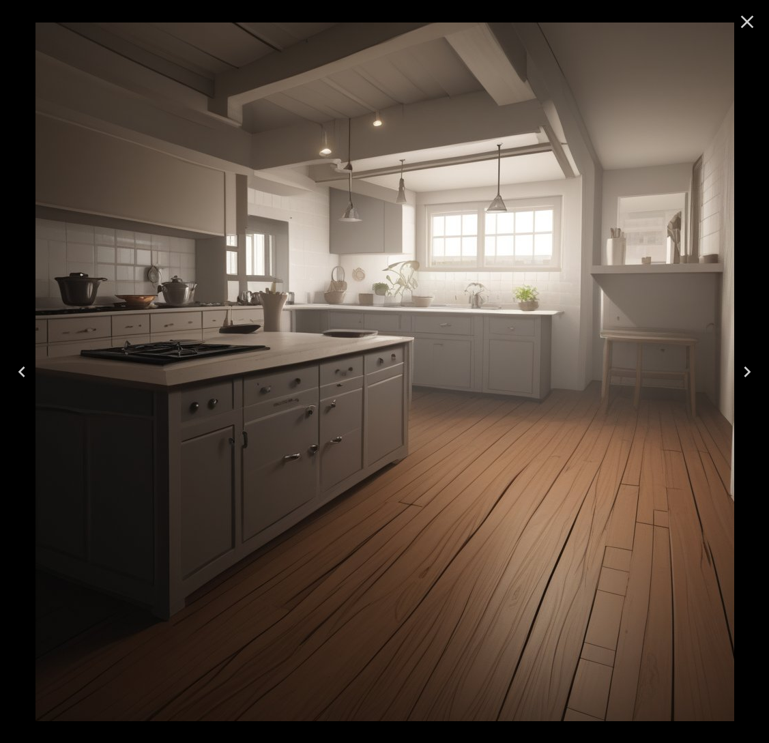
click at [745, 18] on icon "Close" at bounding box center [747, 22] width 22 height 22
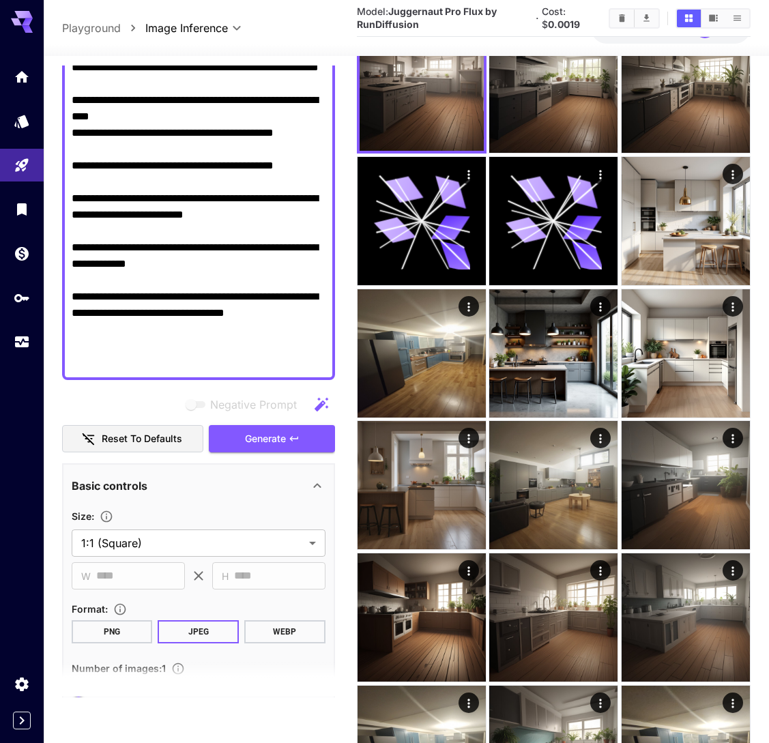
scroll to position [0, 0]
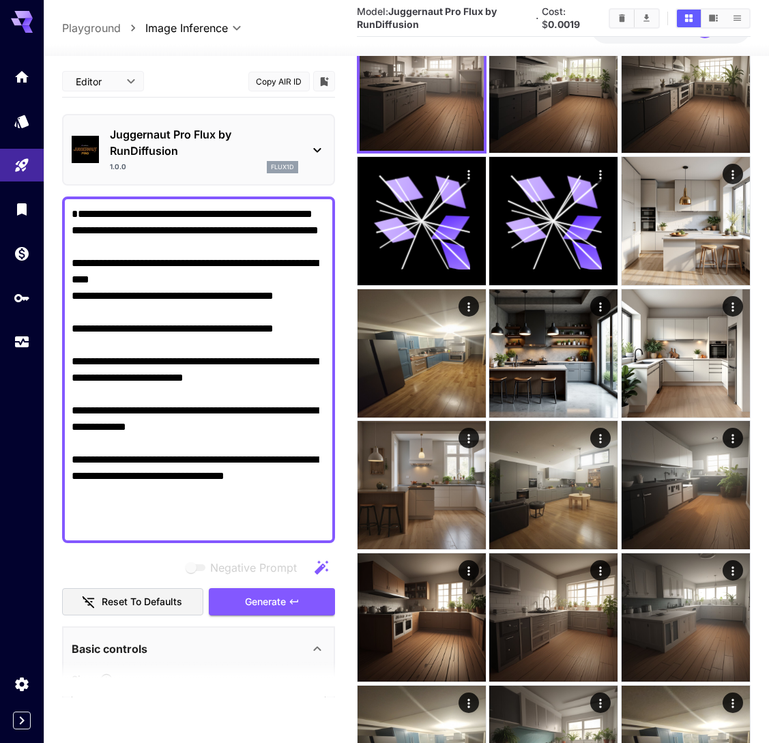
click at [231, 165] on div "1.0.0 flux1d" at bounding box center [204, 167] width 188 height 12
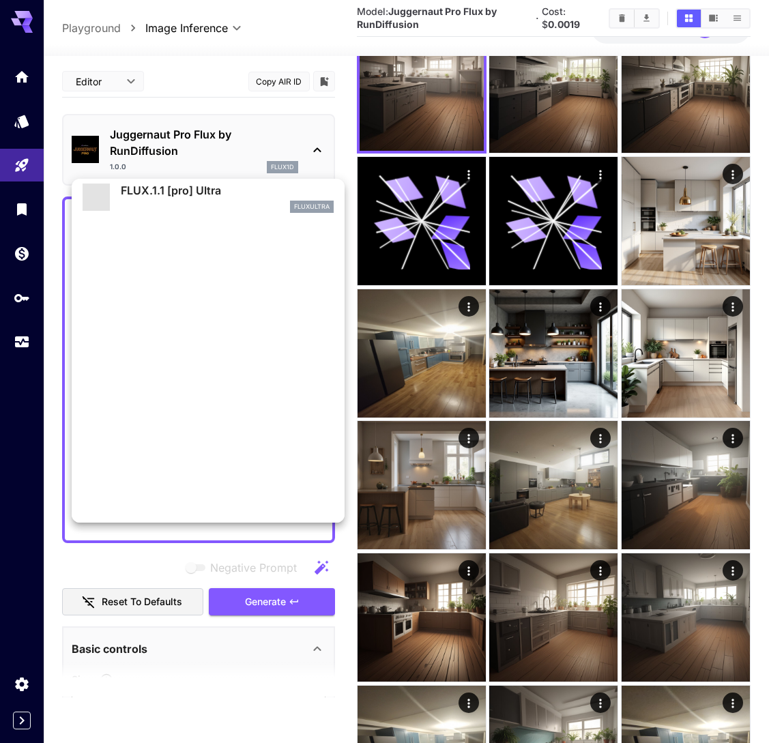
scroll to position [1104, 0]
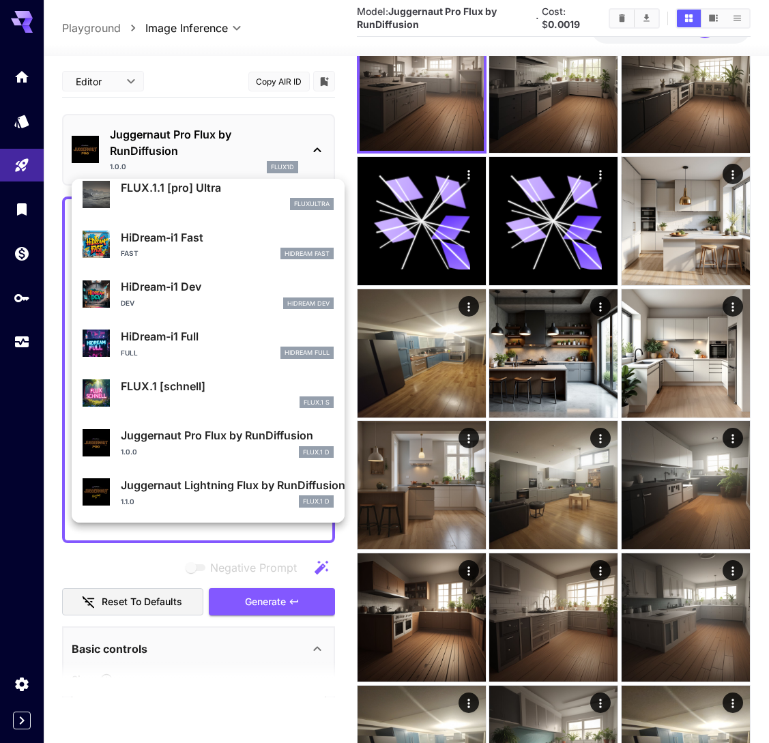
click at [240, 486] on p "Juggernaut Lightning Flux by RunDiffusion" at bounding box center [227, 485] width 213 height 16
type input "*"
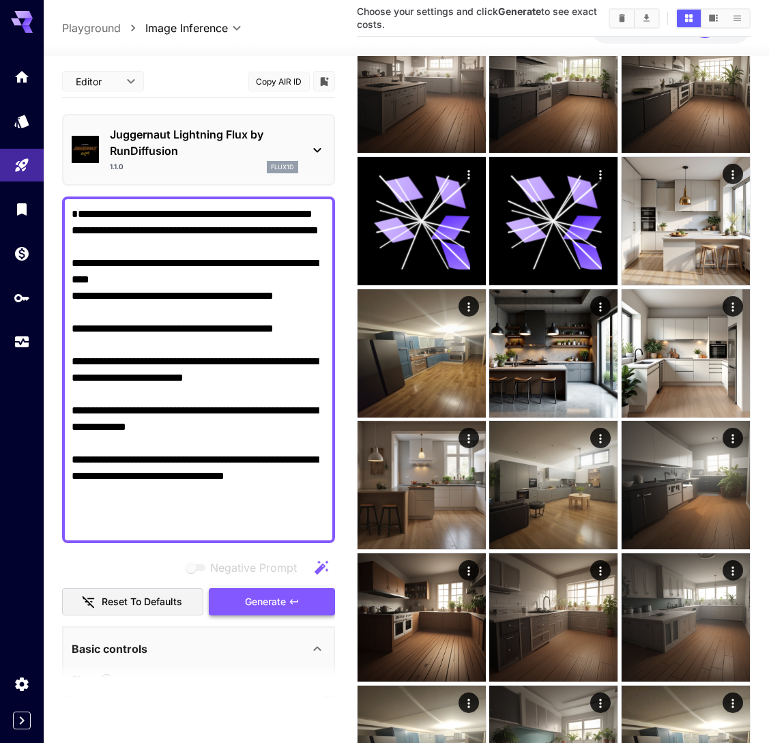
click at [287, 595] on button "Generate" at bounding box center [272, 602] width 126 height 28
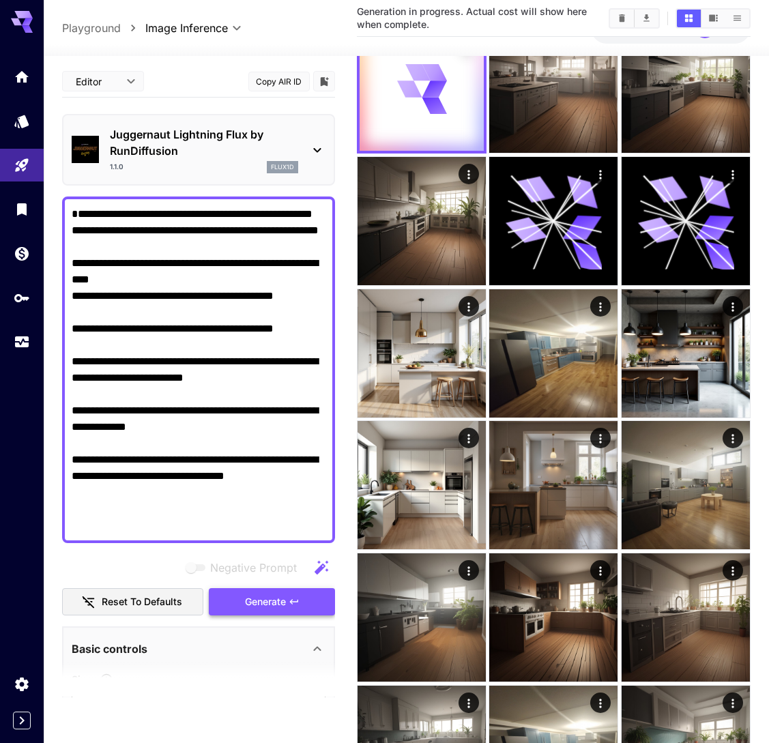
click at [287, 595] on button "Generate" at bounding box center [272, 602] width 126 height 28
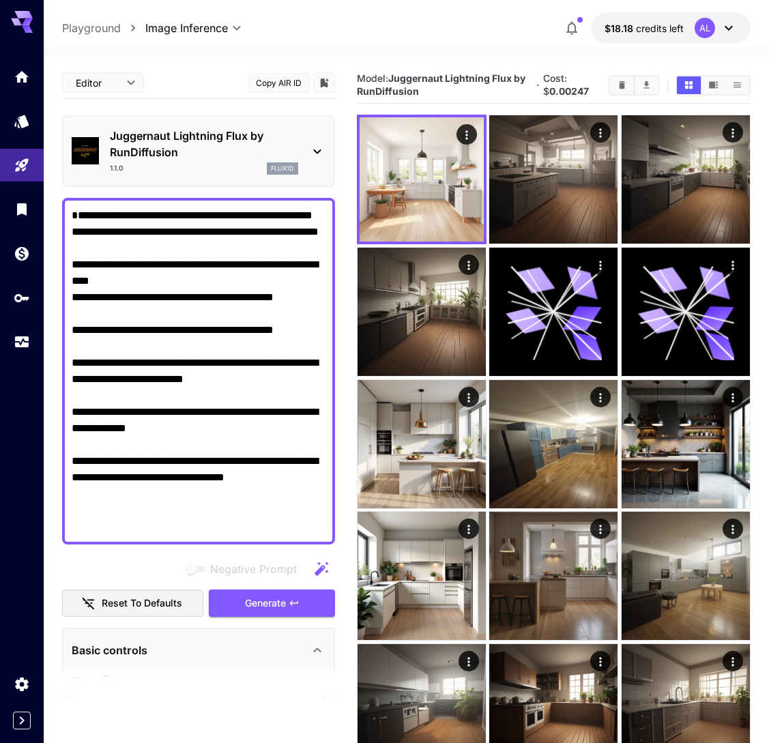
click at [237, 130] on p "Juggernaut Lightning Flux by RunDiffusion" at bounding box center [204, 144] width 188 height 33
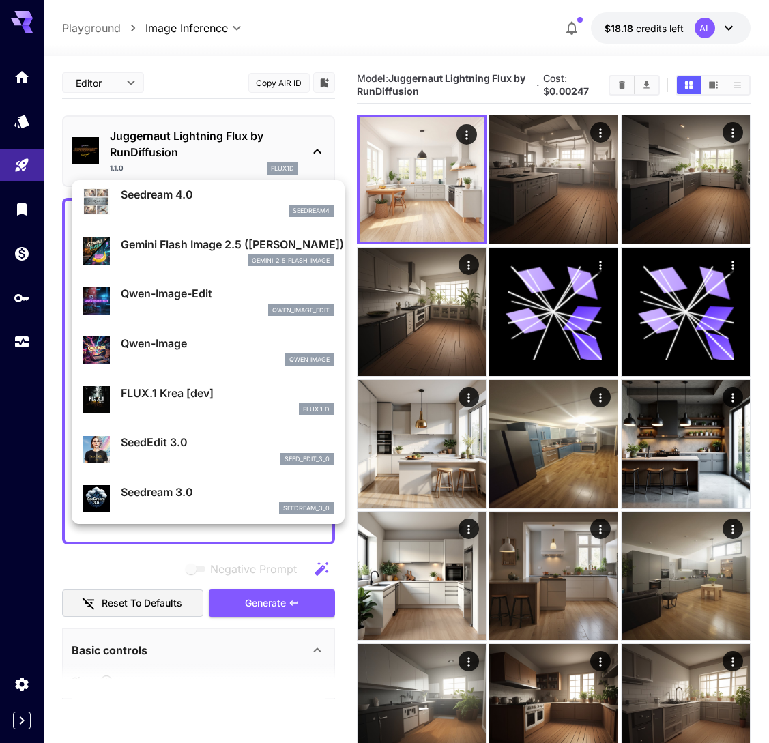
scroll to position [112, 0]
